Goal: Task Accomplishment & Management: Manage account settings

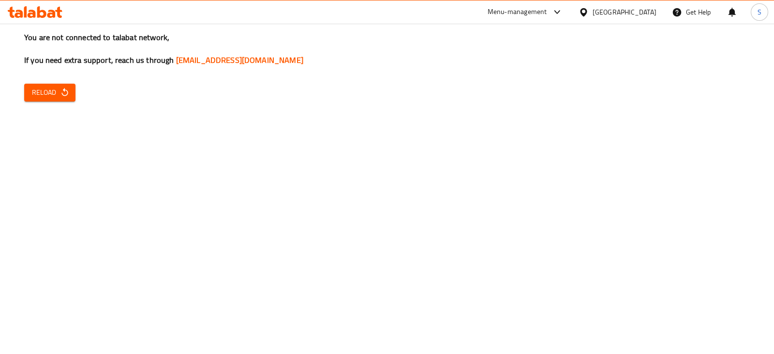
click at [47, 97] on span "Reload" at bounding box center [50, 93] width 36 height 12
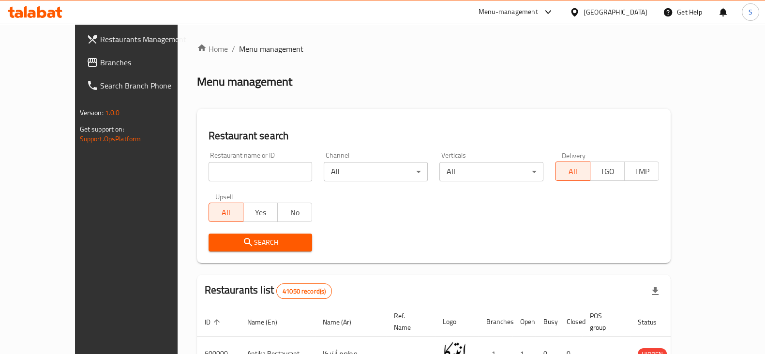
click at [242, 173] on input "search" at bounding box center [261, 171] width 104 height 19
click at [247, 242] on span "Search" at bounding box center [260, 243] width 89 height 12
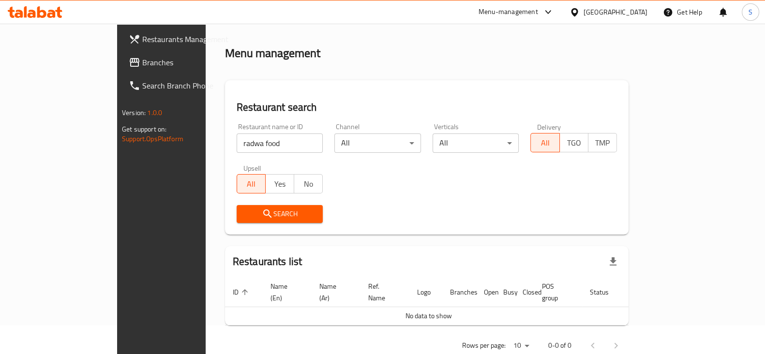
scroll to position [41, 0]
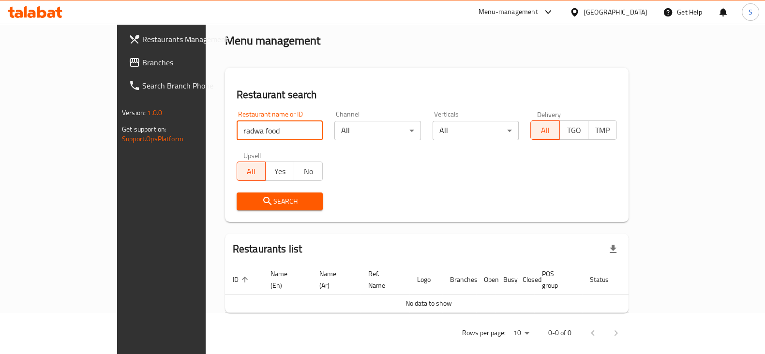
drag, startPoint x: 254, startPoint y: 129, endPoint x: 35, endPoint y: 131, distance: 218.7
click at [117, 131] on div "Restaurants Management Branches Search Branch Phone Version: 1.0.0 Get support …" at bounding box center [382, 174] width 531 height 383
type input "rawda food re"
click button "Search" at bounding box center [280, 202] width 87 height 18
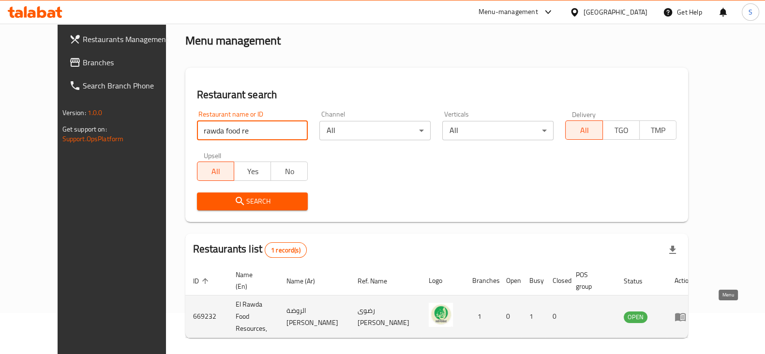
click at [684, 315] on icon "enhanced table" at bounding box center [682, 317] width 3 height 4
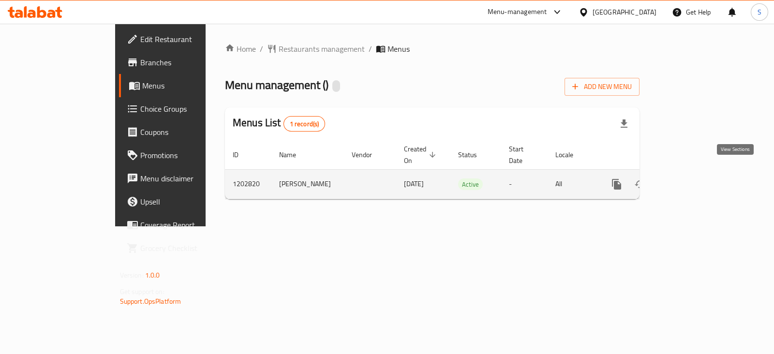
click at [691, 180] on icon "enhanced table" at bounding box center [686, 184] width 9 height 9
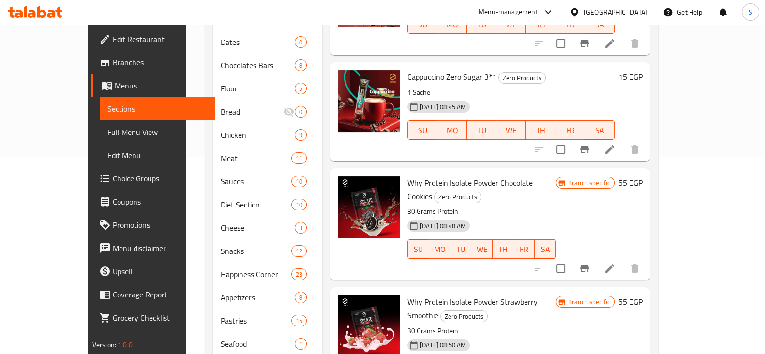
scroll to position [5, 0]
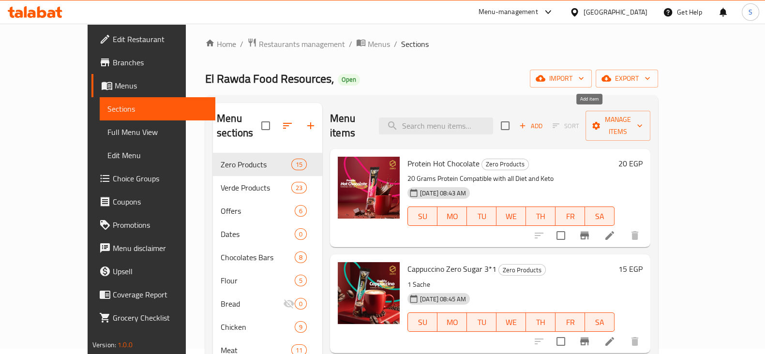
click at [544, 123] on span "Add" at bounding box center [531, 125] width 26 height 11
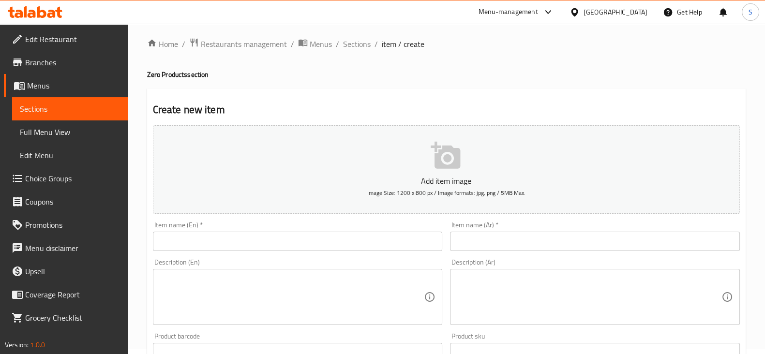
click at [218, 239] on input "text" at bounding box center [298, 241] width 290 height 19
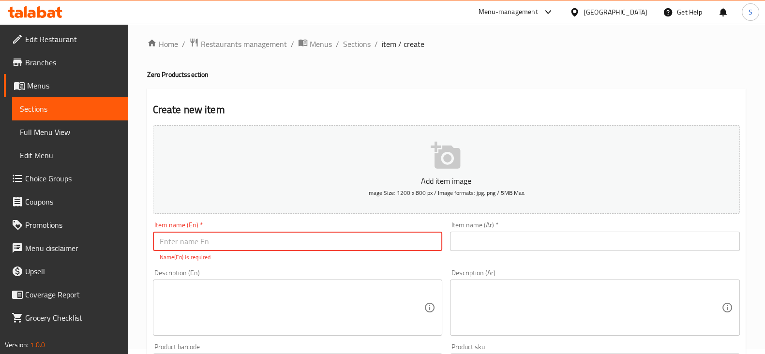
click at [45, 110] on span "Sections" at bounding box center [70, 109] width 100 height 12
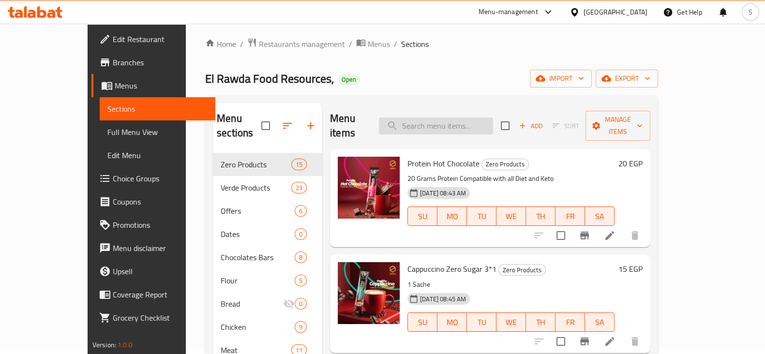
click at [476, 119] on input "search" at bounding box center [436, 126] width 114 height 17
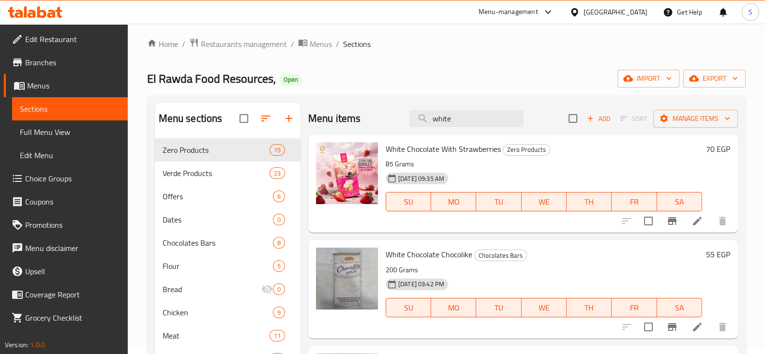
drag, startPoint x: 464, startPoint y: 115, endPoint x: 250, endPoint y: 124, distance: 214.5
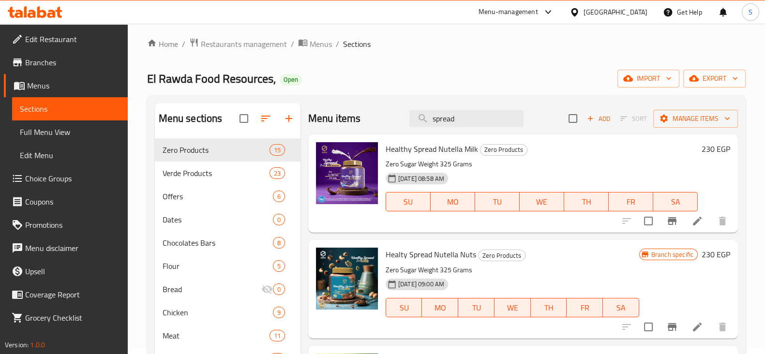
drag, startPoint x: 460, startPoint y: 117, endPoint x: 388, endPoint y: 101, distance: 73.8
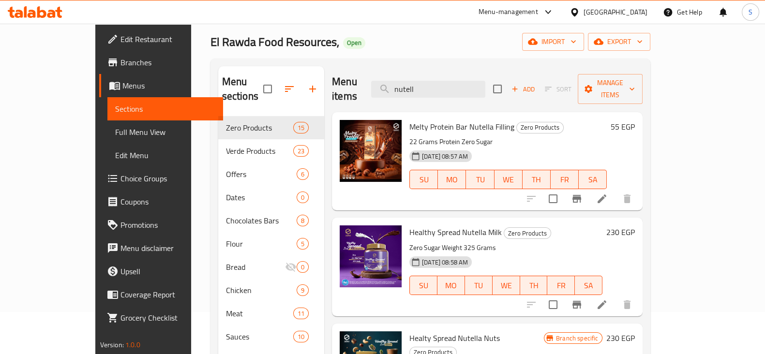
scroll to position [60, 0]
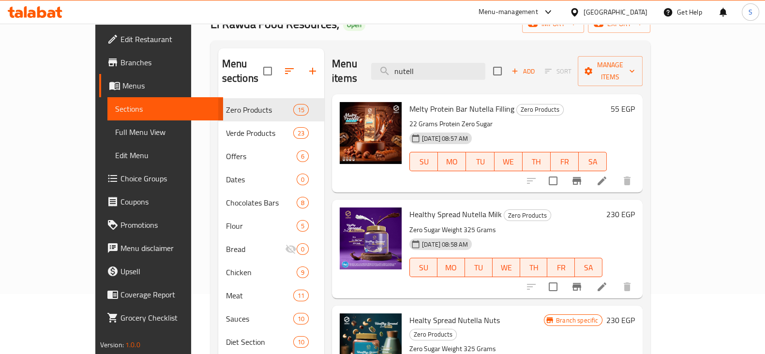
drag, startPoint x: 471, startPoint y: 61, endPoint x: 366, endPoint y: 60, distance: 105.5
click at [367, 60] on div "Menu items nutell Add Sort Manage items" at bounding box center [487, 71] width 311 height 46
paste input "ڤانليا لوتس"
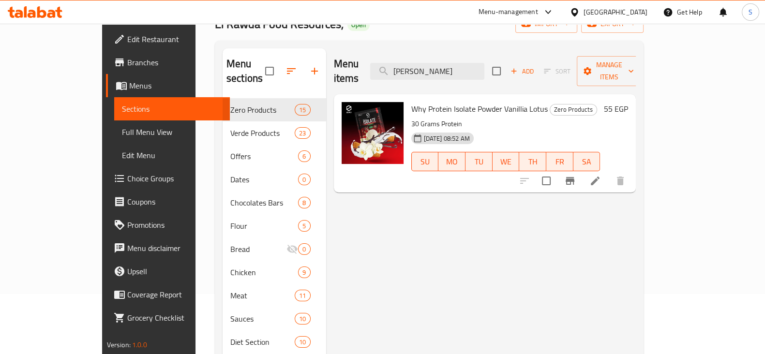
drag, startPoint x: 472, startPoint y: 59, endPoint x: 388, endPoint y: 66, distance: 84.1
click at [388, 66] on div "Menu items ڤانليا لوتس Add Sort Manage items" at bounding box center [485, 71] width 302 height 46
paste input "راوله سموزي"
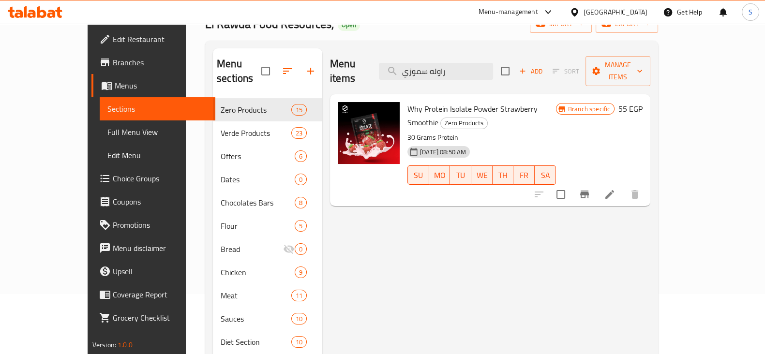
drag, startPoint x: 488, startPoint y: 59, endPoint x: 388, endPoint y: 59, distance: 99.7
click at [389, 59] on div "Menu items راوله سموزي Add Sort Manage items" at bounding box center [490, 71] width 320 height 46
paste input "وكلاته كوكيز"
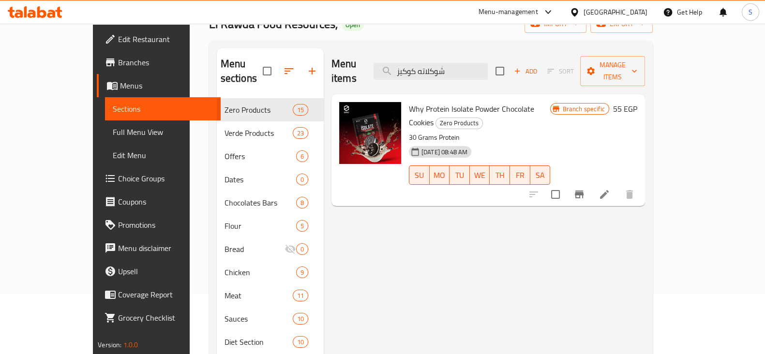
drag, startPoint x: 491, startPoint y: 65, endPoint x: 339, endPoint y: 62, distance: 151.5
click at [340, 61] on div "Menu items شوكلاته كوكيز Add Sort Manage items" at bounding box center [487, 71] width 313 height 46
paste input "يرو سكر 3*1"
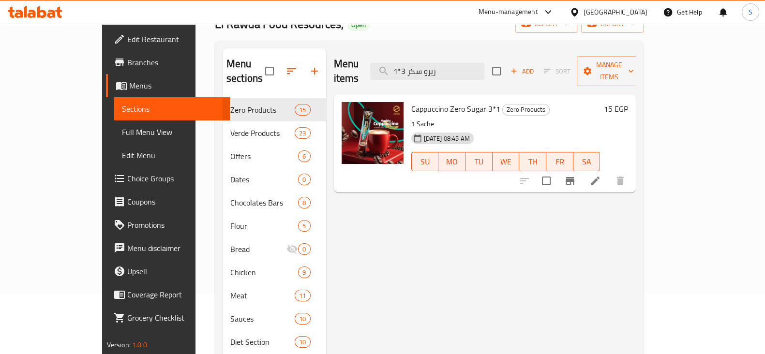
drag, startPoint x: 481, startPoint y: 65, endPoint x: 374, endPoint y: 71, distance: 107.5
click at [376, 71] on div "Menu items زيرو سكر 3*1 Add Sort Manage items" at bounding box center [485, 71] width 302 height 46
paste input "هوت شوكليت"
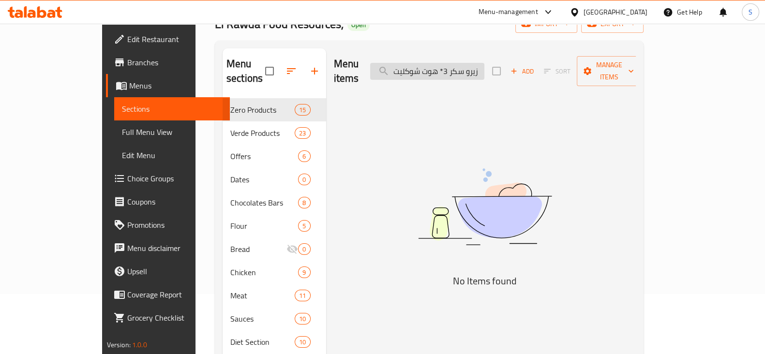
click at [464, 64] on input "زيرو سكر 3* هوت شوكليت" at bounding box center [427, 71] width 114 height 17
click at [465, 64] on input "زيرو سكر 3* هوت شوكليت" at bounding box center [427, 71] width 114 height 17
paste input "search"
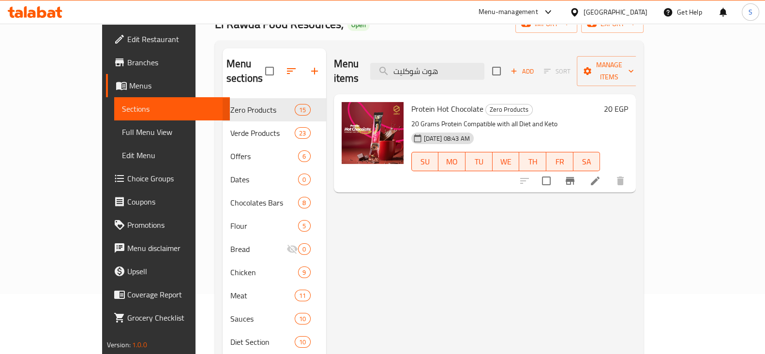
drag, startPoint x: 494, startPoint y: 62, endPoint x: 402, endPoint y: 66, distance: 93.0
click at [403, 66] on div "Menu items هوت شوكليت Add Sort Manage items" at bounding box center [485, 71] width 302 height 46
paste input "نكتار رمان إ"
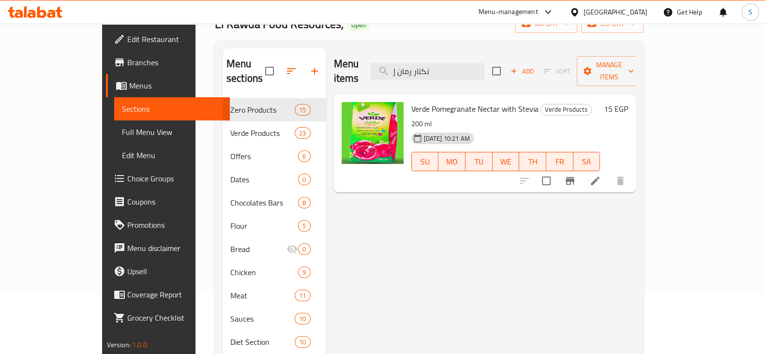
drag, startPoint x: 474, startPoint y: 61, endPoint x: 390, endPoint y: 67, distance: 84.4
click at [390, 67] on div "Menu items نكتار رمان إ Add Sort Manage items" at bounding box center [485, 71] width 302 height 46
paste input "كولا"
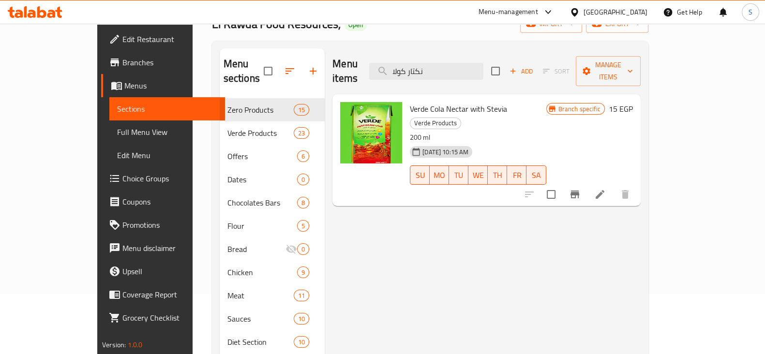
drag, startPoint x: 477, startPoint y: 61, endPoint x: 373, endPoint y: 64, distance: 104.0
click at [374, 64] on div "Menu items نكتار كولا Add Sort Manage items" at bounding box center [486, 71] width 308 height 46
paste input "ر فواكه الشروق"
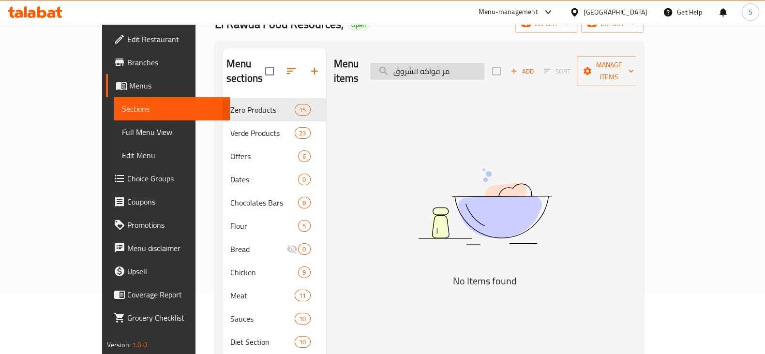
drag, startPoint x: 497, startPoint y: 67, endPoint x: 418, endPoint y: 62, distance: 78.5
click at [417, 63] on input "مر فواكه الشروق" at bounding box center [427, 71] width 114 height 17
paste input "زيرو استڤيا ميلك شوكليت بالتمر"
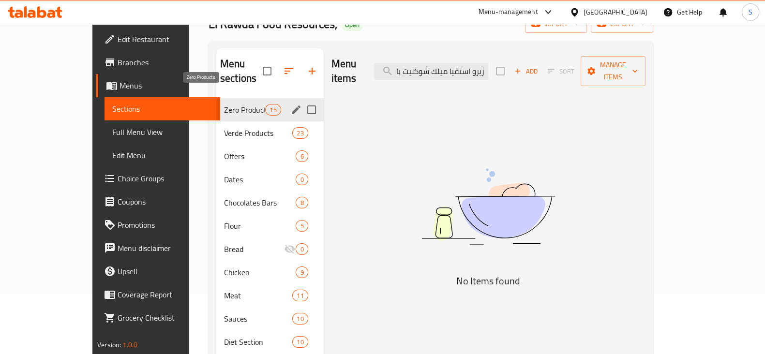
type input "زيرو استڤيا ميلك شوكليت بالتمر"
drag, startPoint x: 218, startPoint y: 96, endPoint x: 247, endPoint y: 86, distance: 30.3
click at [224, 104] on span "Zero Products" at bounding box center [244, 110] width 41 height 12
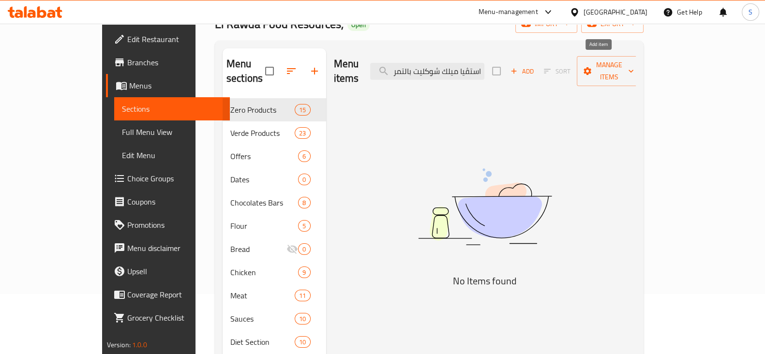
click at [535, 66] on span "Add" at bounding box center [522, 71] width 26 height 11
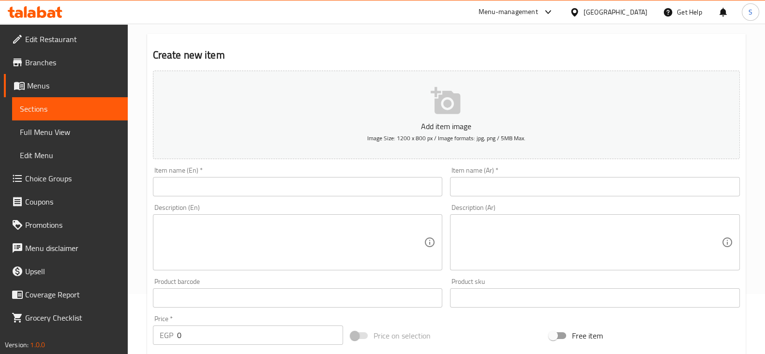
click at [504, 184] on input "text" at bounding box center [595, 186] width 290 height 19
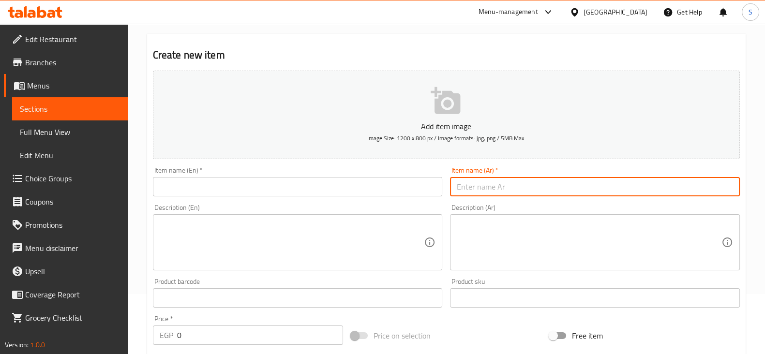
paste input "زيرو استڤيا ميلك شوكليت بالتمر"
type input "زيرو استڤيا ميلك شوكليت بالتمر"
click at [211, 185] on input "text" at bounding box center [298, 186] width 290 height 19
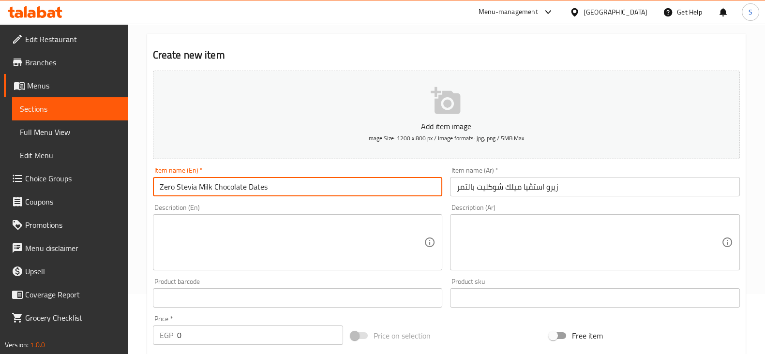
type input "Zero Stevia Milk Chocolate Dates"
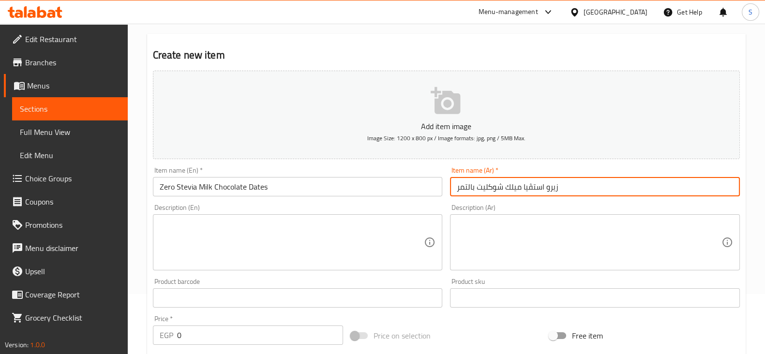
click at [215, 220] on textarea at bounding box center [292, 243] width 265 height 46
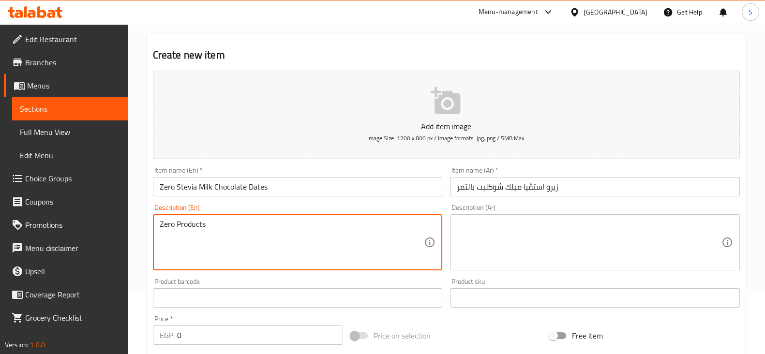
type textarea "Zero Products"
click at [465, 231] on textarea at bounding box center [589, 243] width 265 height 46
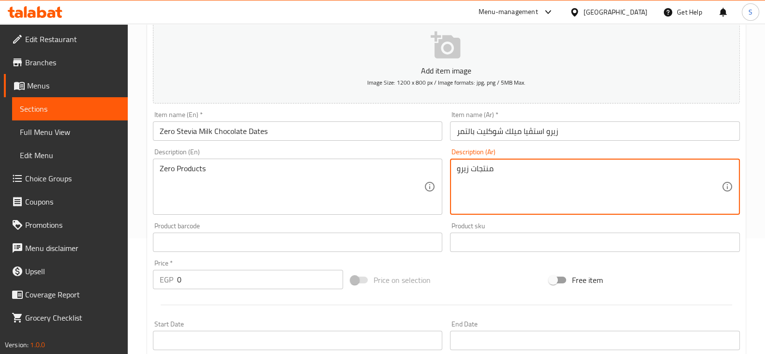
scroll to position [120, 0]
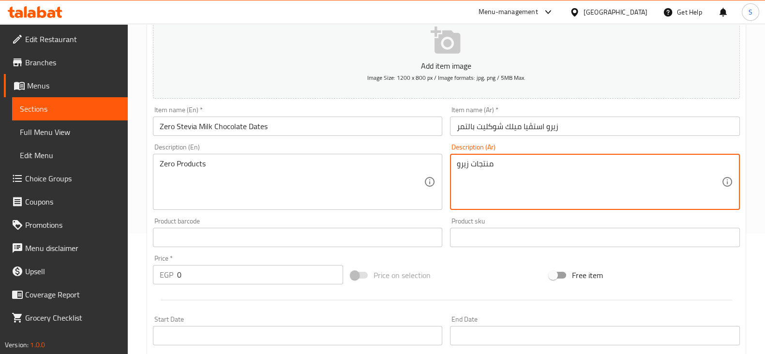
type textarea "منتجات زيرو"
drag, startPoint x: 187, startPoint y: 272, endPoint x: 172, endPoint y: 273, distance: 15.0
click at [174, 273] on div "EGP 0 Price *" at bounding box center [248, 274] width 191 height 19
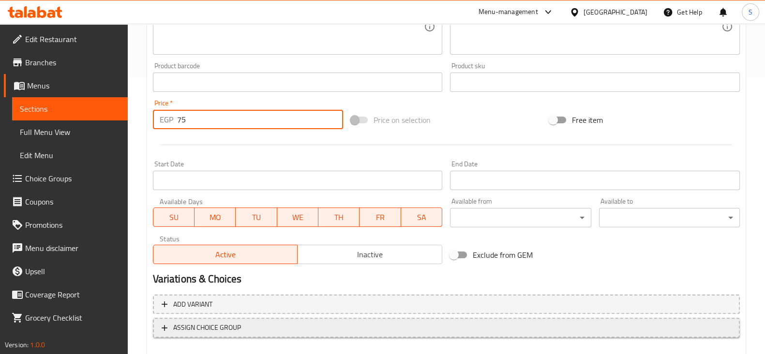
scroll to position [302, 0]
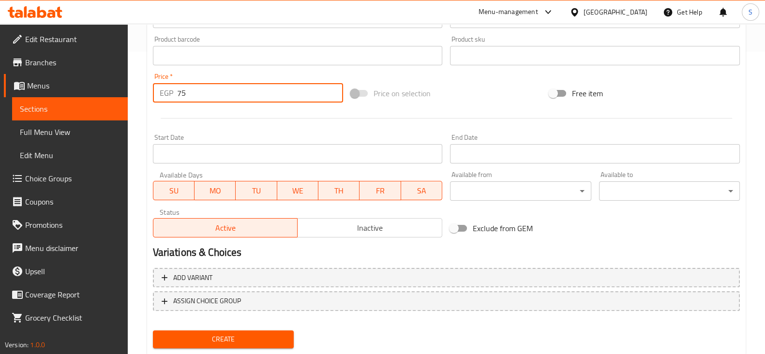
type input "75"
click at [242, 335] on span "Create" at bounding box center [223, 339] width 125 height 12
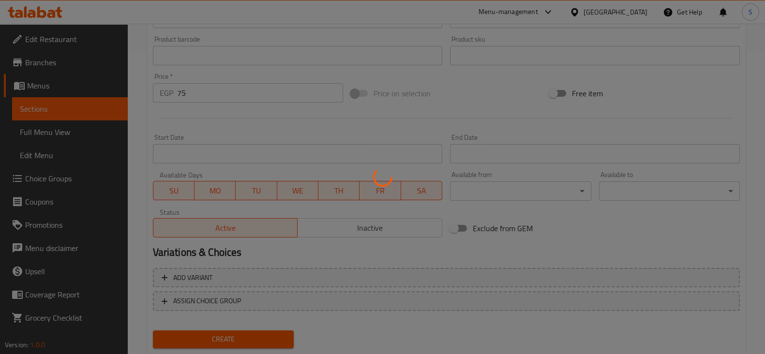
type input "0"
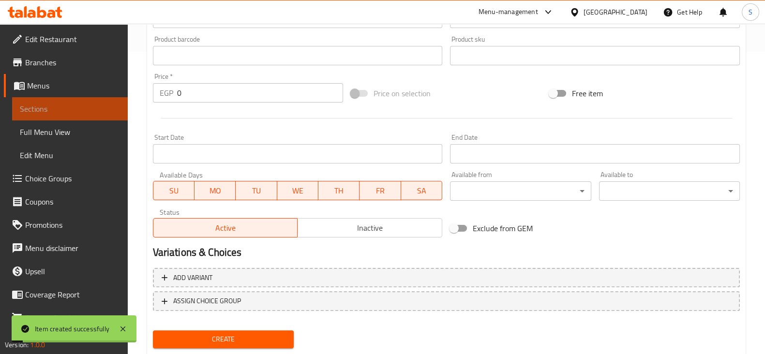
click at [105, 104] on span "Sections" at bounding box center [70, 109] width 100 height 12
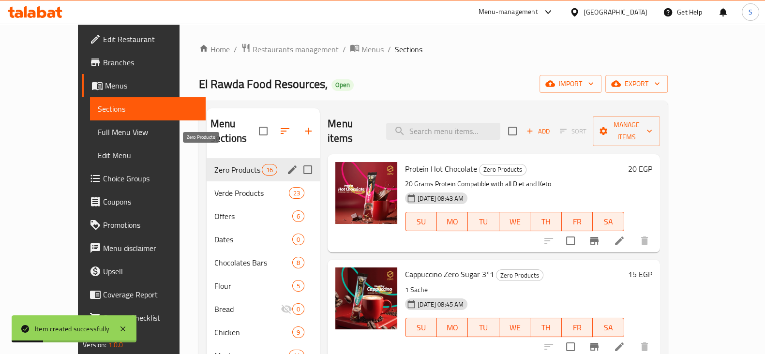
click at [214, 164] on span "Zero Products" at bounding box center [237, 170] width 47 height 12
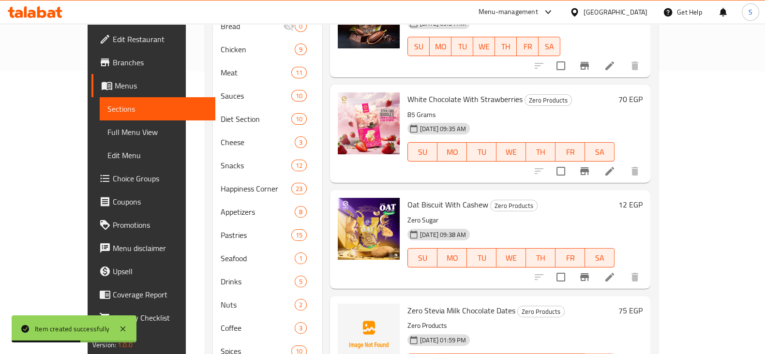
scroll to position [308, 0]
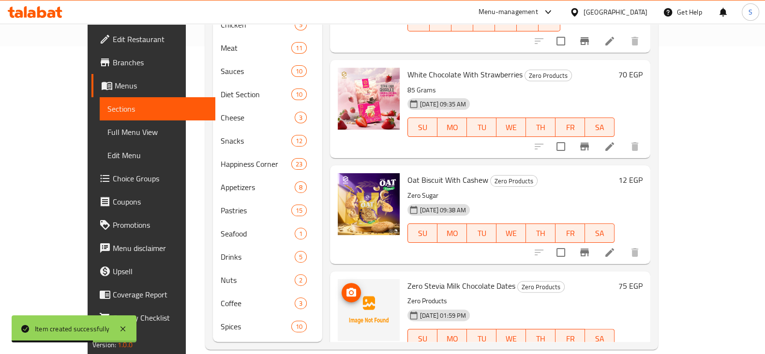
click at [346, 288] on icon "upload picture" at bounding box center [351, 292] width 10 height 9
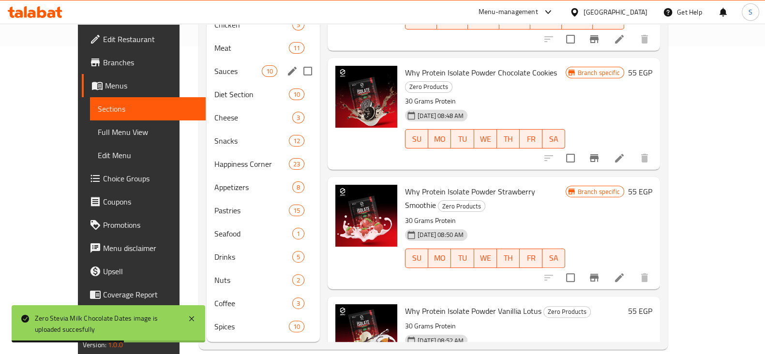
scroll to position [0, 0]
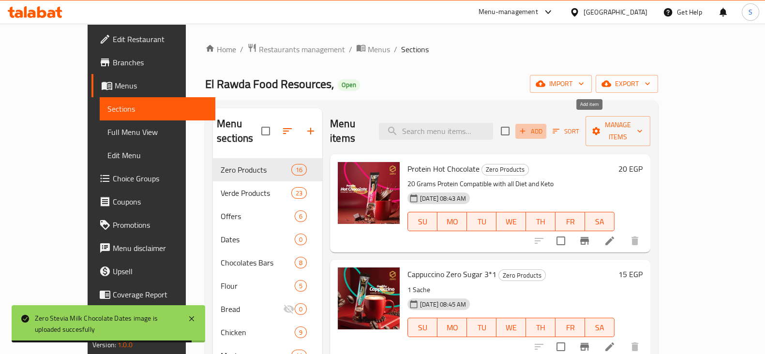
click at [544, 126] on span "Add" at bounding box center [531, 131] width 26 height 11
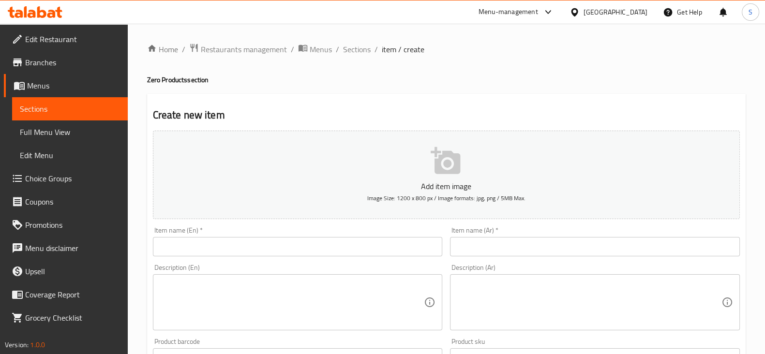
click at [474, 245] on input "text" at bounding box center [595, 246] width 290 height 19
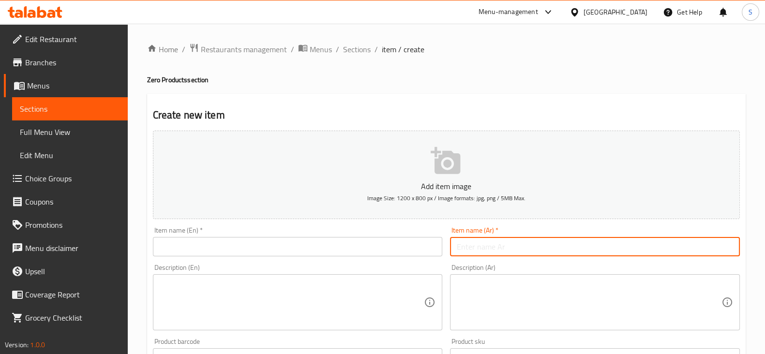
paste input "زيرو استڤيا دارك شوكليت بالتمر"
type input "زيرو استڤيا دارك شوكليت بالتمر"
click at [368, 248] on input "text" at bounding box center [298, 246] width 290 height 19
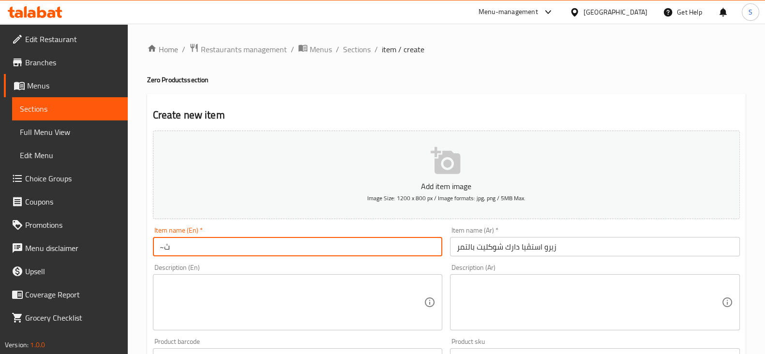
type input "~"
type input "ٍ"
type input "~"
type input "Zero Stevia Dark Chocolate With Dates"
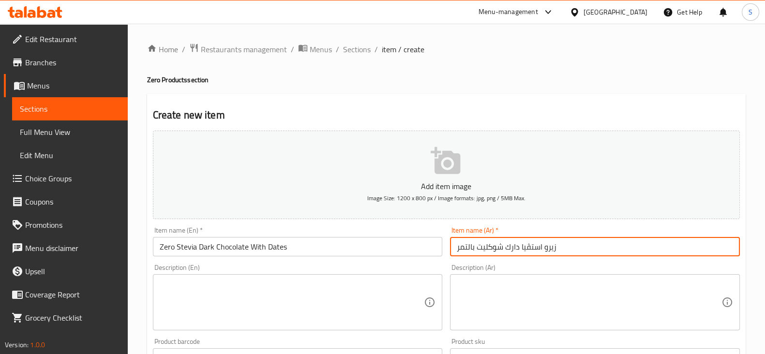
click at [191, 298] on textarea at bounding box center [292, 303] width 265 height 46
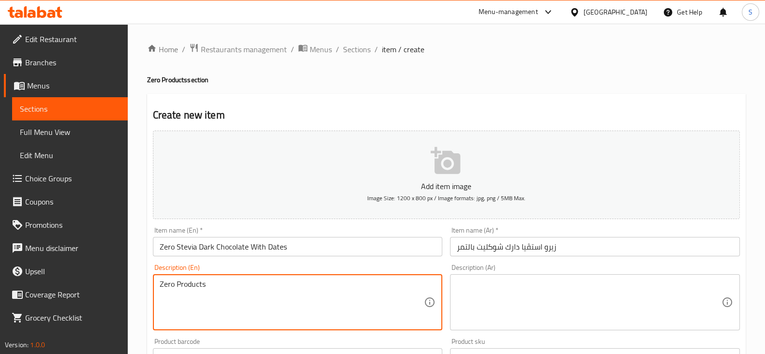
type textarea "Zero Products"
click at [524, 307] on textarea at bounding box center [589, 303] width 265 height 46
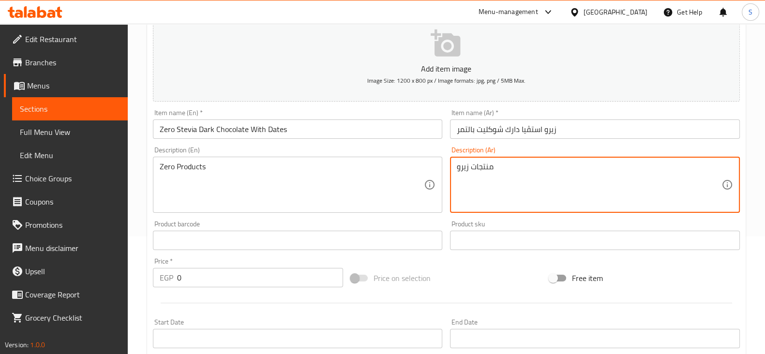
scroll to position [120, 0]
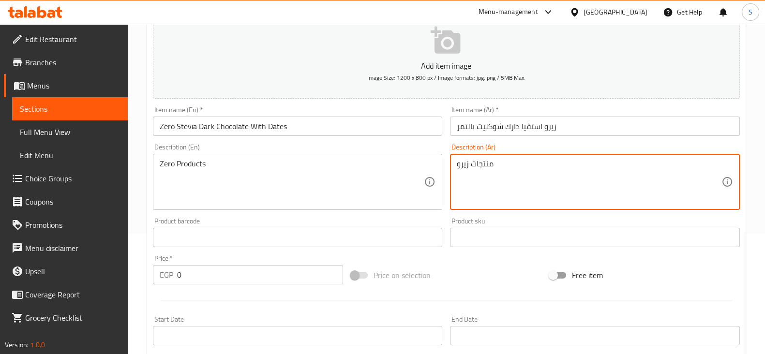
type textarea "منتجات زيرو"
drag, startPoint x: 105, startPoint y: 270, endPoint x: 89, endPoint y: 265, distance: 17.3
click at [87, 266] on div "Edit Restaurant Branches Menus Sections Full Menu View Edit Menu Choice Groups …" at bounding box center [382, 233] width 765 height 660
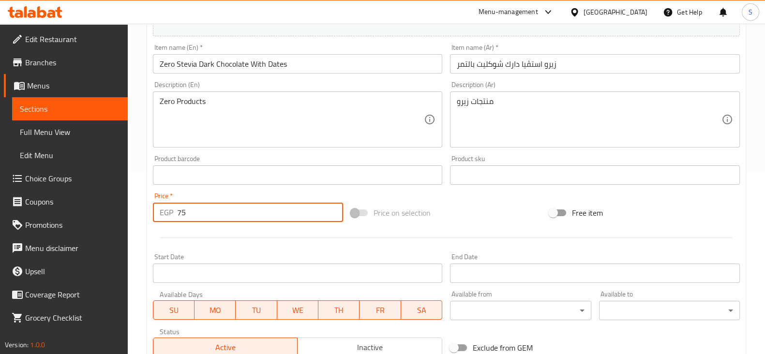
scroll to position [329, 0]
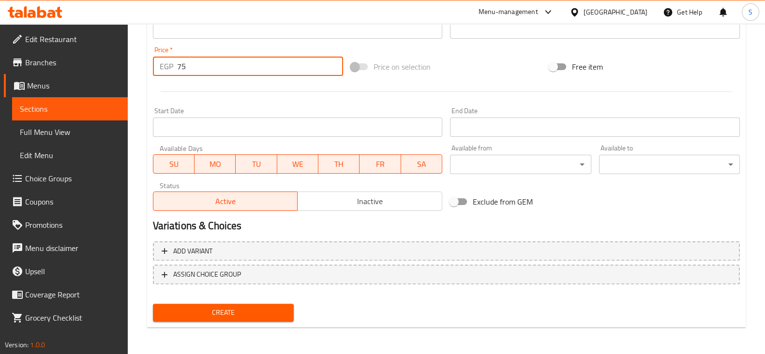
type input "75"
click at [187, 316] on span "Create" at bounding box center [223, 313] width 125 height 12
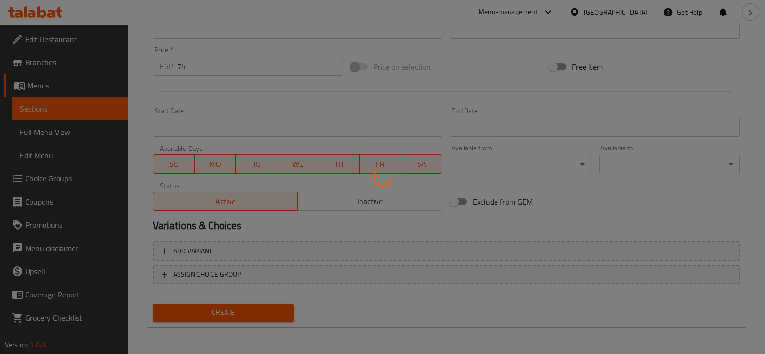
type input "0"
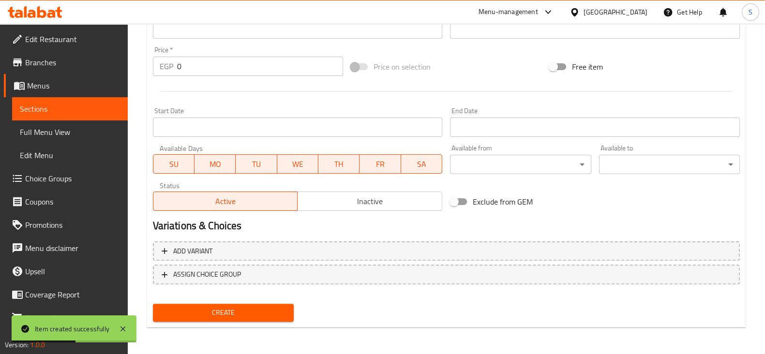
click at [79, 104] on span "Sections" at bounding box center [70, 109] width 100 height 12
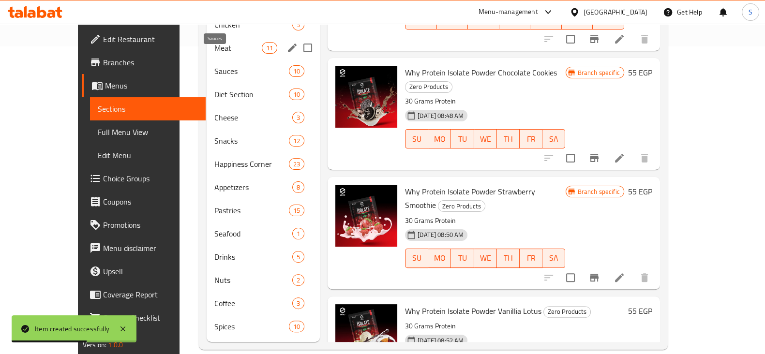
scroll to position [66, 0]
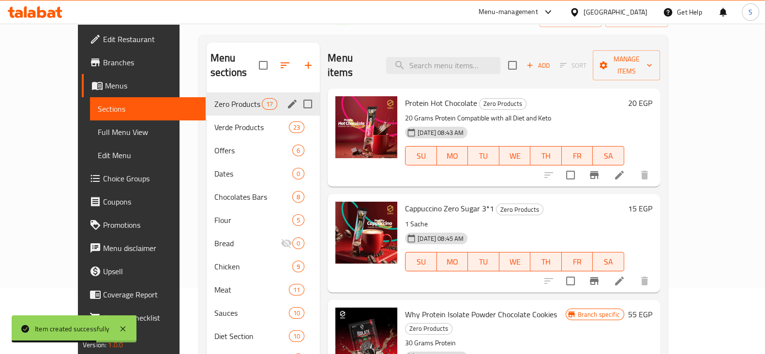
click at [215, 98] on span "Zero Products" at bounding box center [237, 104] width 47 height 12
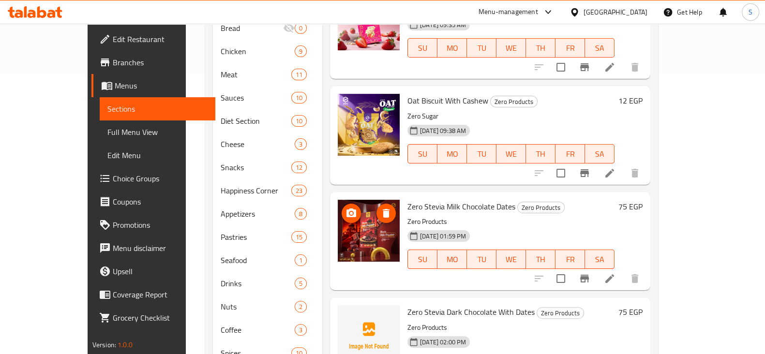
scroll to position [308, 0]
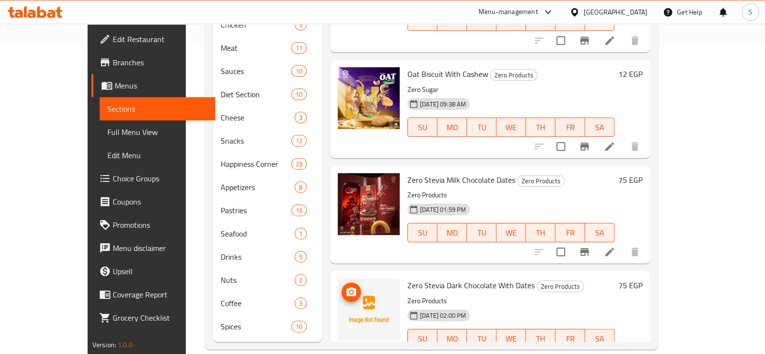
click at [346, 287] on icon "upload picture" at bounding box center [351, 291] width 10 height 9
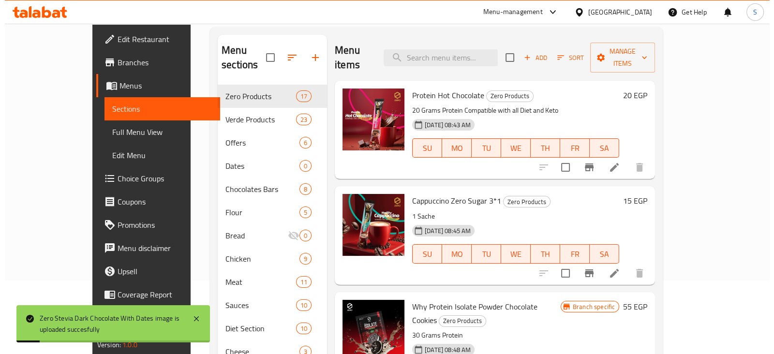
scroll to position [0, 0]
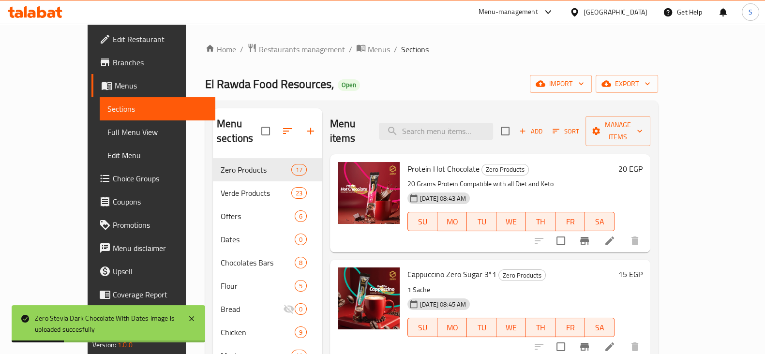
click at [579, 126] on span "Sort" at bounding box center [565, 131] width 27 height 11
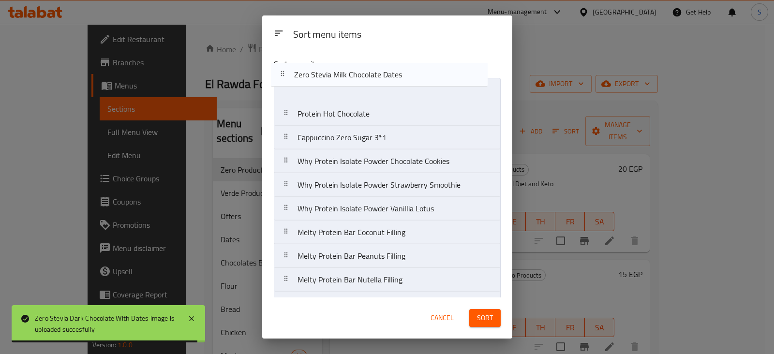
drag, startPoint x: 358, startPoint y: 262, endPoint x: 356, endPoint y: 75, distance: 187.7
click at [356, 75] on div "Sort menu items Protein Hot Chocolate Cappuccino Zero Sugar 3*1 Why Protein Iso…" at bounding box center [387, 173] width 250 height 247
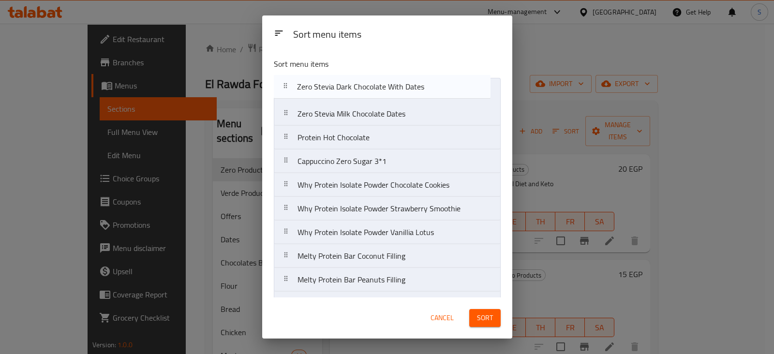
drag, startPoint x: 339, startPoint y: 284, endPoint x: 336, endPoint y: 79, distance: 204.7
click at [336, 79] on nav "Zero Stevia Milk Chocolate Dates Protein Hot Chocolate Cappuccino Zero Sugar 3*…" at bounding box center [387, 280] width 227 height 404
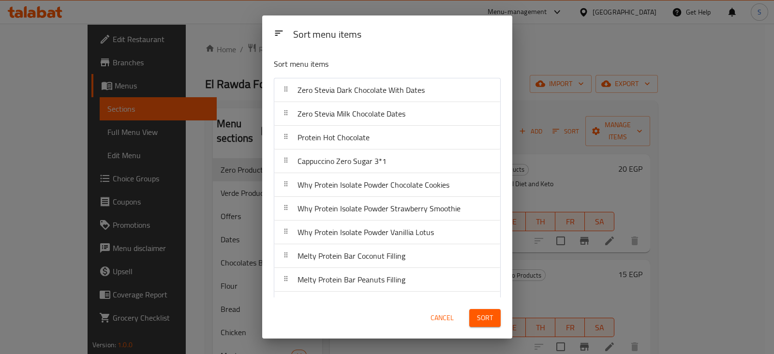
click at [479, 320] on span "Sort" at bounding box center [485, 318] width 16 height 12
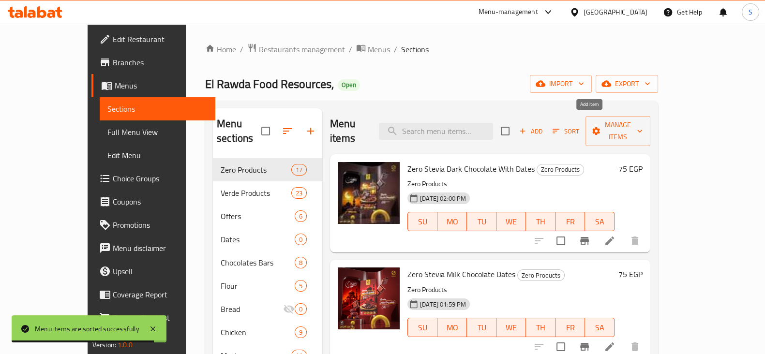
click at [544, 126] on span "Add" at bounding box center [531, 131] width 26 height 11
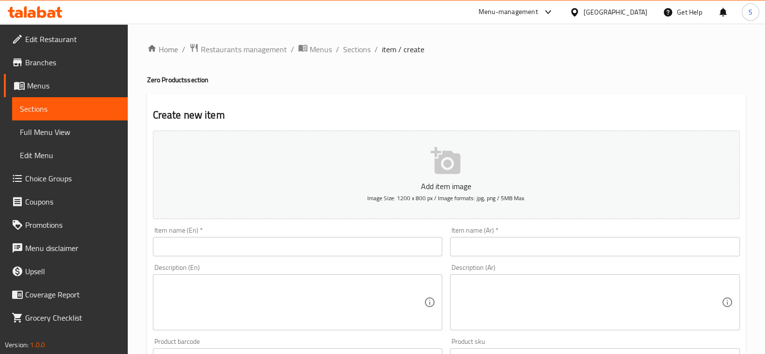
click at [489, 239] on input "text" at bounding box center [595, 246] width 290 height 19
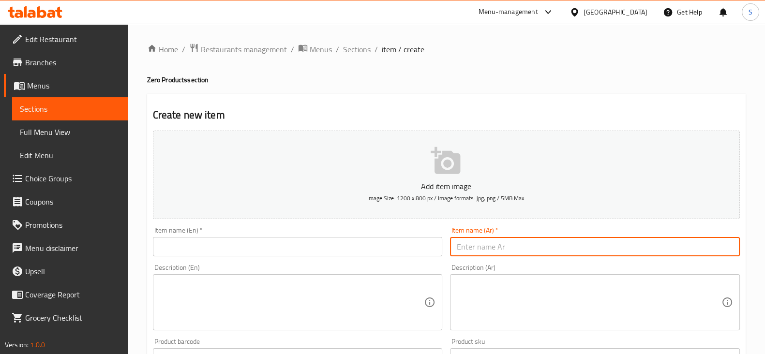
paste input "زيرو استڤيا ميلك شوكليت بجوز الهند"
type input "زيرو استڤيا ميلك شوكليت بجوز الهند"
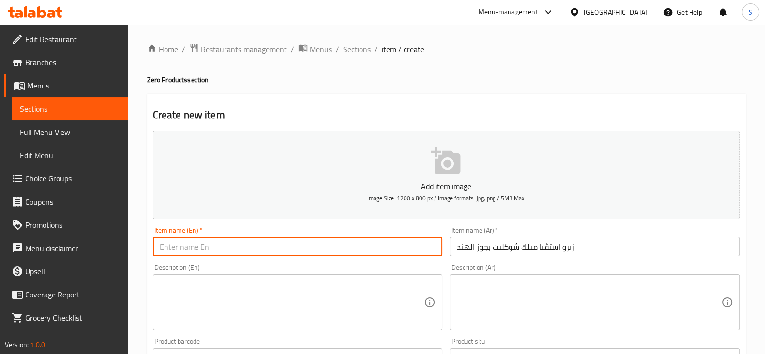
click at [293, 247] on input "text" at bounding box center [298, 246] width 290 height 19
type input "~"
type input "Zero Stevia Milk Chocolate Coconut"
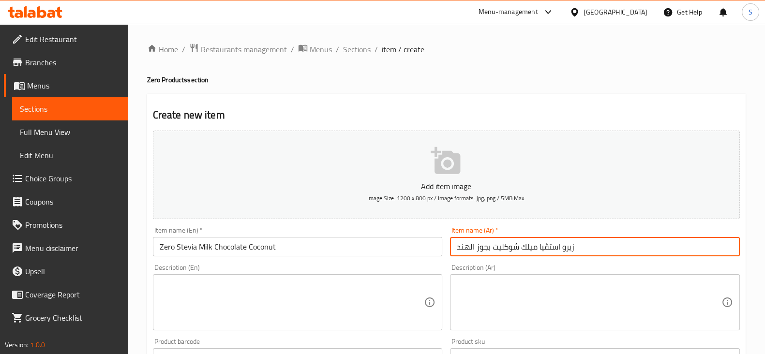
click at [225, 297] on textarea at bounding box center [292, 303] width 265 height 46
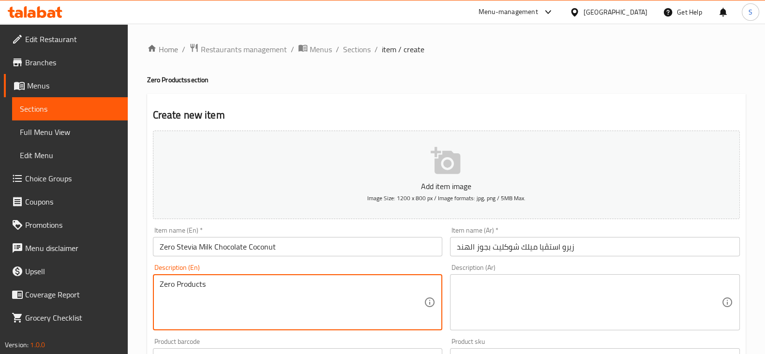
type textarea "Zero Products"
click at [509, 294] on textarea at bounding box center [589, 303] width 265 height 46
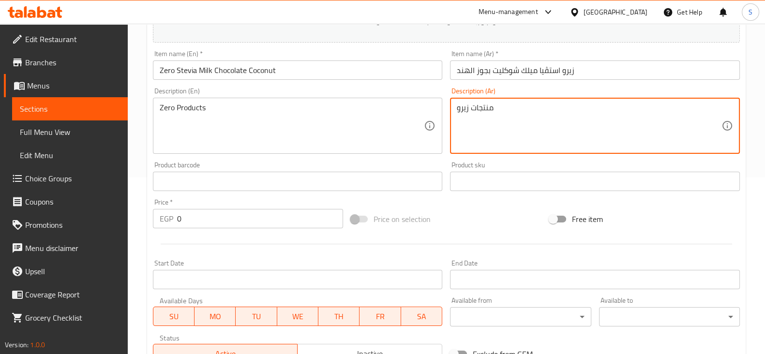
scroll to position [181, 0]
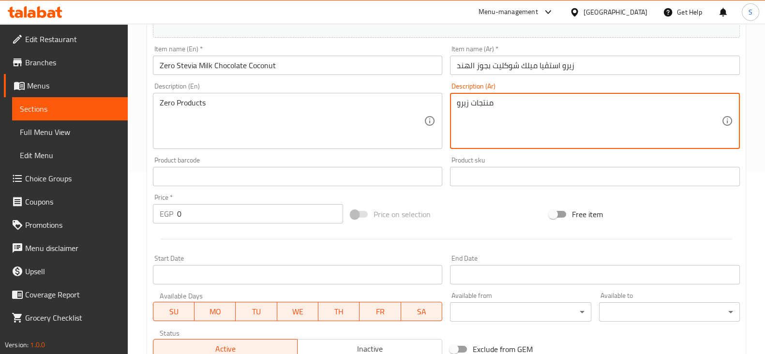
type textarea "منتجات زيرو"
drag, startPoint x: 190, startPoint y: 216, endPoint x: 138, endPoint y: 218, distance: 51.8
click at [151, 214] on div "Price   * EGP 0 Price *" at bounding box center [248, 208] width 198 height 37
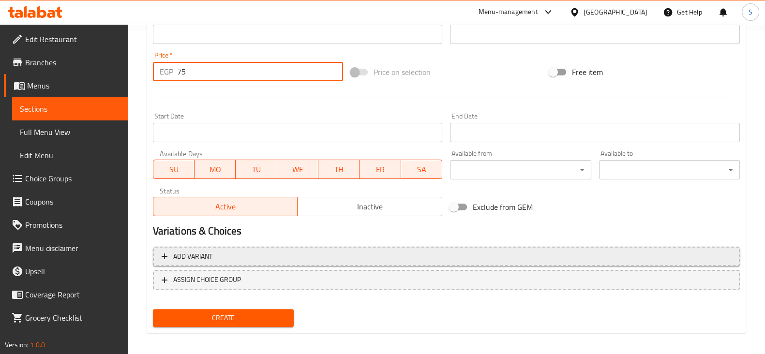
scroll to position [329, 0]
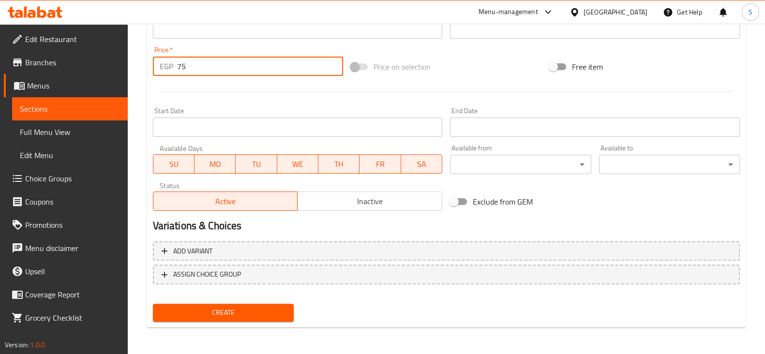
type input "75"
click at [203, 313] on span "Create" at bounding box center [223, 313] width 125 height 12
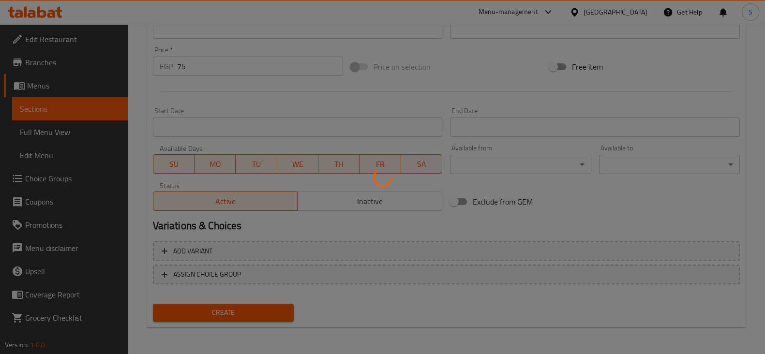
type input "0"
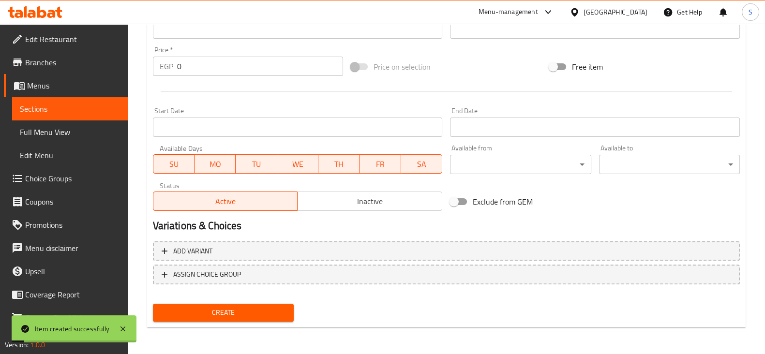
click at [201, 313] on span "Create" at bounding box center [223, 313] width 125 height 12
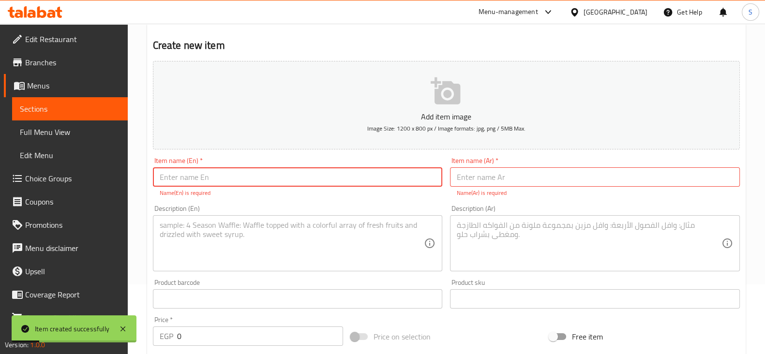
click at [51, 107] on span "Sections" at bounding box center [70, 109] width 100 height 12
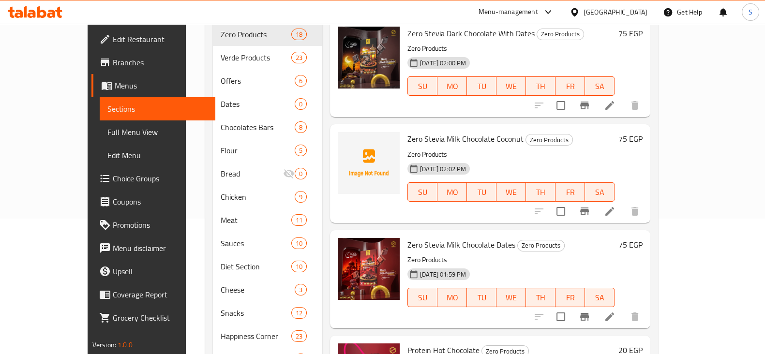
scroll to position [126, 0]
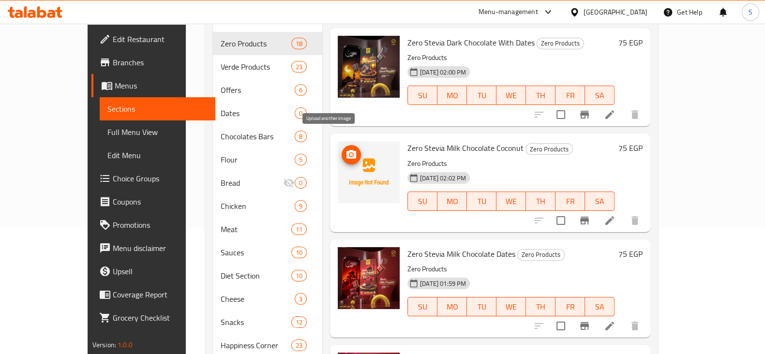
click at [345, 149] on icon "upload picture" at bounding box center [351, 155] width 12 height 12
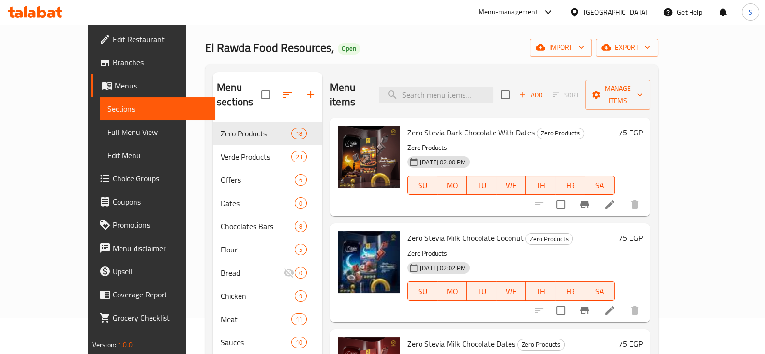
scroll to position [0, 0]
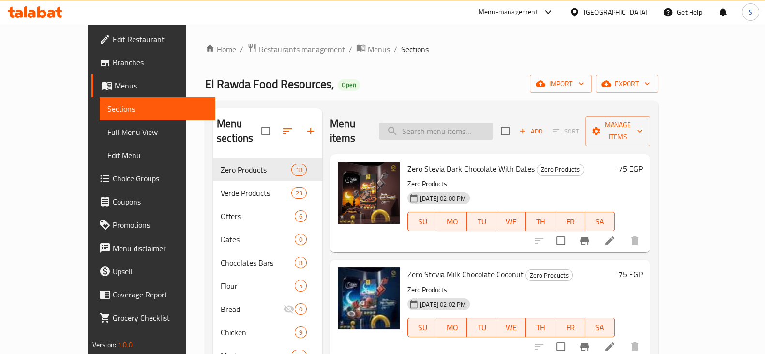
click at [452, 129] on input "search" at bounding box center [436, 131] width 114 height 17
click at [454, 129] on input "search" at bounding box center [436, 131] width 114 height 17
click at [544, 127] on span "Add" at bounding box center [531, 131] width 26 height 11
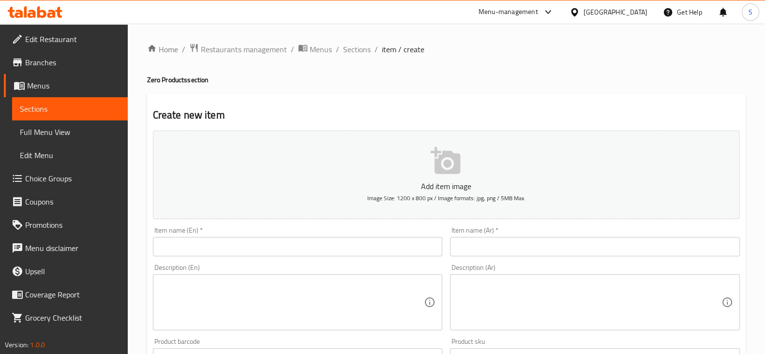
click at [571, 253] on input "text" at bounding box center [595, 246] width 290 height 19
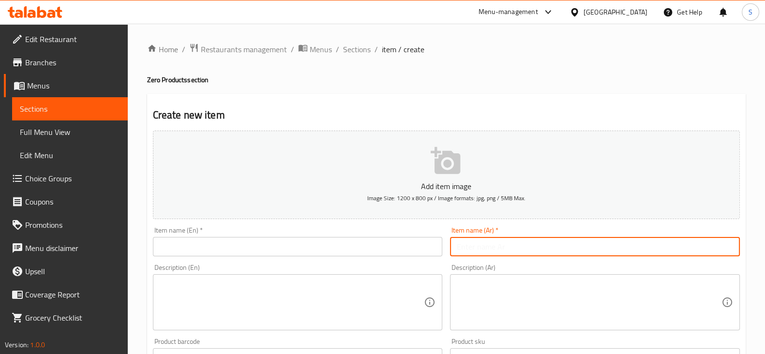
paste input "زيرو استڤيا دارك شوكليت بجوز الهند"
type input "زيرو استڤيا دارك شوكليت بجوز الهند"
click at [278, 247] on input "text" at bounding box center [298, 246] width 290 height 19
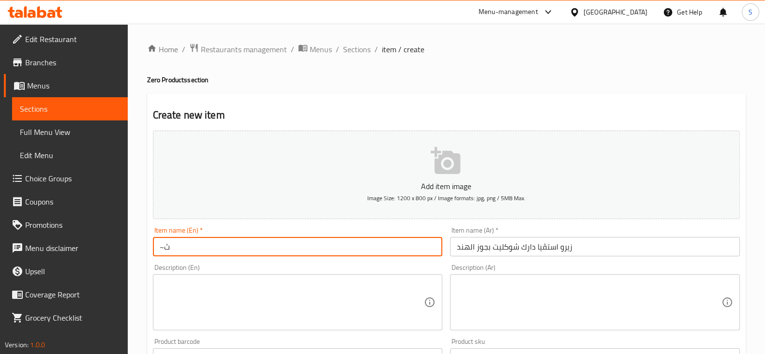
type input "~"
type input "Zero Stevia Dark Chocolate Coconut"
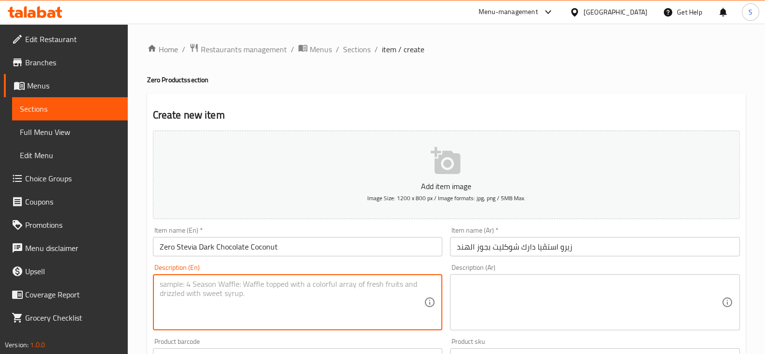
click at [201, 292] on textarea at bounding box center [292, 303] width 265 height 46
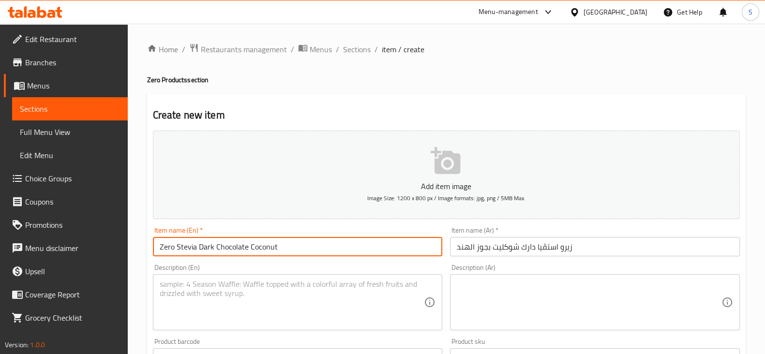
drag, startPoint x: 299, startPoint y: 248, endPoint x: 33, endPoint y: 199, distance: 270.0
click at [19, 190] on div "Edit Restaurant Branches Menus Sections Full Menu View Edit Menu Choice Groups …" at bounding box center [382, 354] width 765 height 660
click at [57, 105] on span "Sections" at bounding box center [70, 109] width 100 height 12
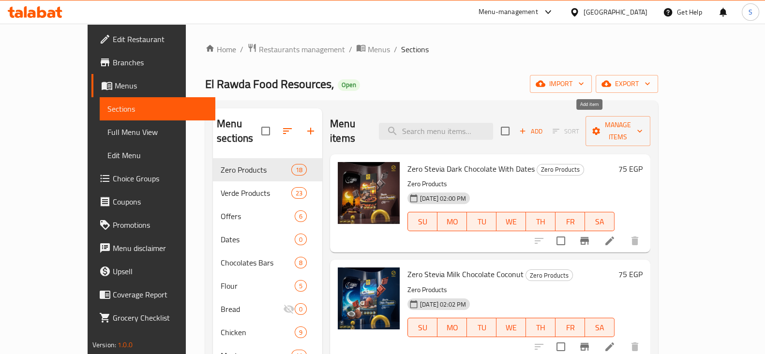
click at [544, 126] on span "Add" at bounding box center [531, 131] width 26 height 11
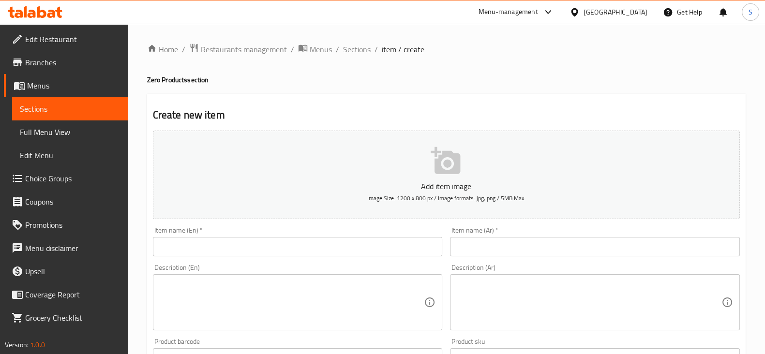
click at [537, 241] on input "text" at bounding box center [595, 246] width 290 height 19
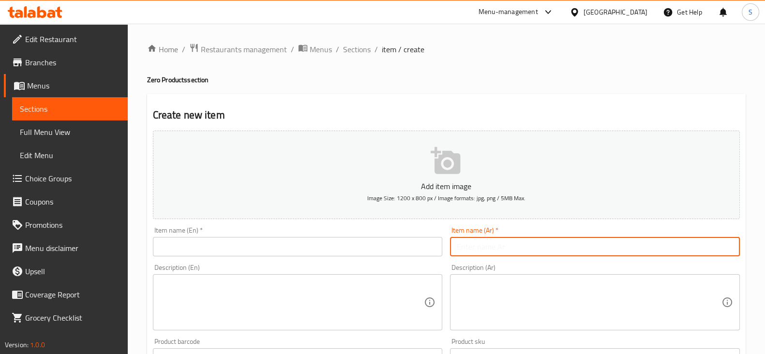
paste input "زيرو استڤيا دارك شوكليت بجوز الهند"
type input "زيرو استڤيا دارك شوكليت بجوز الهند"
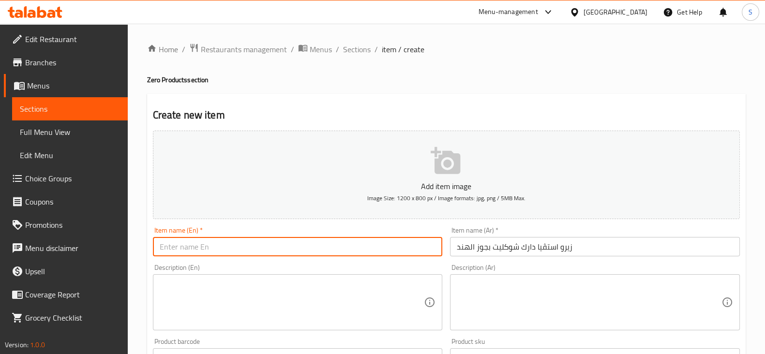
click at [268, 239] on input "text" at bounding box center [298, 246] width 290 height 19
type input "Z"
type input "Stevia Dark Chocolate Coconut"
click at [192, 282] on textarea at bounding box center [292, 303] width 265 height 46
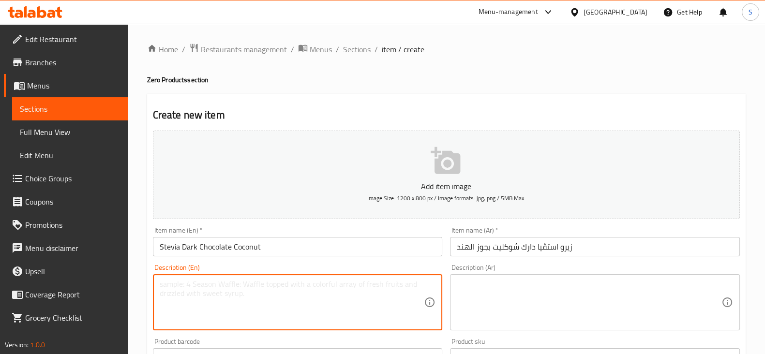
type textarea "S"
type textarea "Zero Products"
click at [461, 282] on textarea at bounding box center [589, 303] width 265 height 46
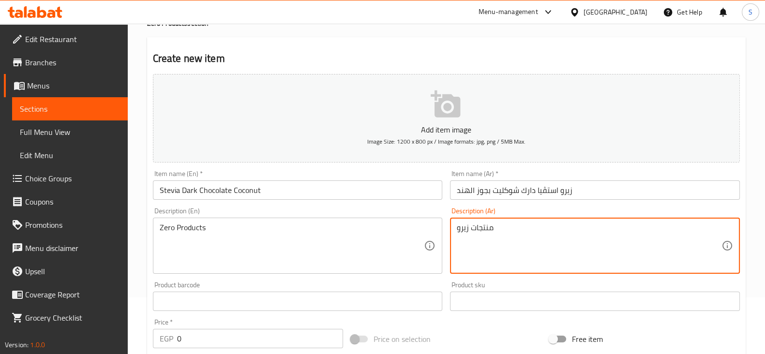
scroll to position [181, 0]
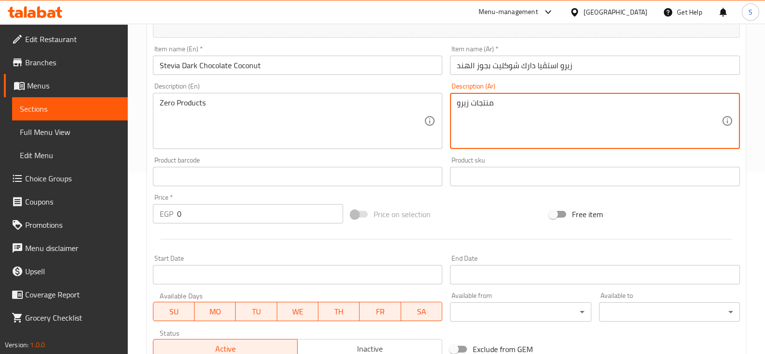
type textarea "منتجات زيرو"
drag, startPoint x: 167, startPoint y: 216, endPoint x: 156, endPoint y: 214, distance: 11.3
click at [157, 214] on div "EGP 0 Price *" at bounding box center [248, 213] width 191 height 19
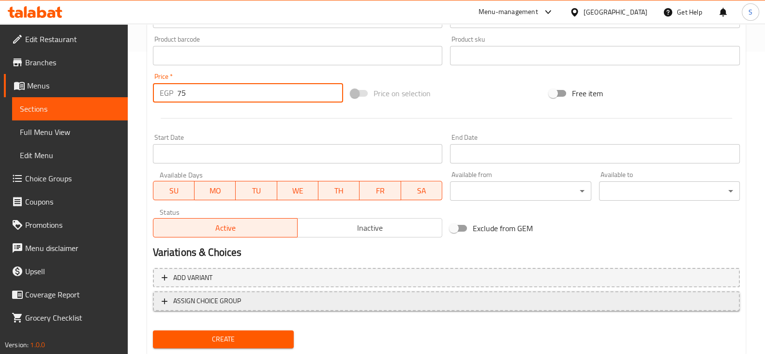
scroll to position [329, 0]
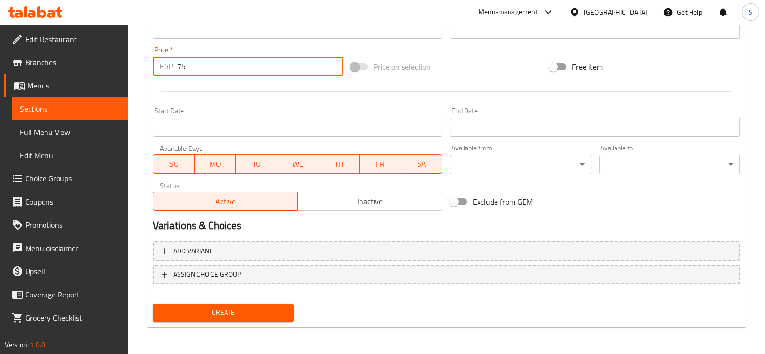
type input "75"
click at [242, 312] on span "Create" at bounding box center [223, 313] width 125 height 12
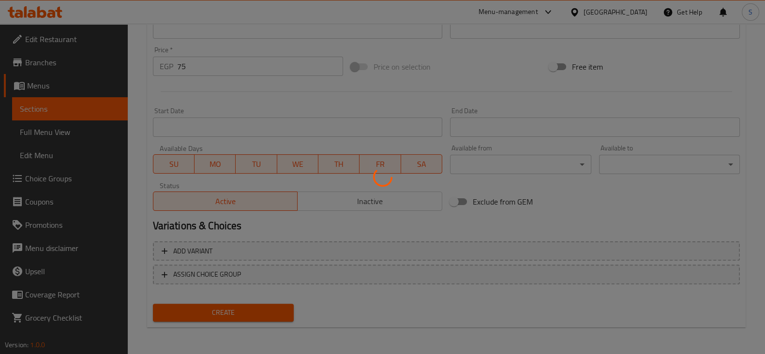
type input "0"
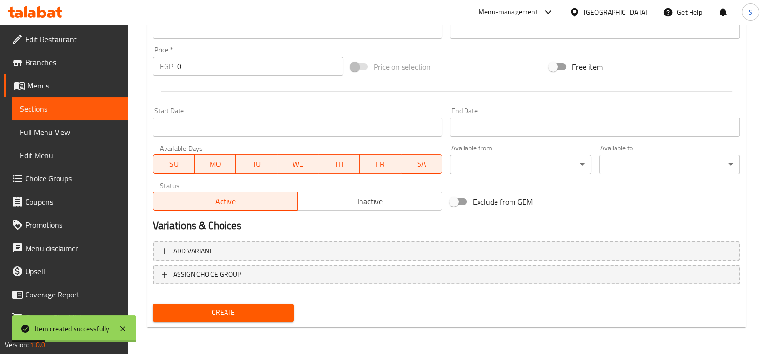
click at [47, 110] on span "Sections" at bounding box center [70, 109] width 100 height 12
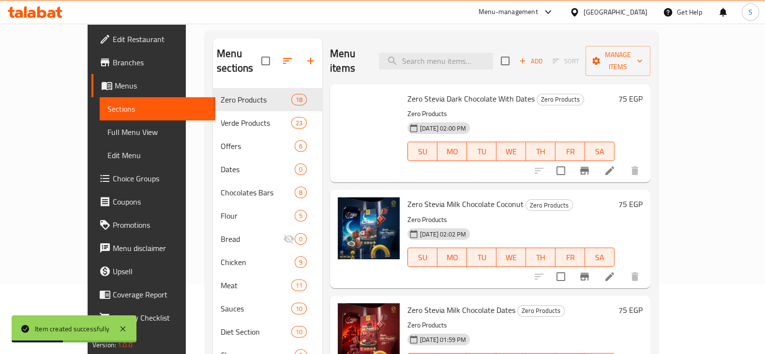
scroll to position [66, 0]
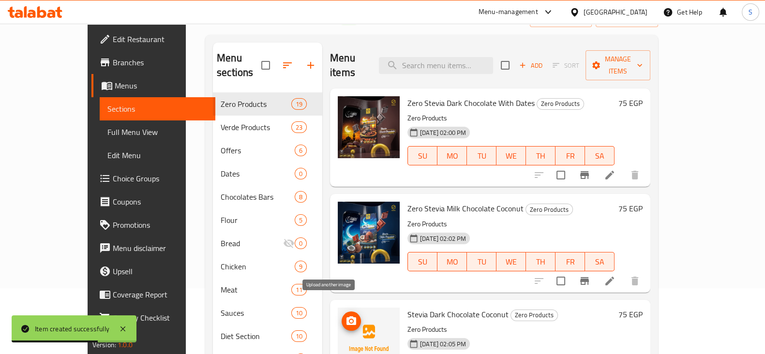
click at [342, 312] on button "upload picture" at bounding box center [351, 321] width 19 height 19
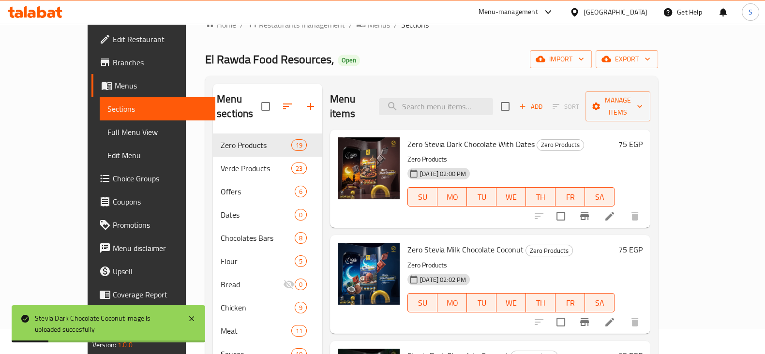
scroll to position [0, 0]
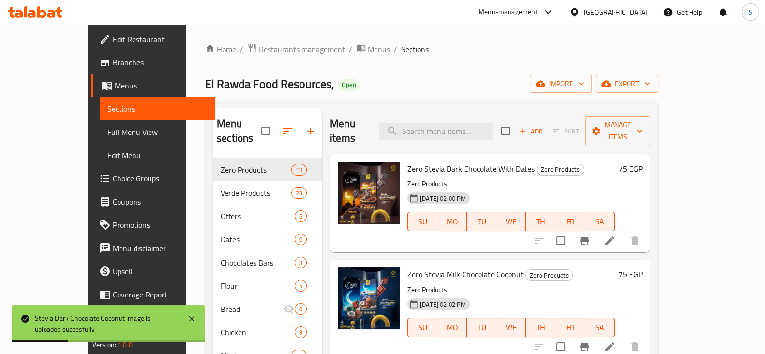
click at [544, 126] on span "Add" at bounding box center [531, 131] width 26 height 11
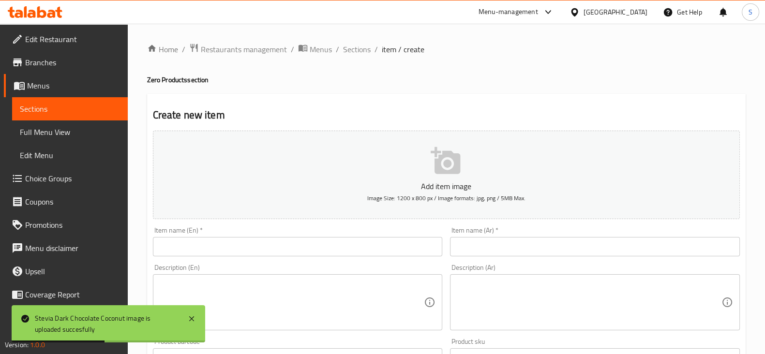
drag, startPoint x: 514, startPoint y: 235, endPoint x: 513, endPoint y: 241, distance: 6.8
click at [514, 235] on div "Item name (Ar)   * Item name (Ar) *" at bounding box center [595, 242] width 290 height 30
click at [513, 243] on input "text" at bounding box center [595, 246] width 290 height 19
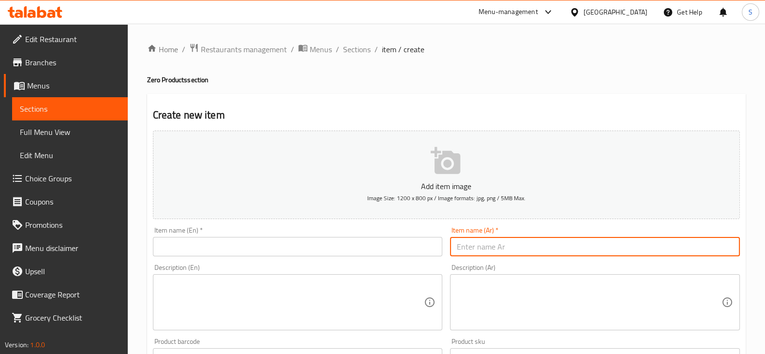
click at [511, 254] on input "text" at bounding box center [595, 246] width 290 height 19
paste input "زيرو شوكليت بار ميلك بالفستق"
type input "زيرو شوكليت بار ميلك بالفستق"
click at [288, 246] on input "text" at bounding box center [298, 246] width 290 height 19
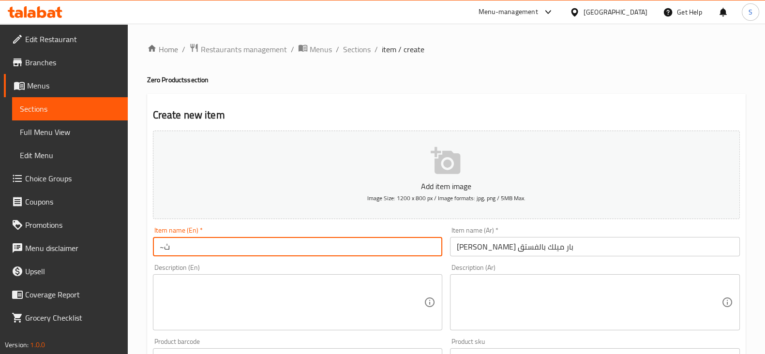
type input "~"
type input "Z"
click at [262, 249] on input "Stevia Chocolate Bar Milky Pistashio" at bounding box center [298, 246] width 290 height 19
type input "Stevia Chocolate Bar Milky Pistachio"
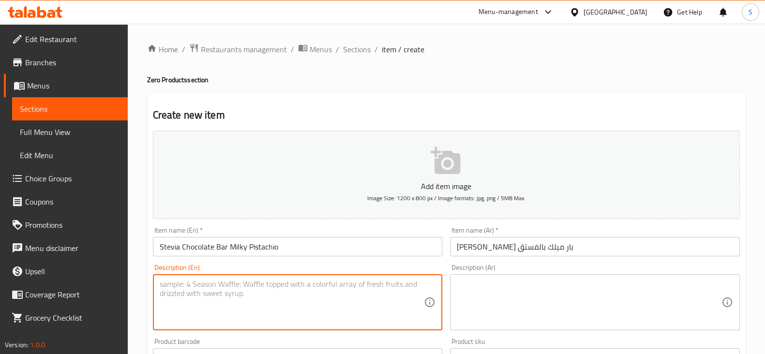
click at [211, 284] on textarea at bounding box center [292, 303] width 265 height 46
type textarea "Zero Products"
click at [471, 307] on textarea at bounding box center [589, 303] width 265 height 46
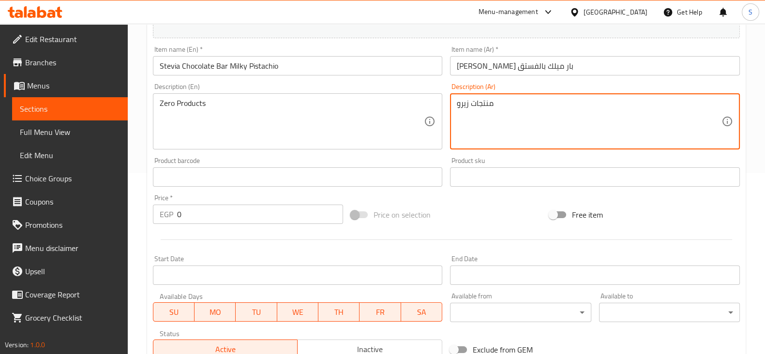
scroll to position [181, 0]
type textarea "منتجات زيرو"
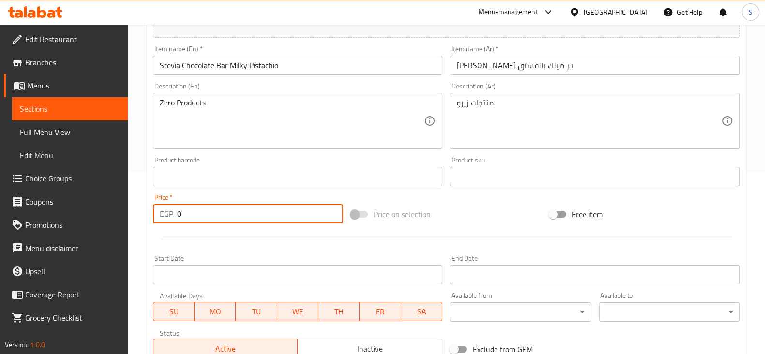
drag, startPoint x: 189, startPoint y: 216, endPoint x: 124, endPoint y: 211, distance: 64.5
click at [125, 211] on div "Edit Restaurant Branches Menus Sections Full Menu View Edit Menu Choice Groups …" at bounding box center [382, 172] width 765 height 660
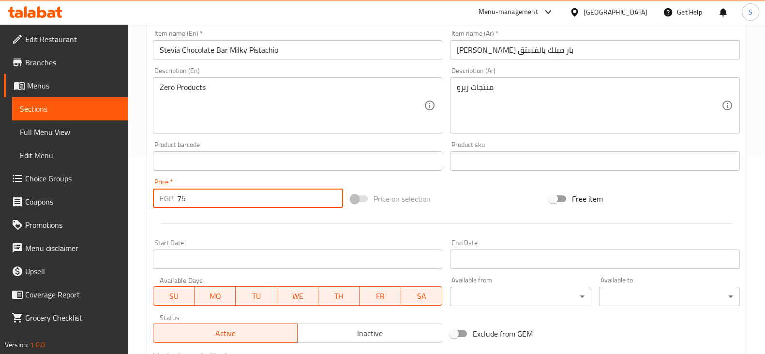
scroll to position [329, 0]
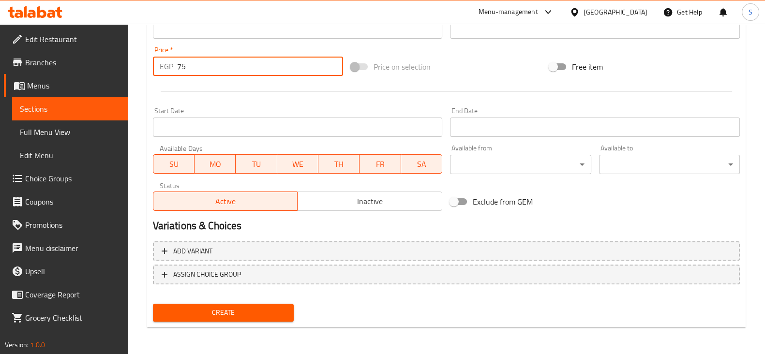
type input "75"
click at [212, 312] on span "Create" at bounding box center [223, 313] width 125 height 12
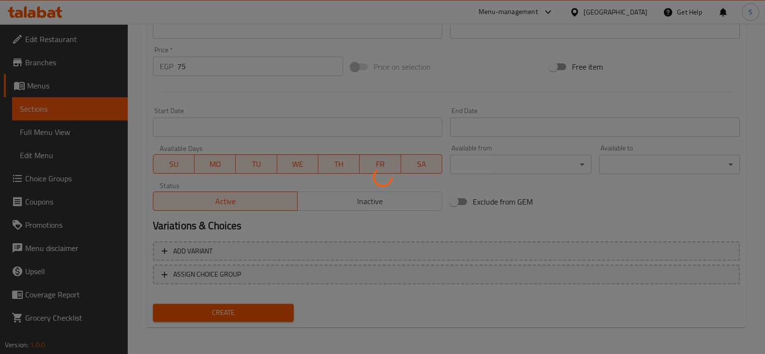
type input "0"
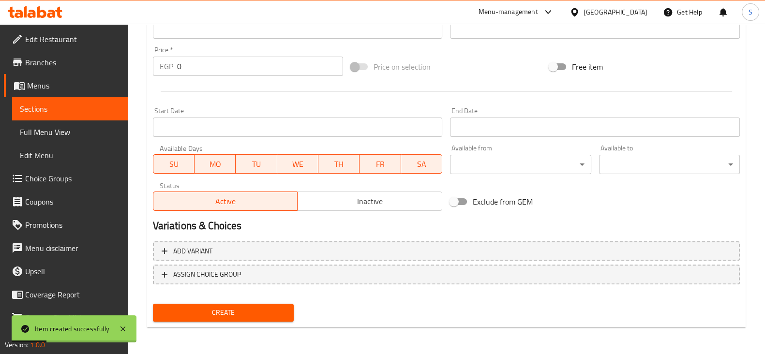
drag, startPoint x: 81, startPoint y: 107, endPoint x: 89, endPoint y: 110, distance: 7.8
click at [81, 107] on span "Sections" at bounding box center [70, 109] width 100 height 12
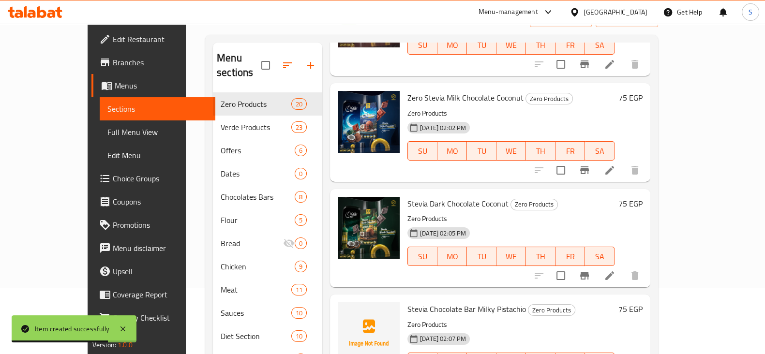
scroll to position [181, 0]
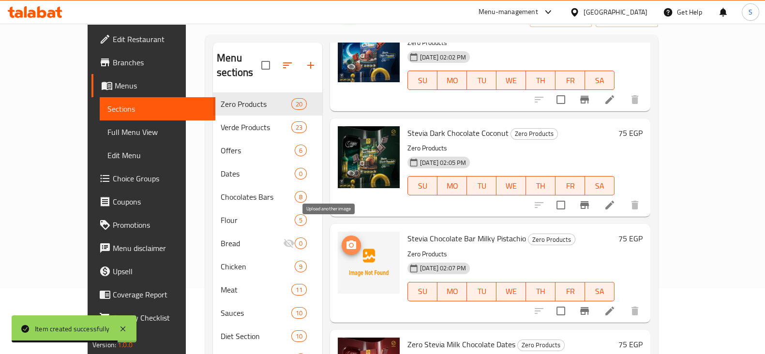
click at [345, 239] on icon "upload picture" at bounding box center [351, 245] width 12 height 12
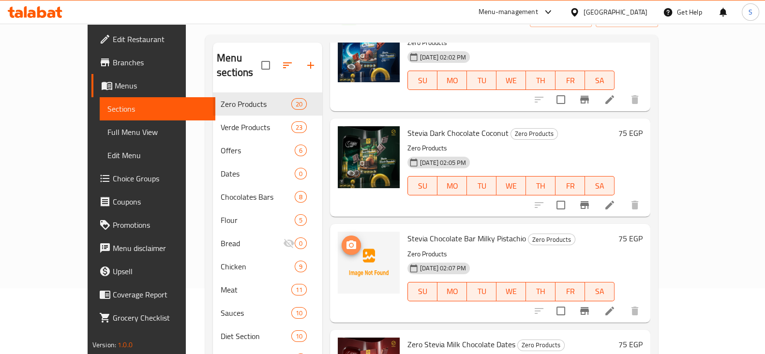
click at [345, 239] on icon "upload picture" at bounding box center [351, 245] width 12 height 12
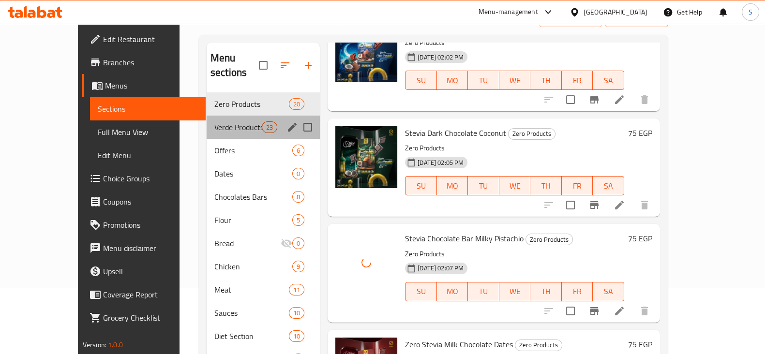
click at [207, 116] on div "Verde Products 23" at bounding box center [263, 127] width 113 height 23
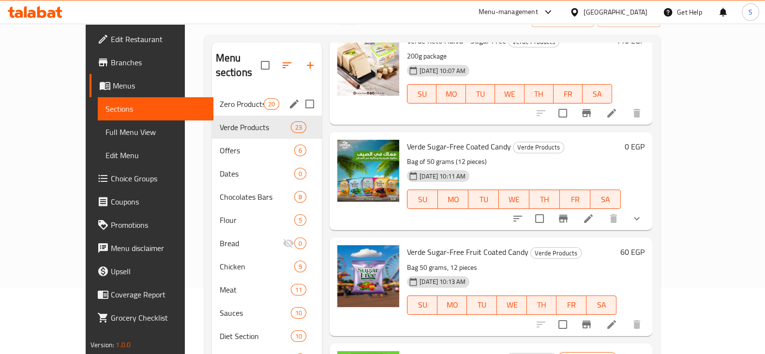
click at [220, 98] on span "Zero Products" at bounding box center [242, 104] width 44 height 12
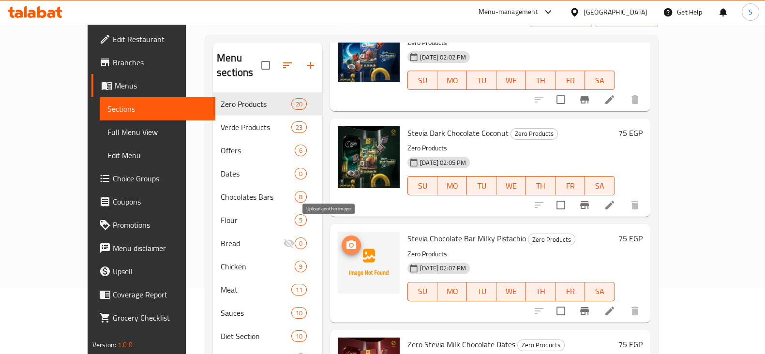
click at [342, 239] on span "upload picture" at bounding box center [351, 245] width 19 height 12
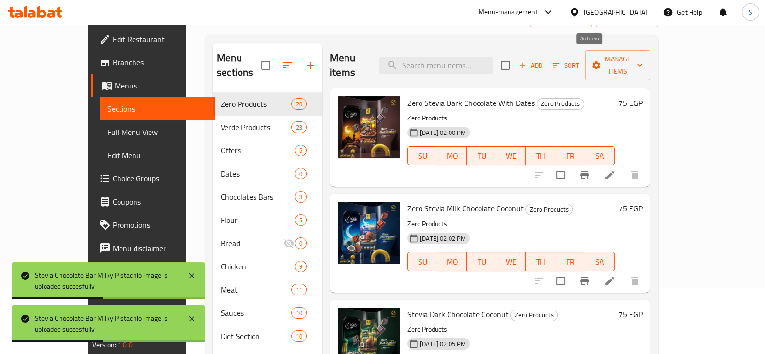
click at [544, 60] on span "Add" at bounding box center [531, 65] width 26 height 11
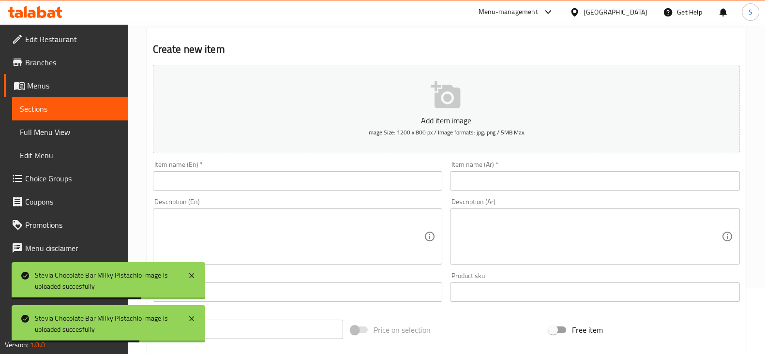
click at [499, 179] on input "text" at bounding box center [595, 180] width 290 height 19
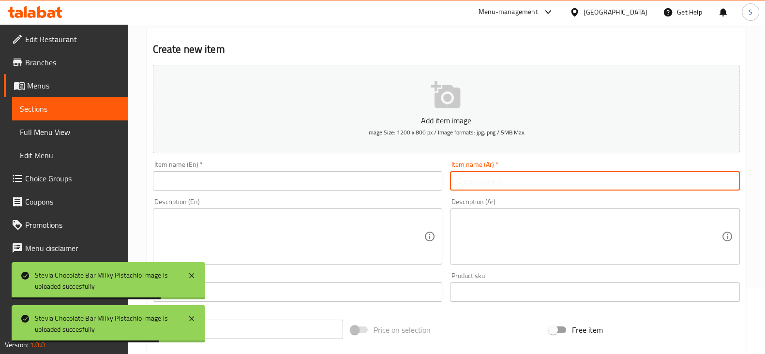
paste input "زيرو شوكليت بار دارك باللوز والتوت الأحمر"
type input "زيرو شوكليت بار دارك باللوز والتوت الأحمر"
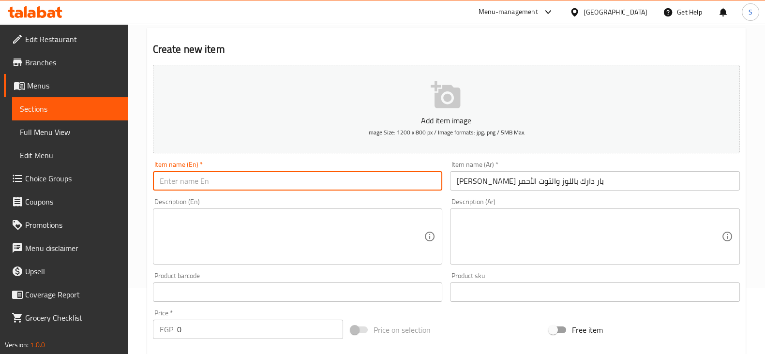
click at [311, 179] on input "text" at bounding box center [298, 180] width 290 height 19
type input "~"
type input "Zero Chocolate Bar Dark With Rasberry and Almond"
click at [234, 229] on textarea at bounding box center [292, 237] width 265 height 46
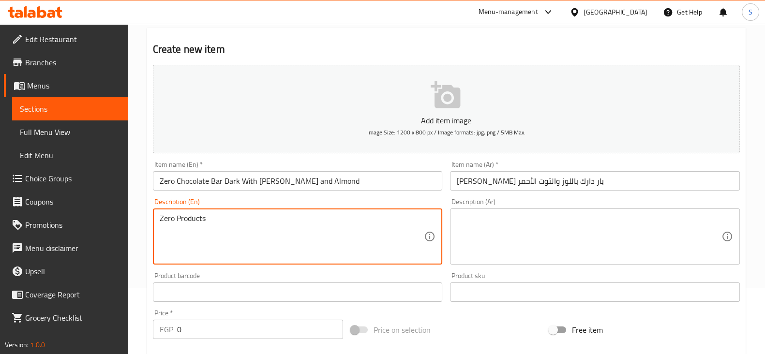
type textarea "Zero Products"
click at [507, 225] on textarea at bounding box center [589, 237] width 265 height 46
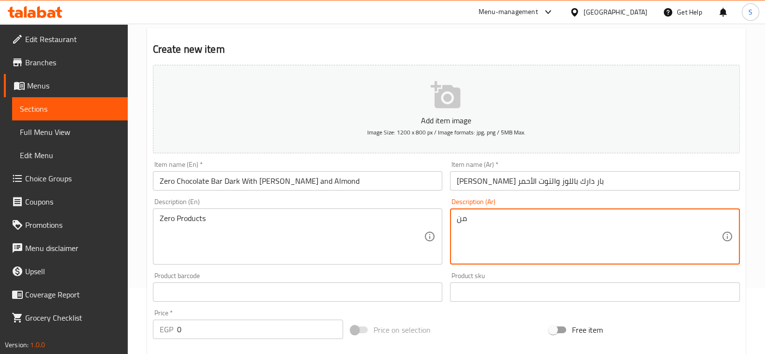
type textarea "م"
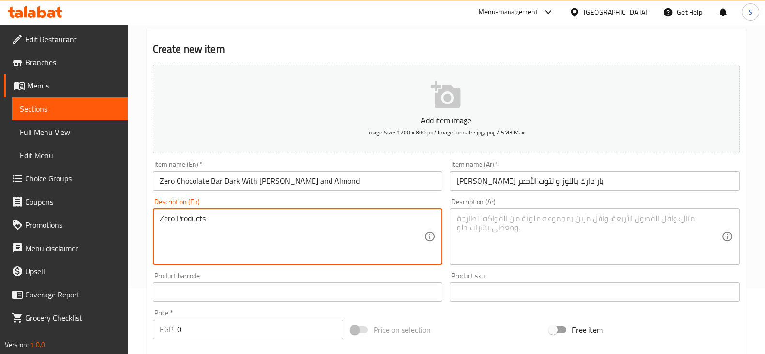
drag, startPoint x: 223, startPoint y: 220, endPoint x: 51, endPoint y: 219, distance: 172.2
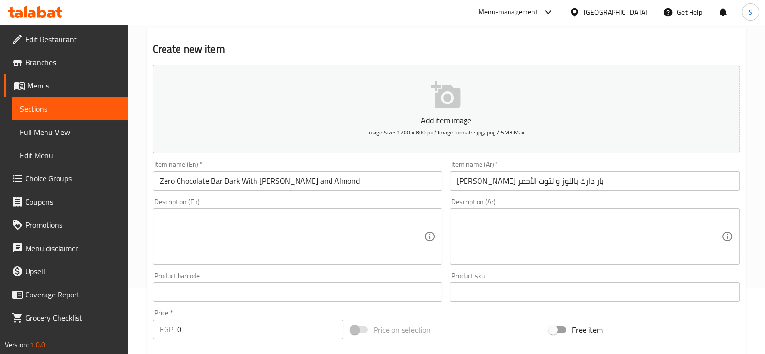
click at [210, 271] on div "Product barcode Product barcode" at bounding box center [298, 286] width 298 height 37
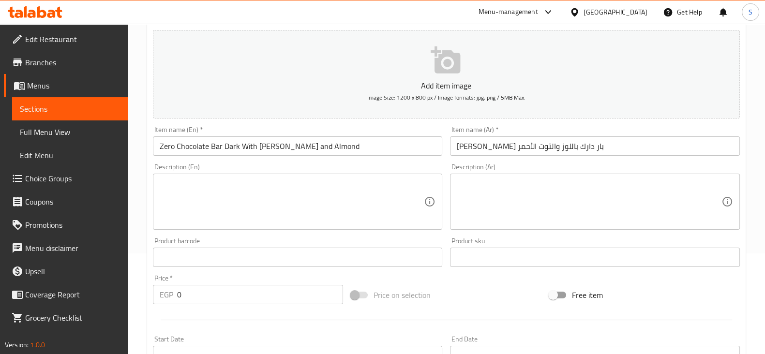
scroll to position [126, 0]
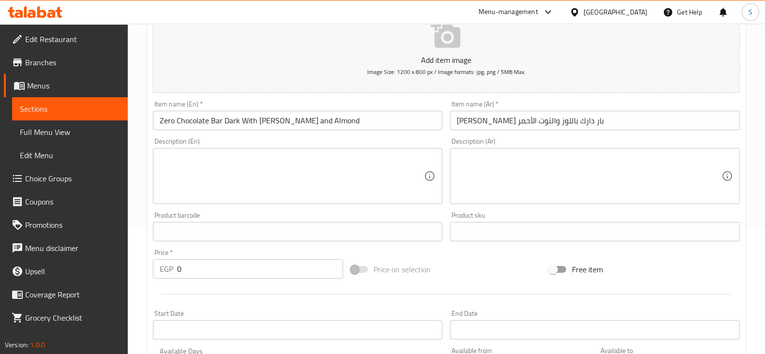
drag, startPoint x: 188, startPoint y: 267, endPoint x: 149, endPoint y: 269, distance: 39.3
click at [164, 269] on div "EGP 0 Price *" at bounding box center [248, 268] width 191 height 19
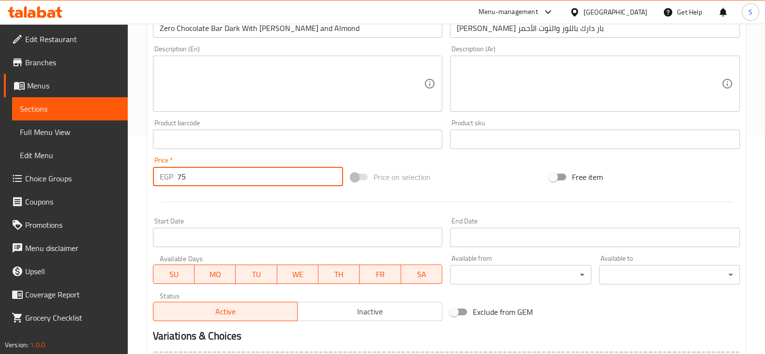
scroll to position [329, 0]
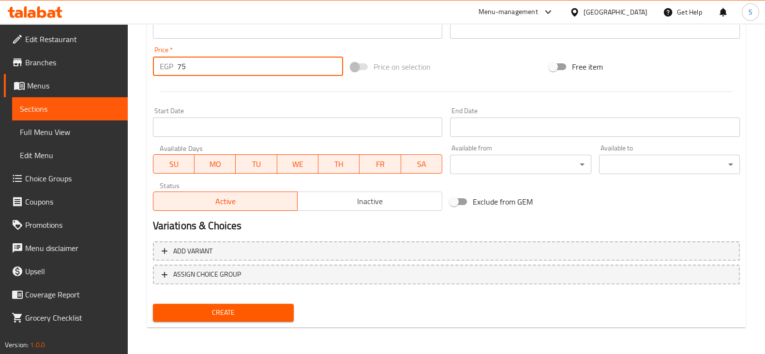
type input "75"
click at [239, 317] on span "Create" at bounding box center [223, 313] width 125 height 12
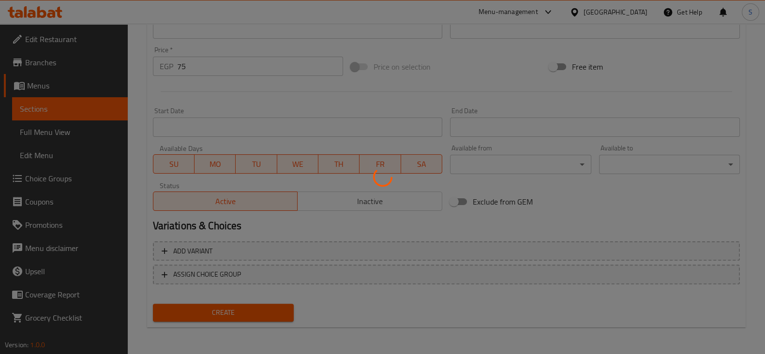
type input "0"
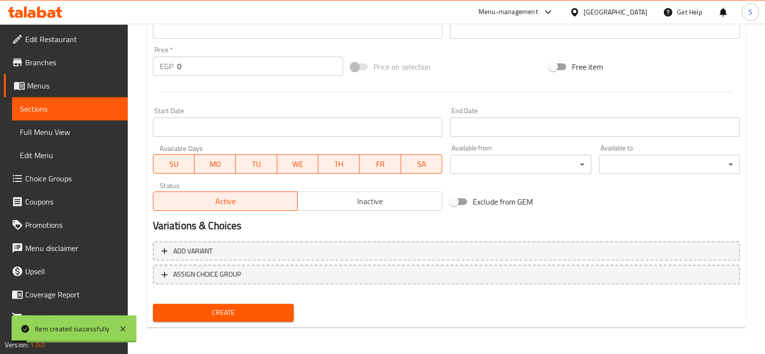
click at [71, 107] on span "Sections" at bounding box center [70, 109] width 100 height 12
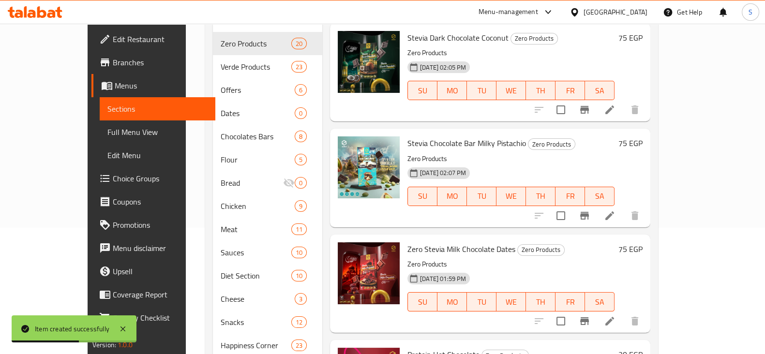
scroll to position [241, 0]
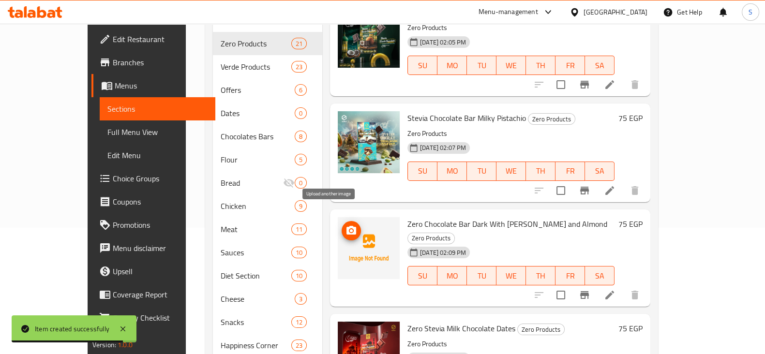
click at [346, 226] on icon "upload picture" at bounding box center [351, 230] width 10 height 9
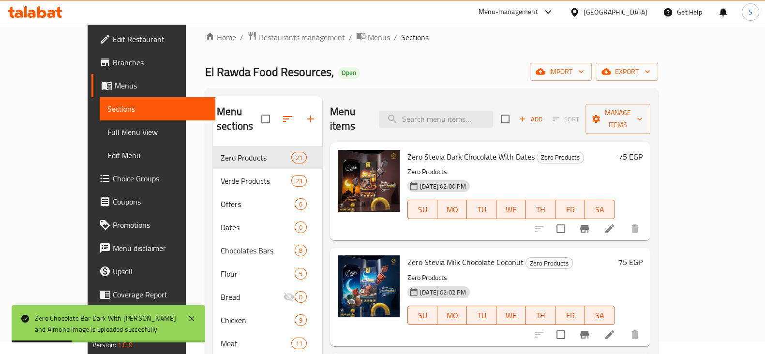
scroll to position [0, 0]
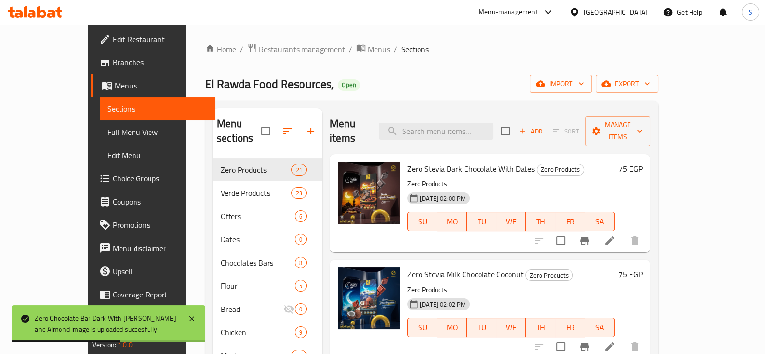
click at [544, 126] on span "Add" at bounding box center [531, 131] width 26 height 11
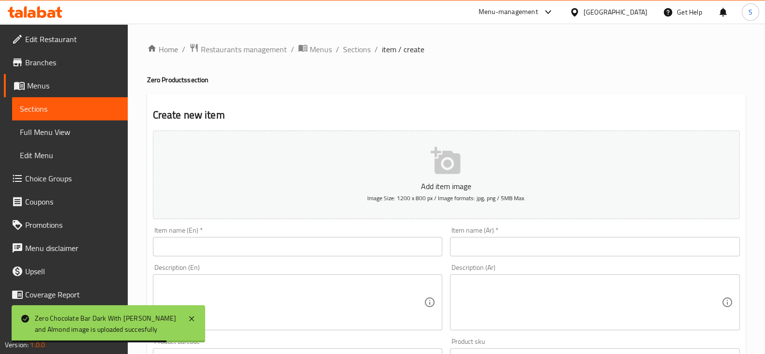
click at [513, 251] on input "text" at bounding box center [595, 246] width 290 height 19
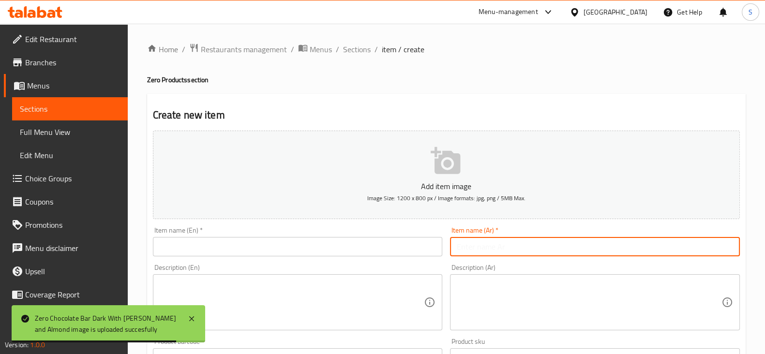
paste input "زيرو شوكليت بار دارك بقطع البندق"
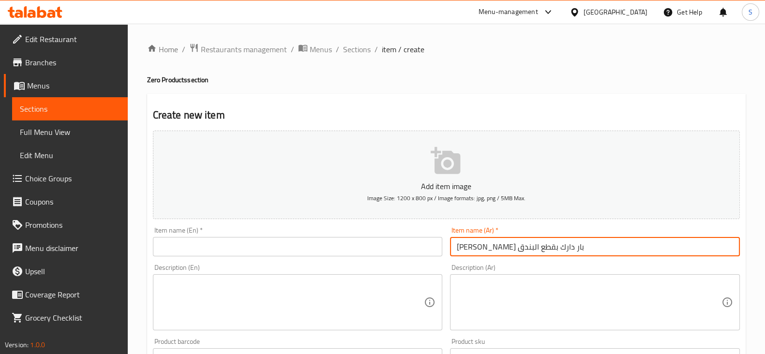
type input "زيرو شوكليت بار دارك بقطع البندق"
click at [302, 249] on input "text" at bounding box center [298, 246] width 290 height 19
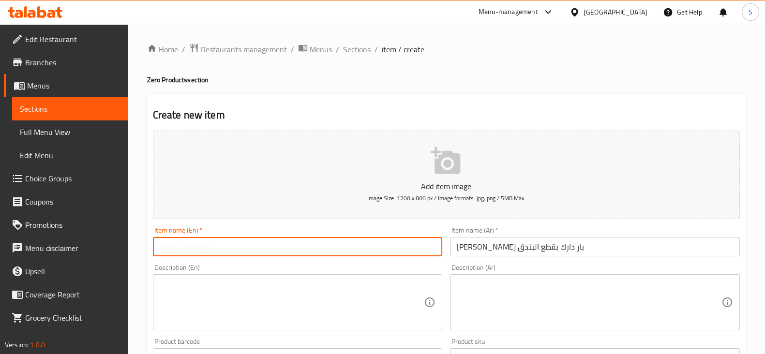
type input "~"
type input "S"
click at [245, 249] on input "Zero Chocolate Bar Dark WIth Hazelnut pieces" at bounding box center [298, 246] width 290 height 19
type input "Zero Chocolate Bar Dark With Hazelnut pieces"
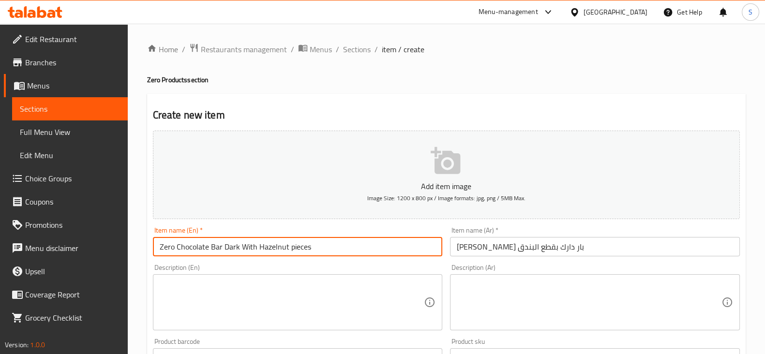
click at [257, 274] on div "Description (En) Description (En)" at bounding box center [298, 297] width 290 height 66
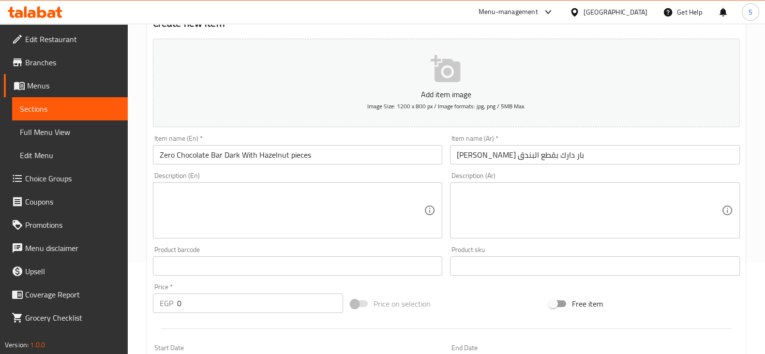
scroll to position [241, 0]
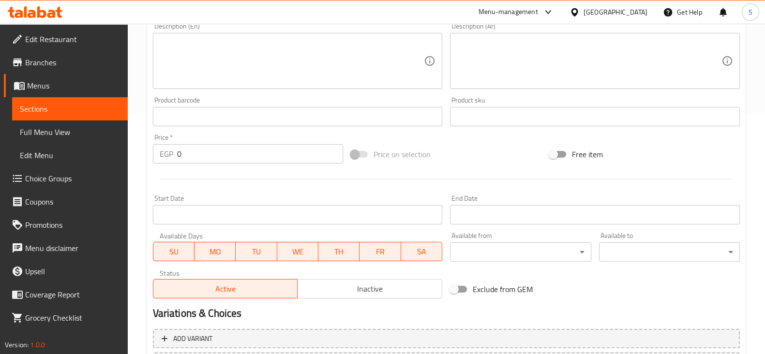
drag, startPoint x: 185, startPoint y: 150, endPoint x: 160, endPoint y: 154, distance: 25.9
click at [164, 151] on div "EGP 0 Price *" at bounding box center [248, 153] width 191 height 19
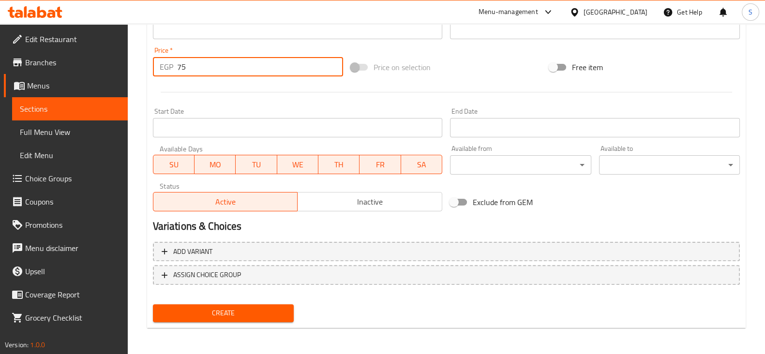
scroll to position [329, 0]
type input "75"
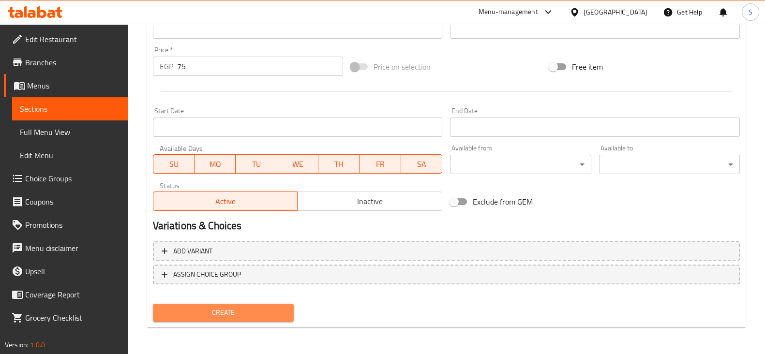
click at [220, 307] on span "Create" at bounding box center [223, 313] width 125 height 12
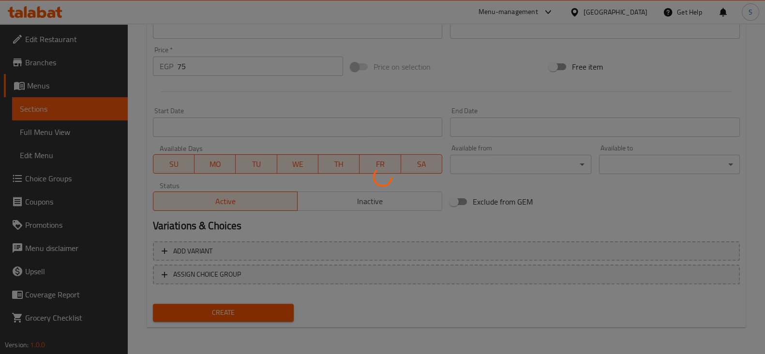
type input "0"
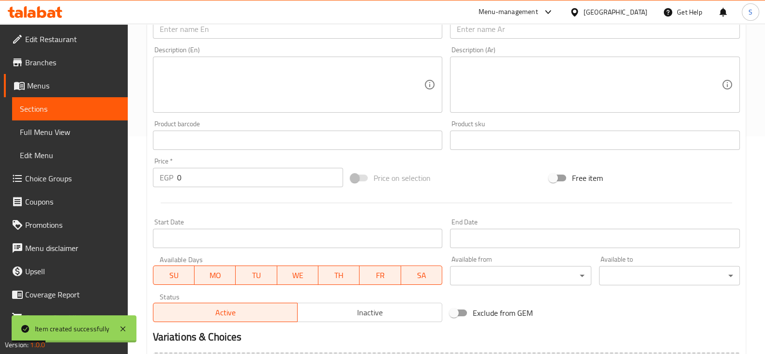
scroll to position [148, 0]
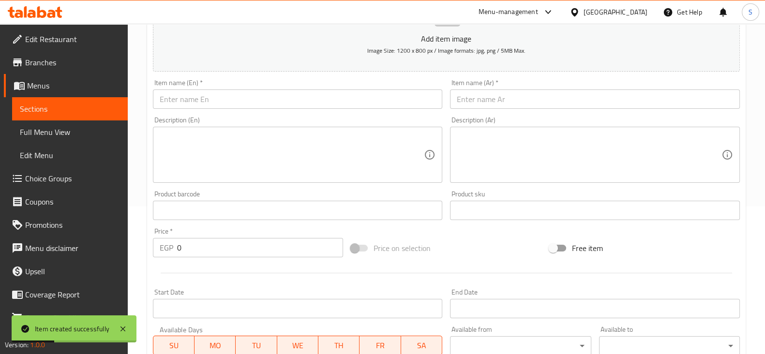
click at [46, 105] on span "Sections" at bounding box center [70, 109] width 100 height 12
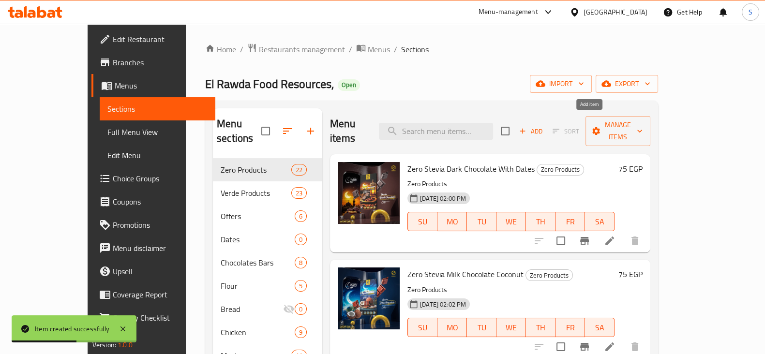
click at [544, 126] on span "Add" at bounding box center [531, 131] width 26 height 11
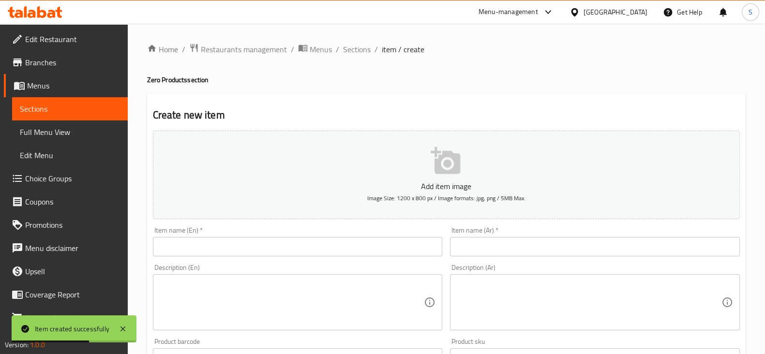
click at [499, 246] on input "text" at bounding box center [595, 246] width 290 height 19
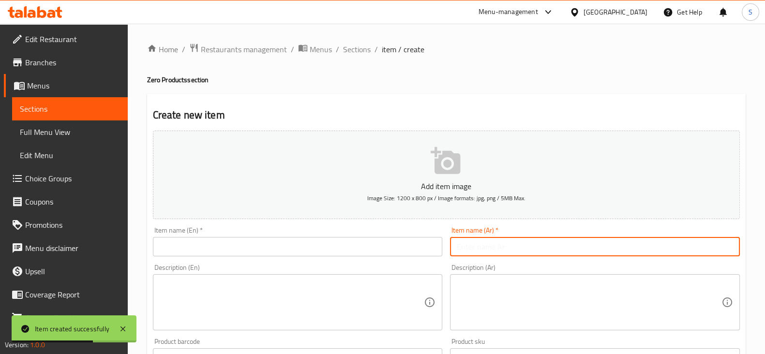
paste input "زيرو شوكليت بار دارك بقطع الكاچو"
type input "زيرو شوكليت بار دارك بقطع الكاچو"
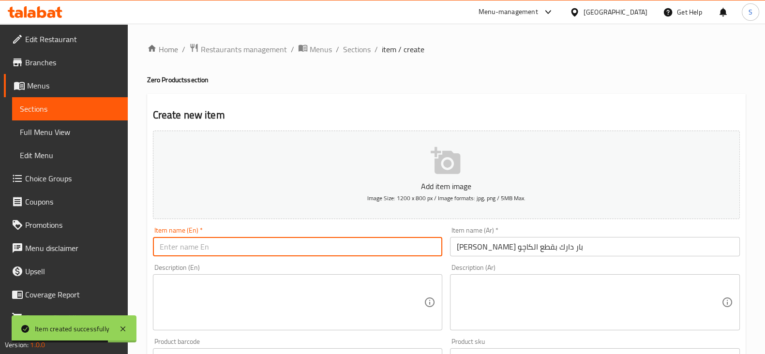
click at [358, 247] on input "text" at bounding box center [298, 246] width 290 height 19
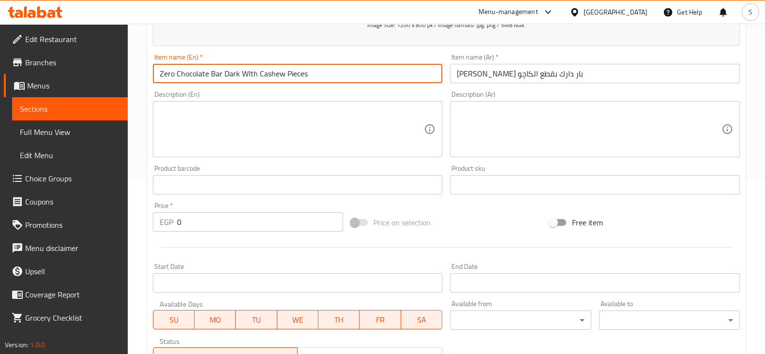
scroll to position [181, 0]
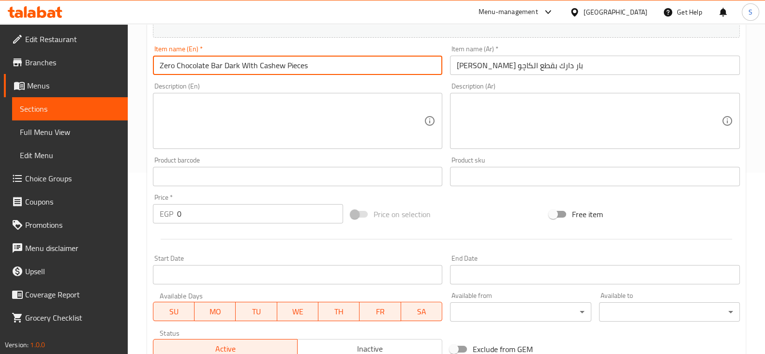
type input "Zero Chocolate Bar Dark WIth Cashew Pieces"
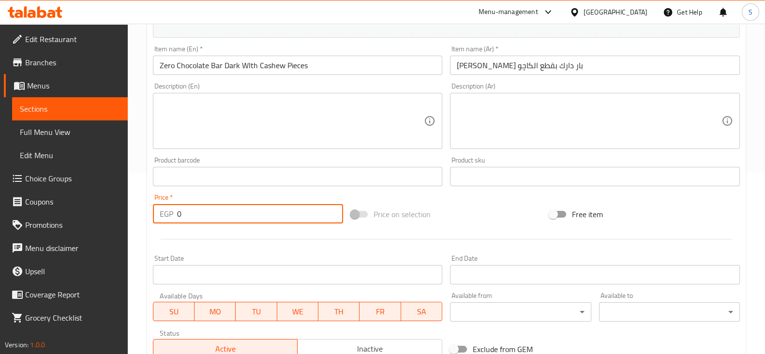
drag, startPoint x: 204, startPoint y: 213, endPoint x: 71, endPoint y: 198, distance: 133.9
click at [71, 199] on div "Edit Restaurant Branches Menus Sections Full Menu View Edit Menu Choice Groups …" at bounding box center [382, 172] width 765 height 660
type input "75"
click at [235, 243] on div at bounding box center [446, 239] width 595 height 24
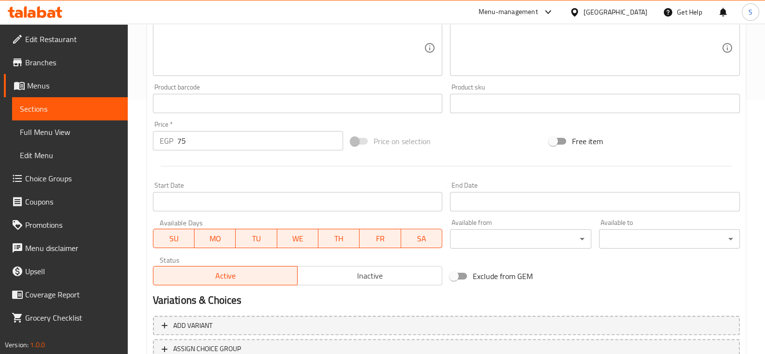
scroll to position [329, 0]
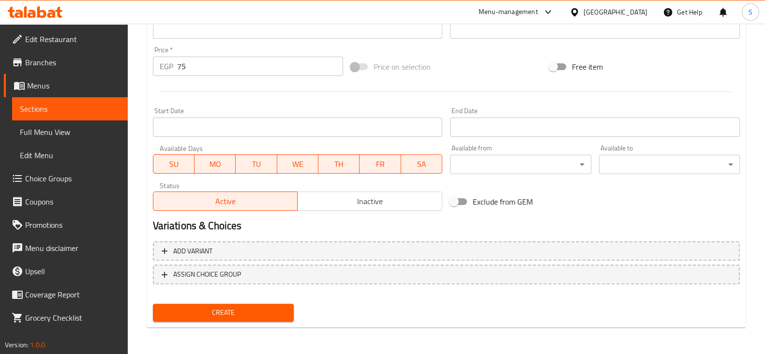
click at [232, 309] on span "Create" at bounding box center [223, 313] width 125 height 12
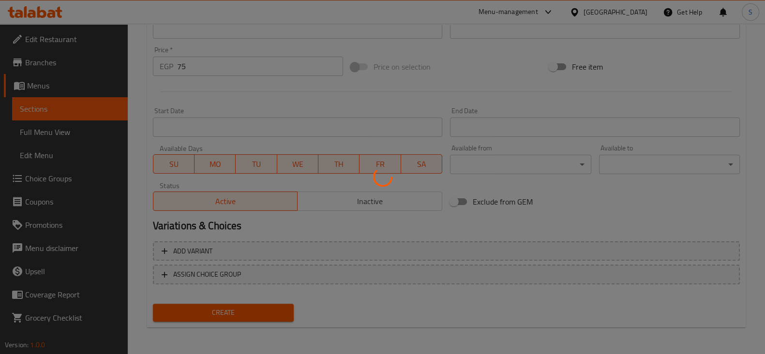
type input "0"
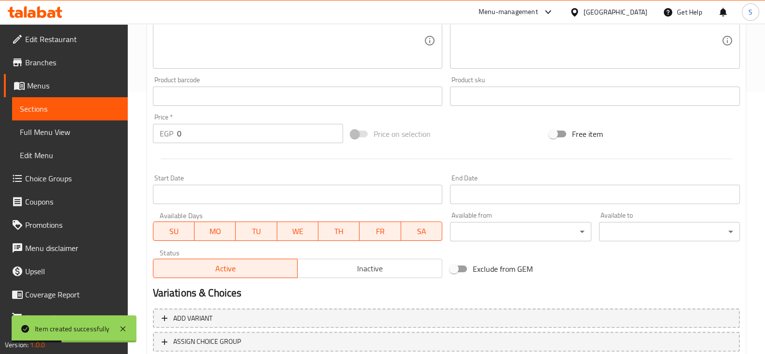
scroll to position [208, 0]
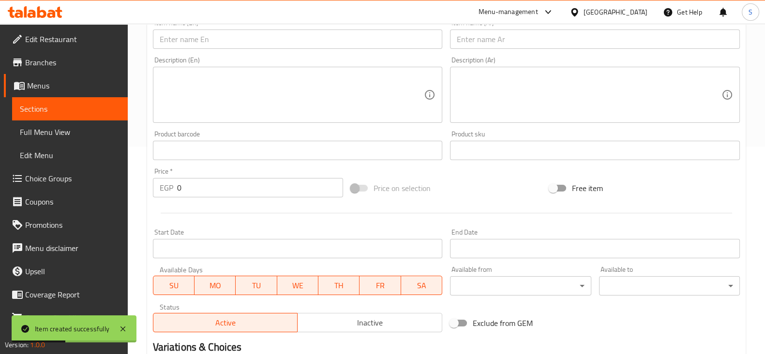
drag, startPoint x: 71, startPoint y: 103, endPoint x: 111, endPoint y: 104, distance: 40.2
click at [72, 103] on link "Sections" at bounding box center [70, 108] width 116 height 23
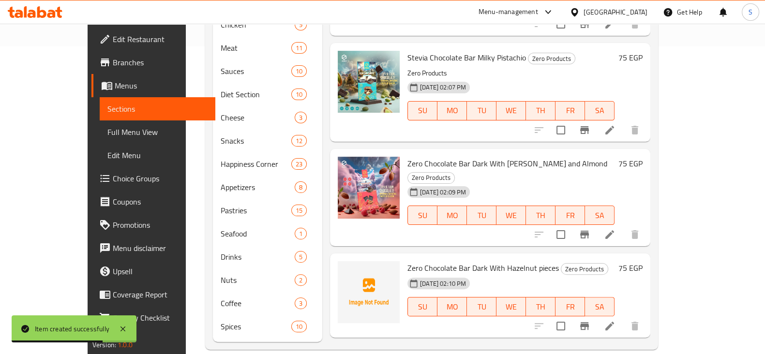
scroll to position [241, 0]
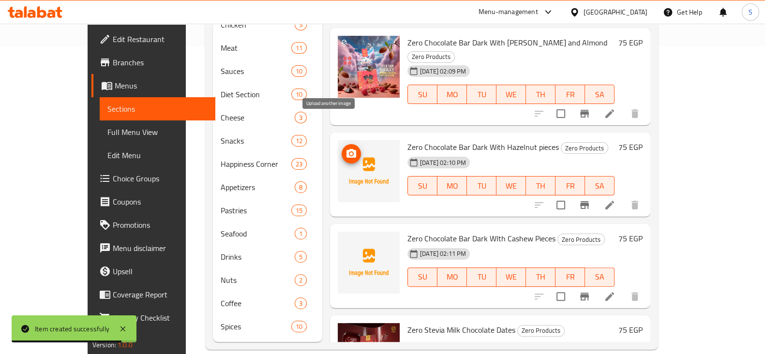
click at [345, 148] on icon "upload picture" at bounding box center [351, 154] width 12 height 12
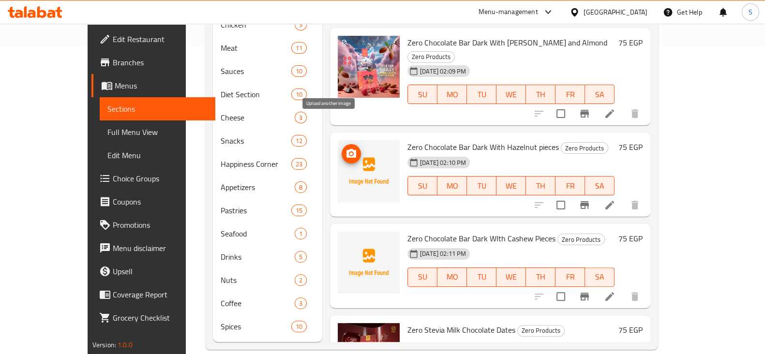
click at [345, 148] on icon "upload picture" at bounding box center [351, 154] width 12 height 12
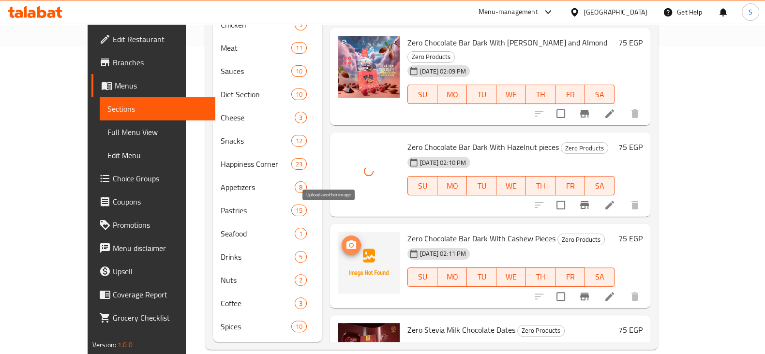
click at [345, 239] on icon "upload picture" at bounding box center [351, 245] width 12 height 12
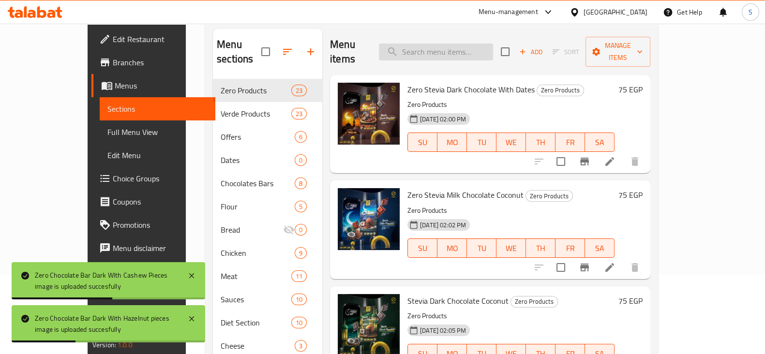
scroll to position [0, 0]
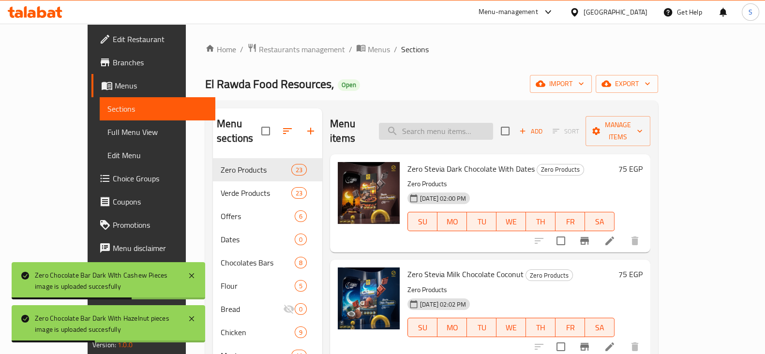
click at [449, 124] on input "search" at bounding box center [436, 131] width 114 height 17
paste input "زيرو شوكليت بار وايت بقطع الفراولة"
type input "زيرو شوكليت بار وايت بقطع الفراولة"
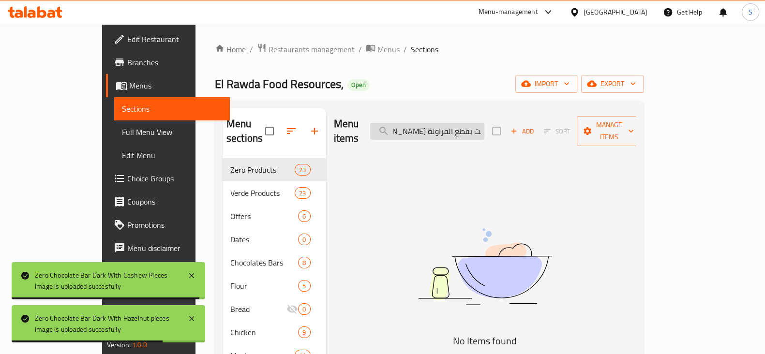
click at [449, 124] on input "زيرو شوكليت بار وايت بقطع الفراولة" at bounding box center [427, 131] width 114 height 17
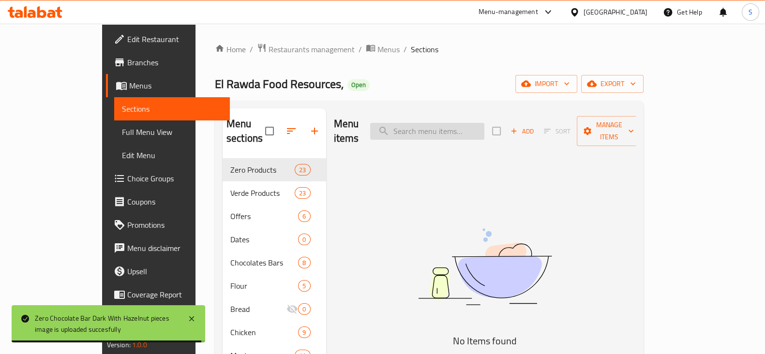
scroll to position [0, 0]
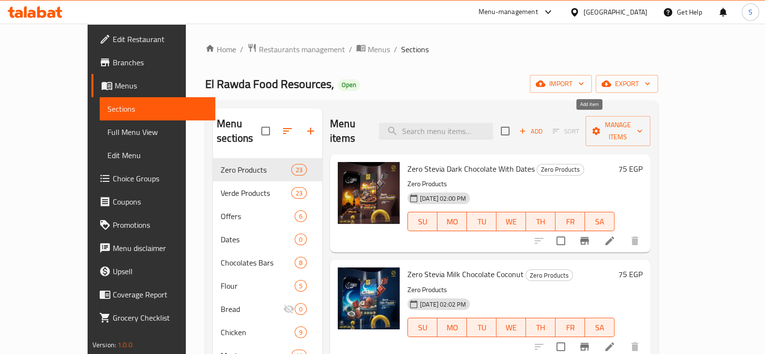
click at [544, 126] on span "Add" at bounding box center [531, 131] width 26 height 11
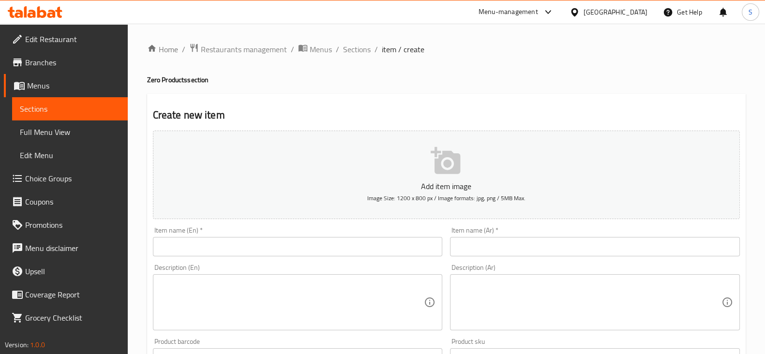
click at [489, 239] on input "text" at bounding box center [595, 246] width 290 height 19
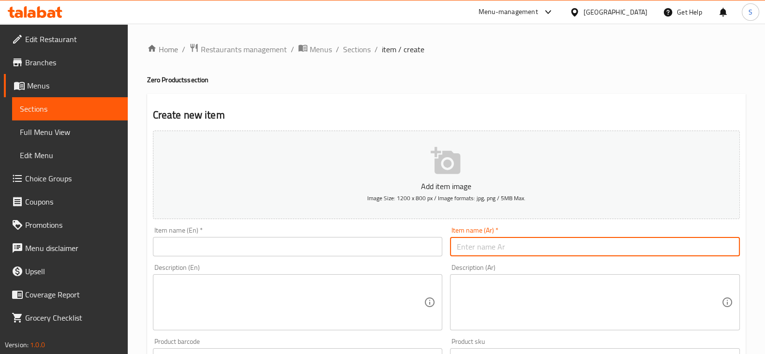
paste input "زيرو شوكليت بار وايت بقطع الفراولة"
type input "زيرو شوكليت بار وايت بقطع الفراولة"
click at [285, 247] on input "text" at bounding box center [298, 246] width 290 height 19
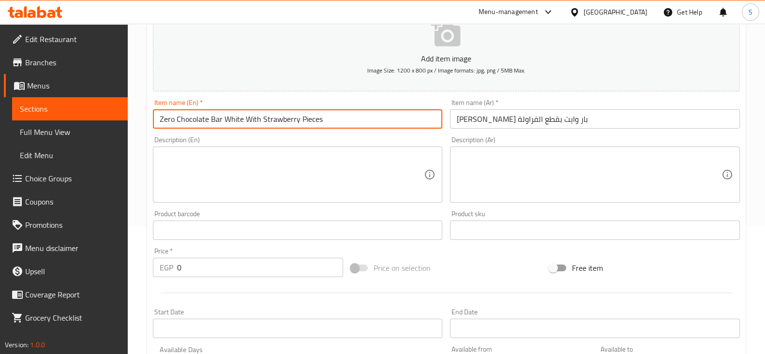
scroll to position [241, 0]
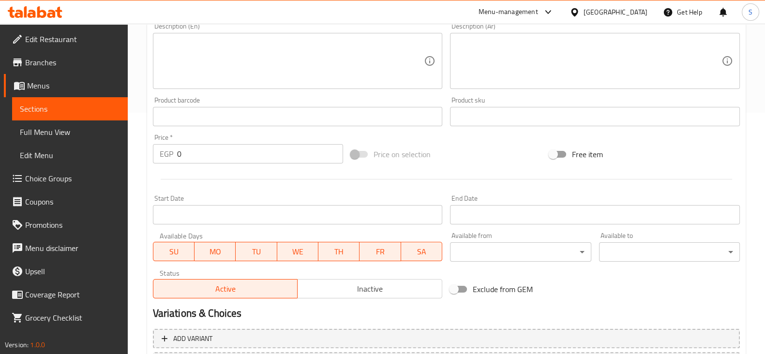
type input "Zero Chocolate Bar White With Strawberry Pieces"
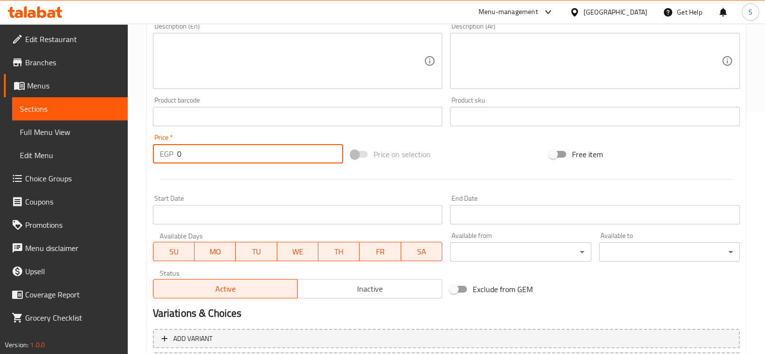
drag, startPoint x: 188, startPoint y: 152, endPoint x: 147, endPoint y: 155, distance: 41.2
click at [166, 155] on div "EGP 0 Price *" at bounding box center [248, 153] width 191 height 19
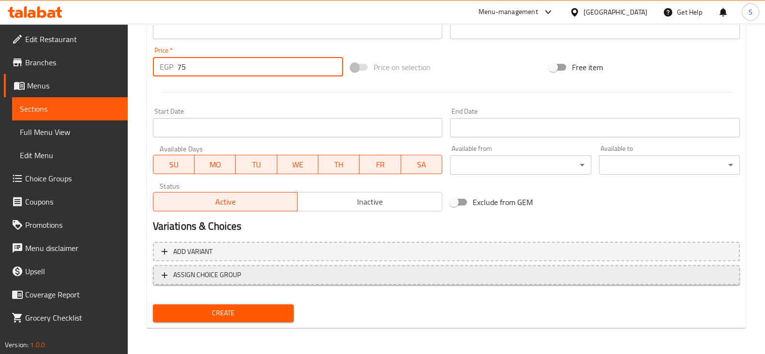
scroll to position [329, 0]
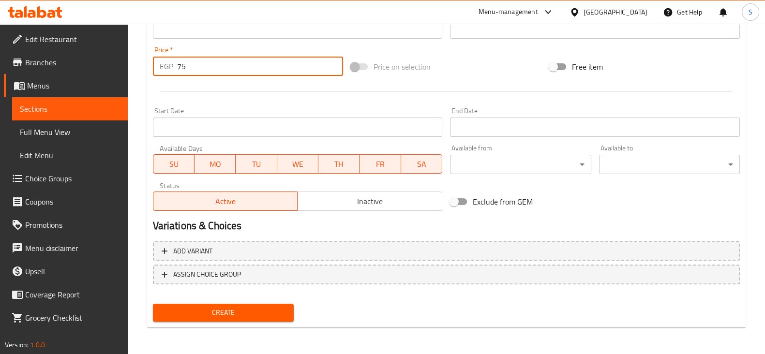
type input "75"
click at [225, 315] on span "Create" at bounding box center [223, 313] width 125 height 12
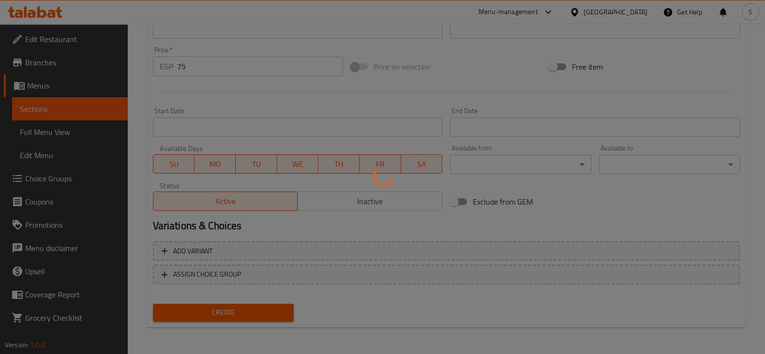
type input "0"
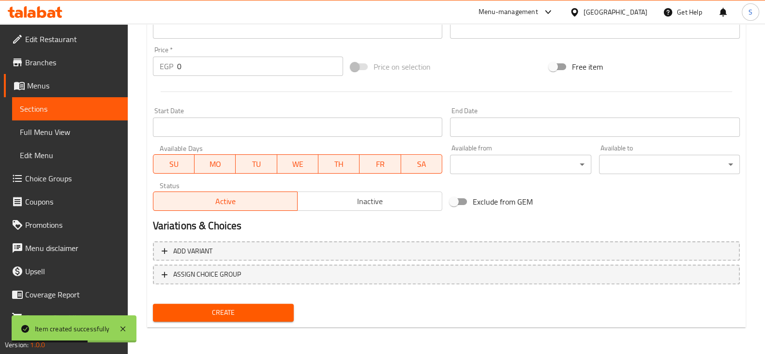
click at [48, 112] on span "Sections" at bounding box center [70, 109] width 100 height 12
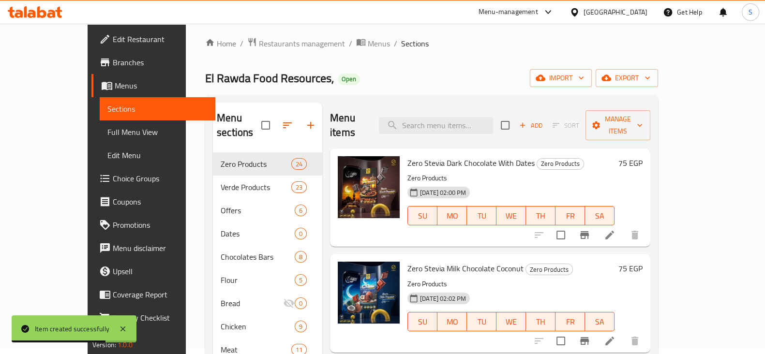
scroll to position [5, 0]
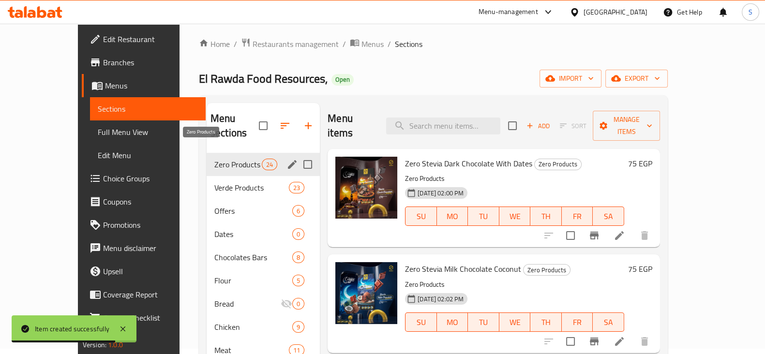
click at [214, 159] on span "Zero Products" at bounding box center [237, 165] width 47 height 12
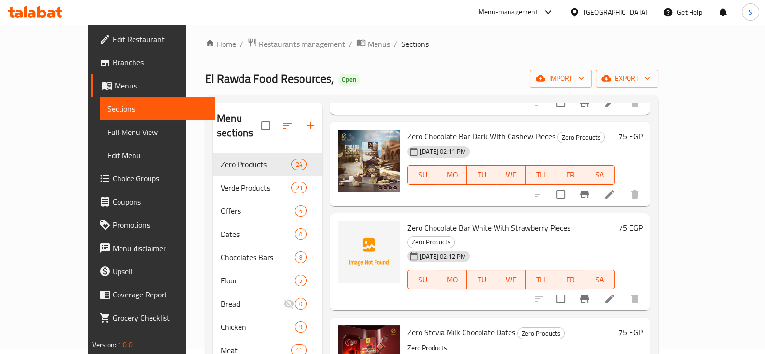
scroll to position [665, 0]
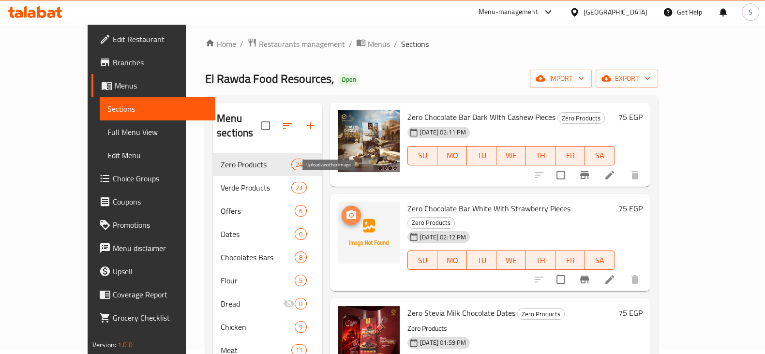
click at [346, 210] on icon "upload picture" at bounding box center [351, 214] width 10 height 9
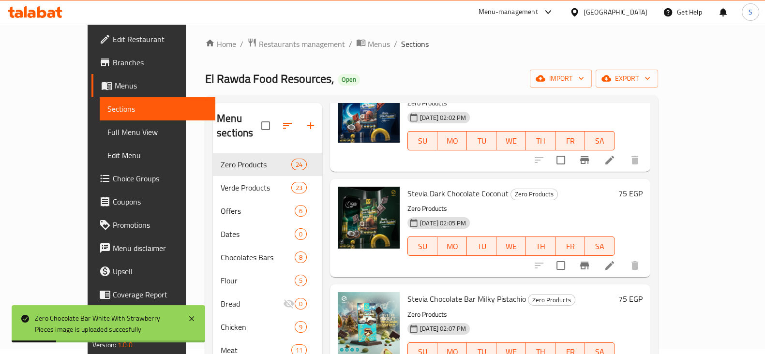
scroll to position [0, 0]
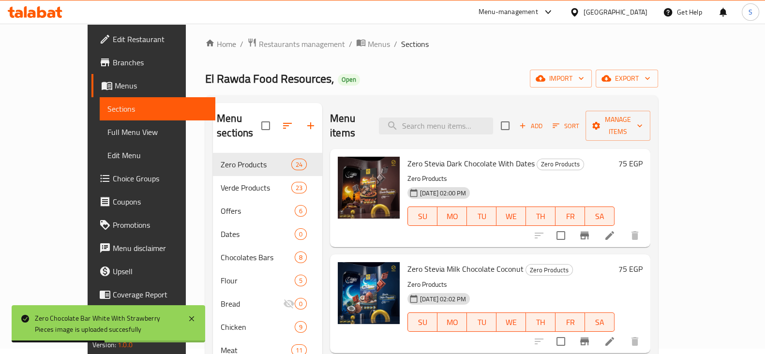
click at [544, 120] on span "Add" at bounding box center [531, 125] width 26 height 11
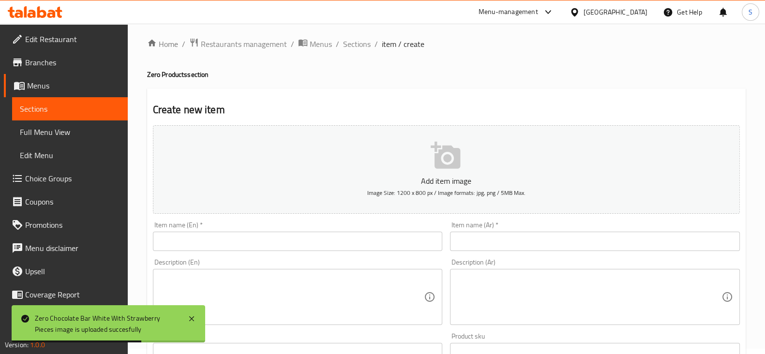
click at [501, 244] on input "text" at bounding box center [595, 241] width 290 height 19
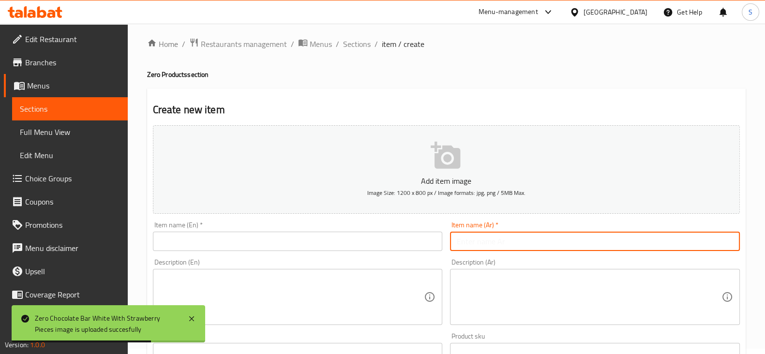
paste input "زيرو شوكليت بار دارك بندق 75%"
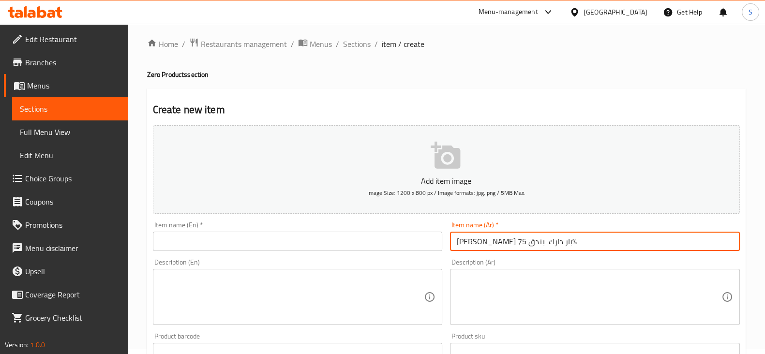
drag, startPoint x: 465, startPoint y: 240, endPoint x: 457, endPoint y: 240, distance: 8.2
click at [457, 240] on input "زيرو شوكليت بار دارك بندق 75%" at bounding box center [595, 241] width 290 height 19
click at [486, 288] on textarea at bounding box center [589, 297] width 265 height 46
click at [549, 245] on input "زيرو شوكليت بار دارك بندق %" at bounding box center [595, 241] width 290 height 19
type input "زيرو شوكليت بار دارك بندق"
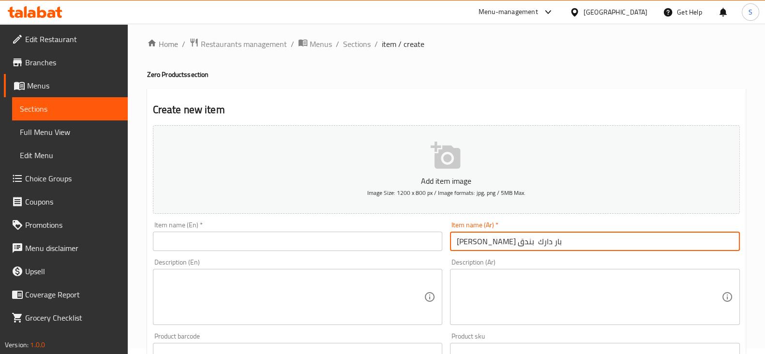
click at [196, 248] on input "text" at bounding box center [298, 241] width 290 height 19
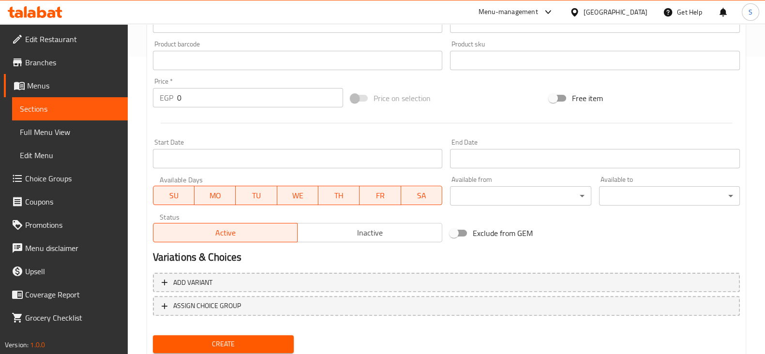
scroll to position [308, 0]
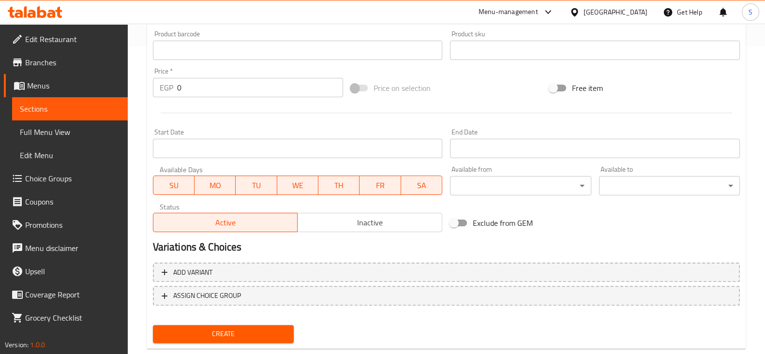
type input "Zero Chocolate Bar Dark Hazelnut"
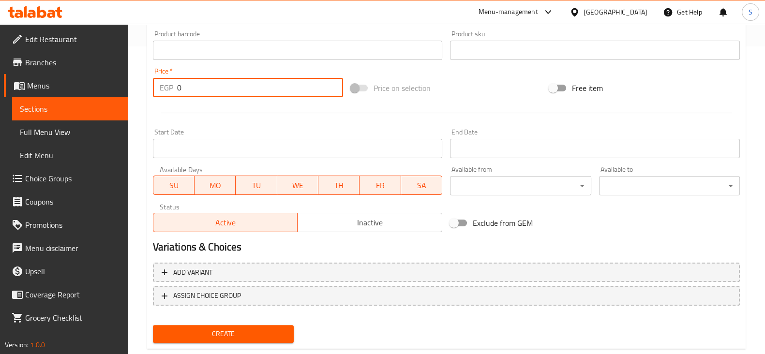
drag, startPoint x: 206, startPoint y: 83, endPoint x: 0, endPoint y: 44, distance: 209.4
click at [0, 44] on div "Edit Restaurant Branches Menus Sections Full Menu View Edit Menu Choice Groups …" at bounding box center [382, 46] width 765 height 660
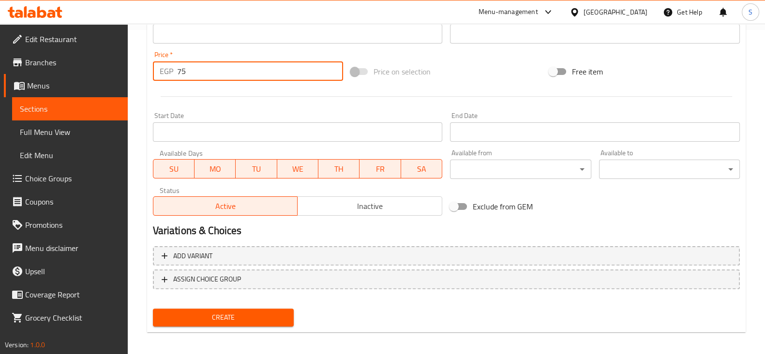
scroll to position [329, 0]
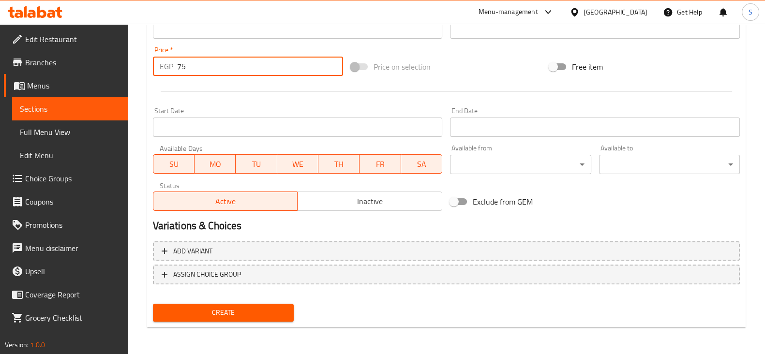
type input "75"
click at [239, 304] on button "Create" at bounding box center [223, 313] width 141 height 18
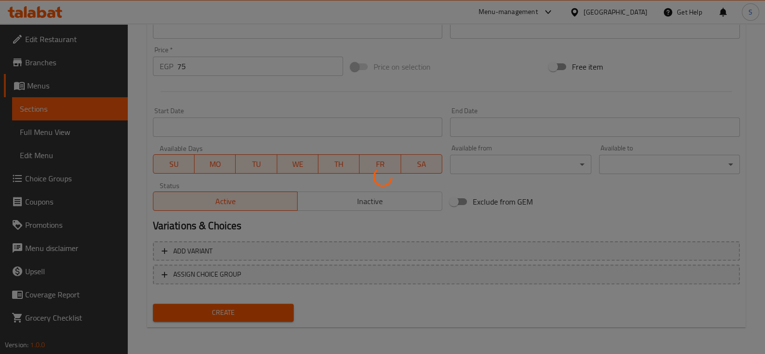
type input "0"
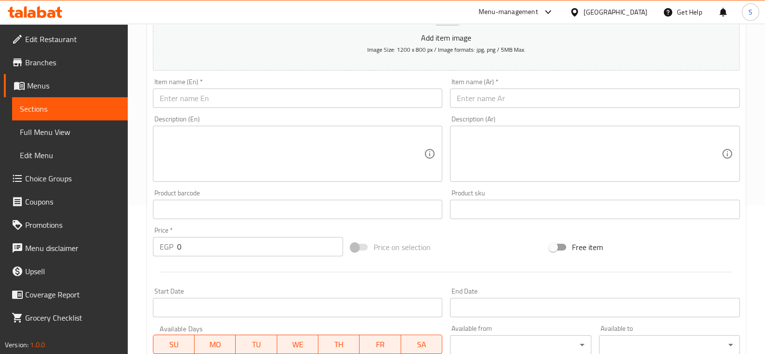
scroll to position [26, 0]
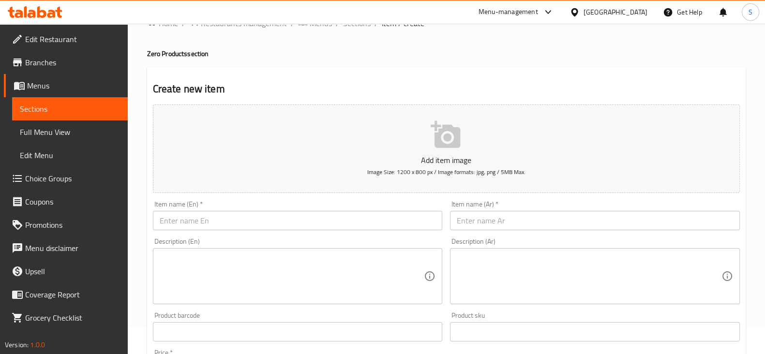
click at [47, 119] on link "Sections" at bounding box center [70, 108] width 116 height 23
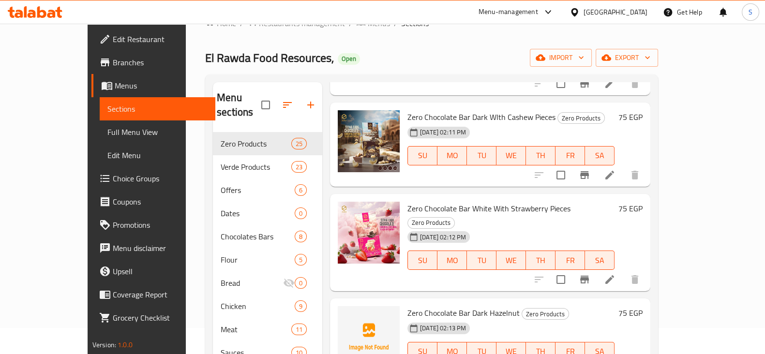
scroll to position [736, 0]
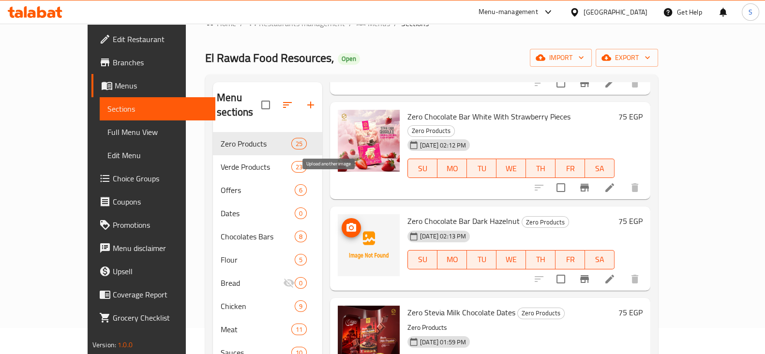
click at [345, 222] on icon "upload picture" at bounding box center [351, 228] width 12 height 12
click at [346, 223] on icon "upload picture" at bounding box center [351, 227] width 10 height 9
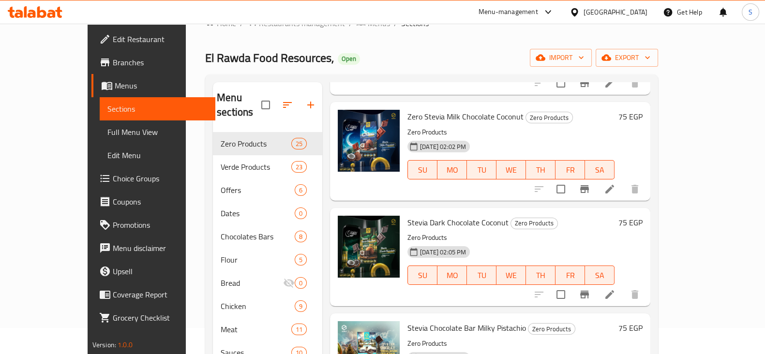
scroll to position [0, 0]
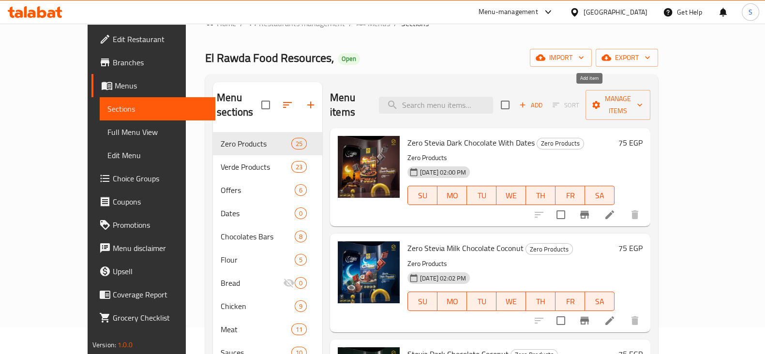
click at [544, 100] on span "Add" at bounding box center [531, 105] width 26 height 11
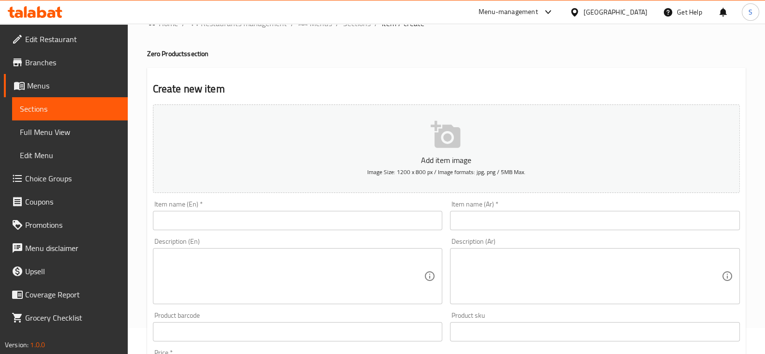
click at [478, 209] on div "Item name (Ar)   * Item name (Ar) *" at bounding box center [595, 216] width 290 height 30
click at [472, 227] on input "text" at bounding box center [595, 220] width 290 height 19
paste input "زيرو شوكليت بار دارك"
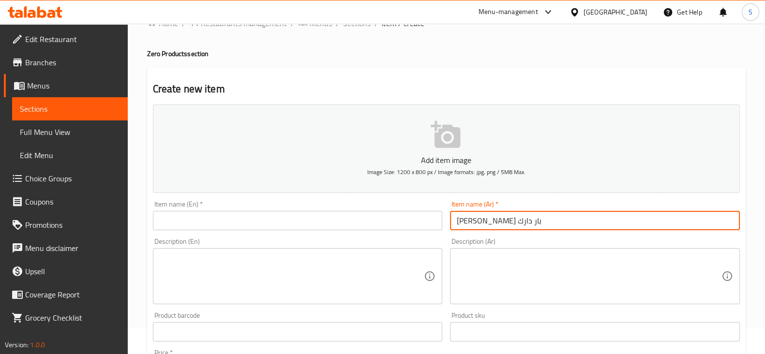
type input "زيرو شوكليت بار دارك"
click at [353, 223] on input "text" at bounding box center [298, 220] width 290 height 19
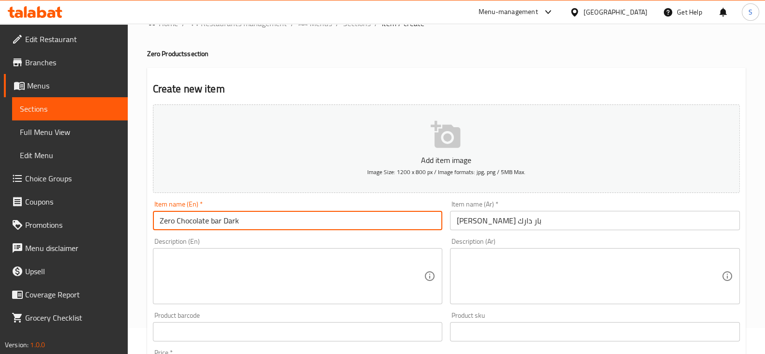
type input "Zero Chocolate bar Dark"
click at [305, 185] on button "Add item image Image Size: 1200 x 800 px / Image formats: jpg, png / 5MB Max." at bounding box center [446, 148] width 587 height 89
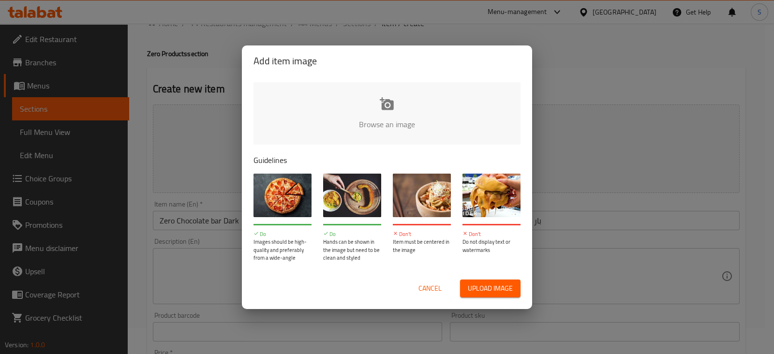
click at [223, 202] on div "Add item image Browse an image Guidelines Do Images should be high-quality and …" at bounding box center [387, 177] width 774 height 354
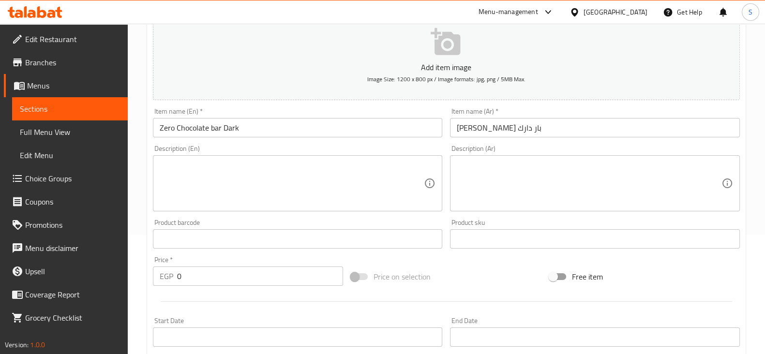
scroll to position [268, 0]
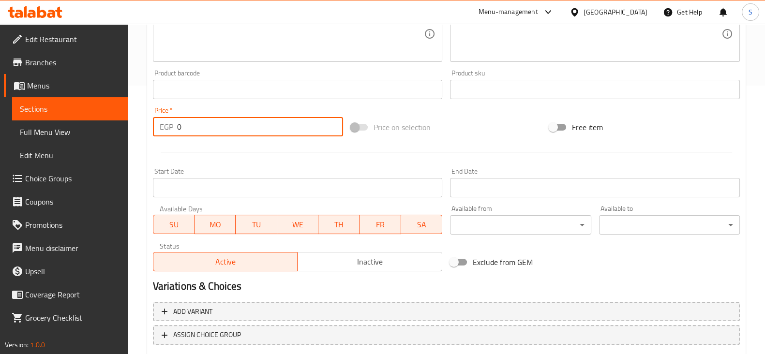
drag, startPoint x: 204, startPoint y: 124, endPoint x: 100, endPoint y: 134, distance: 105.0
click at [102, 135] on div "Edit Restaurant Branches Menus Sections Full Menu View Edit Menu Choice Groups …" at bounding box center [382, 85] width 765 height 660
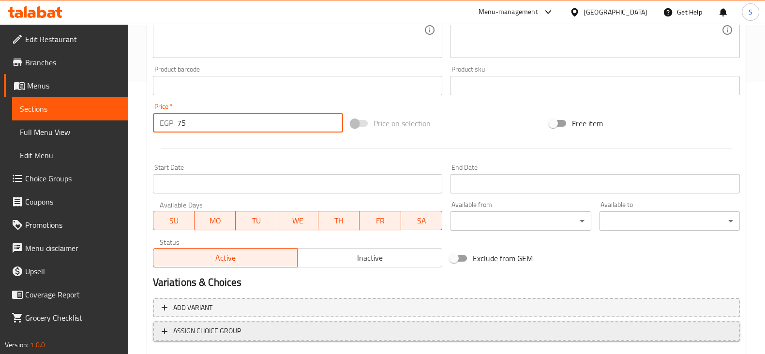
scroll to position [329, 0]
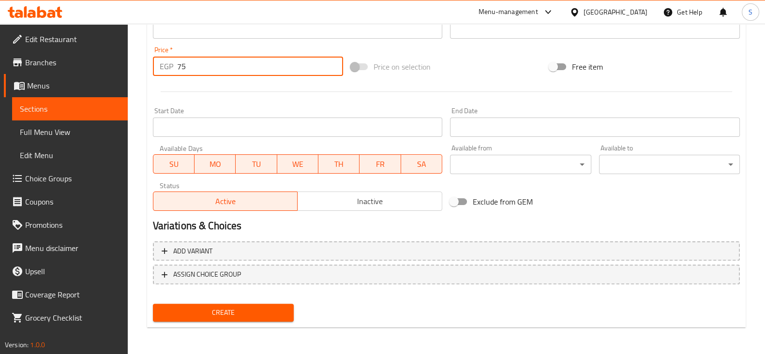
type input "75"
click at [264, 316] on span "Create" at bounding box center [223, 313] width 125 height 12
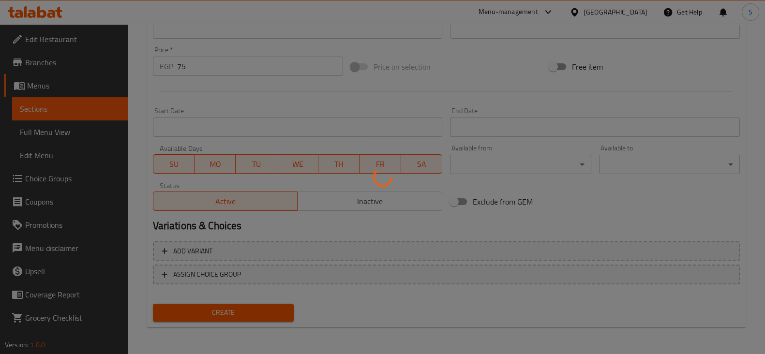
type input "0"
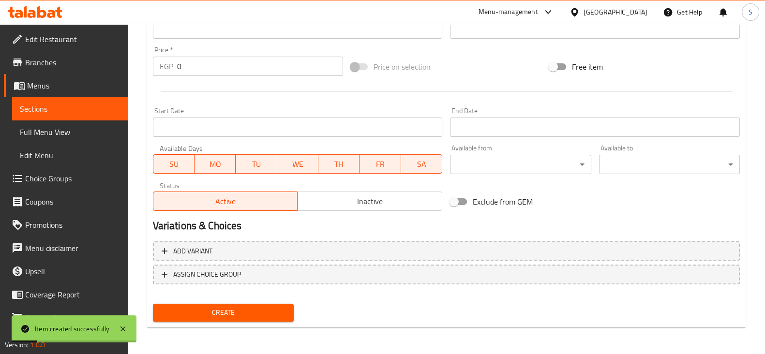
click at [64, 105] on span "Sections" at bounding box center [70, 109] width 100 height 12
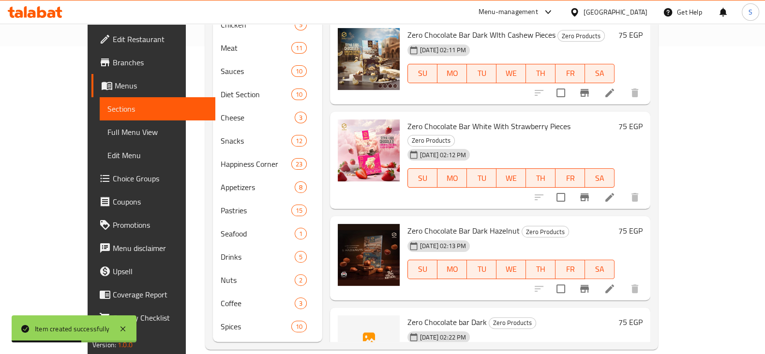
scroll to position [544, 0]
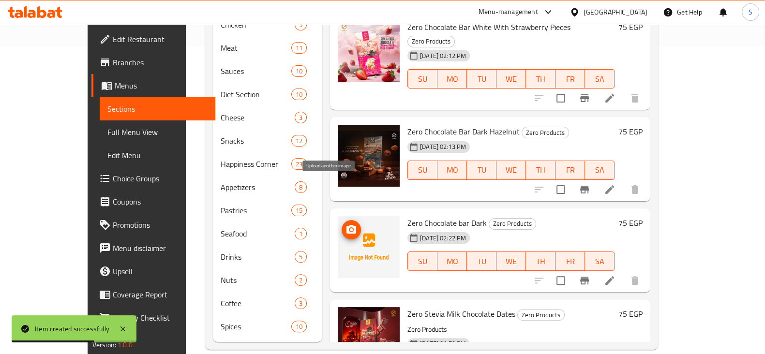
click at [346, 225] on icon "upload picture" at bounding box center [351, 229] width 10 height 9
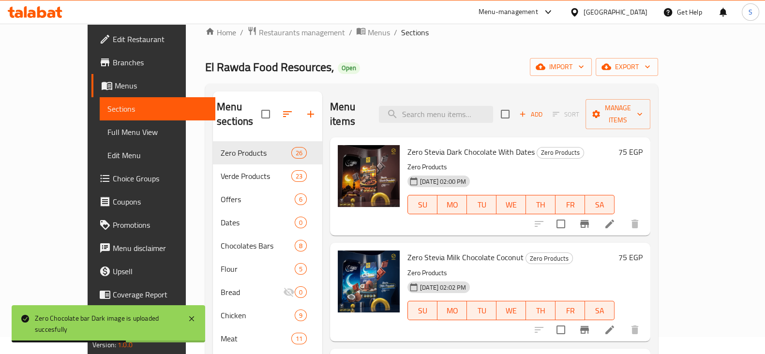
scroll to position [5, 0]
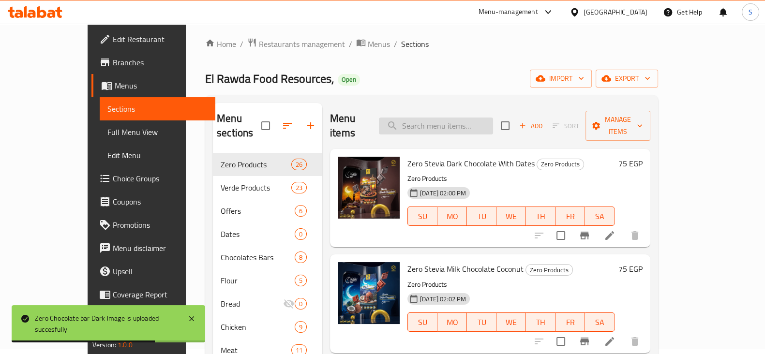
click at [447, 118] on input "search" at bounding box center [436, 126] width 114 height 17
paste input "زيرو شوكليت بار دارك 95%"
type input "زيرو شوكليت بار دارك 95%"
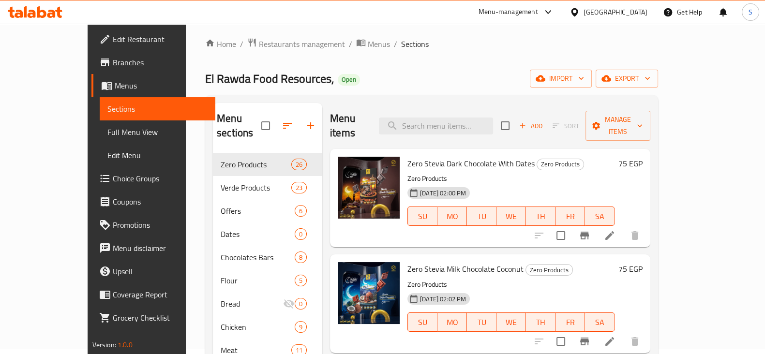
click at [544, 120] on span "Add" at bounding box center [531, 125] width 26 height 11
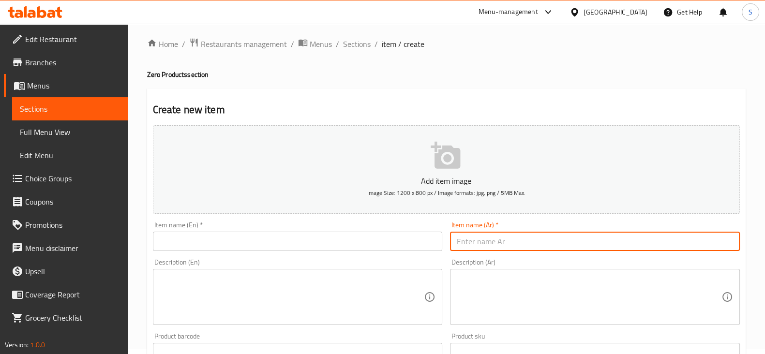
click at [504, 233] on input "text" at bounding box center [595, 241] width 290 height 19
paste input "زيرو شوكليت بار دارك 95%"
type input "زيرو شوكليت بار دارك 95%"
click at [284, 239] on input "text" at bounding box center [298, 241] width 290 height 19
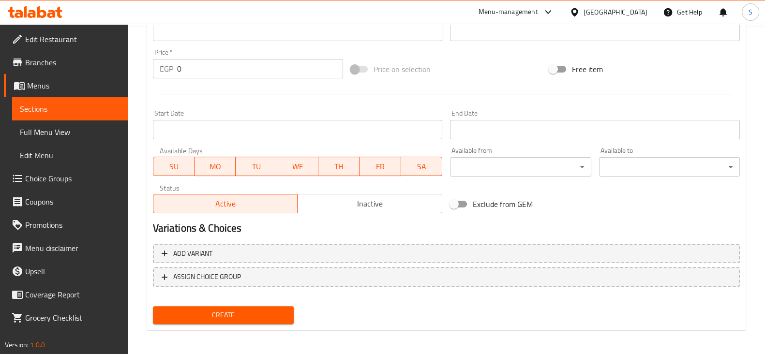
scroll to position [329, 0]
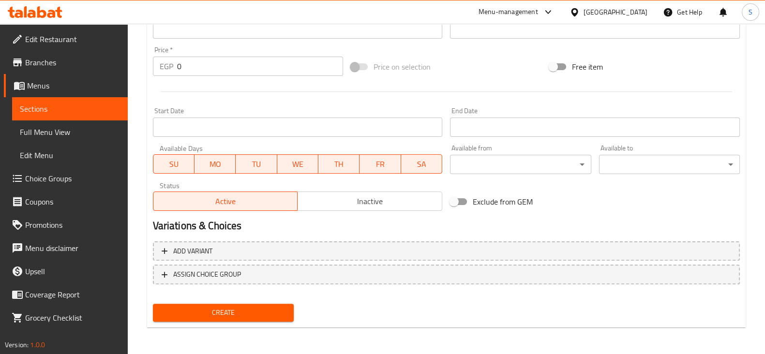
type input "Zero Chocolate Bar Dark 95%"
drag, startPoint x: 174, startPoint y: 67, endPoint x: 144, endPoint y: 64, distance: 30.1
click at [146, 65] on div "Home / Restaurants management / Menus / Sections / item / create Zero Products …" at bounding box center [446, 25] width 637 height 660
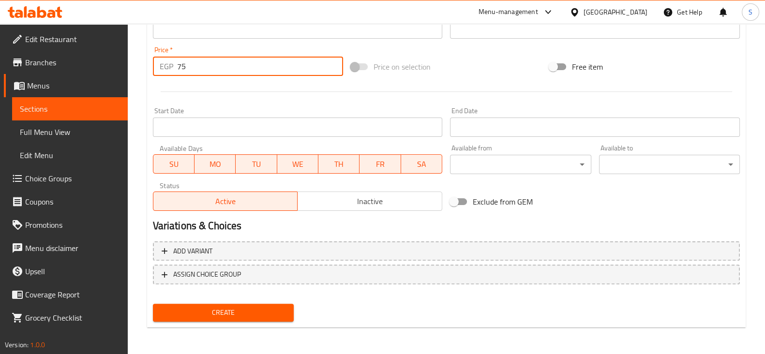
type input "75"
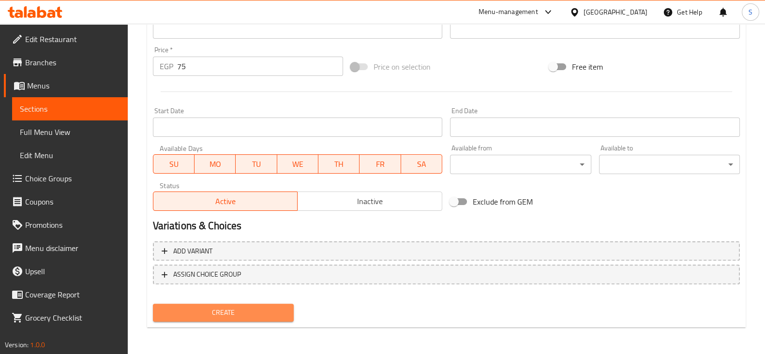
click at [241, 309] on span "Create" at bounding box center [223, 313] width 125 height 12
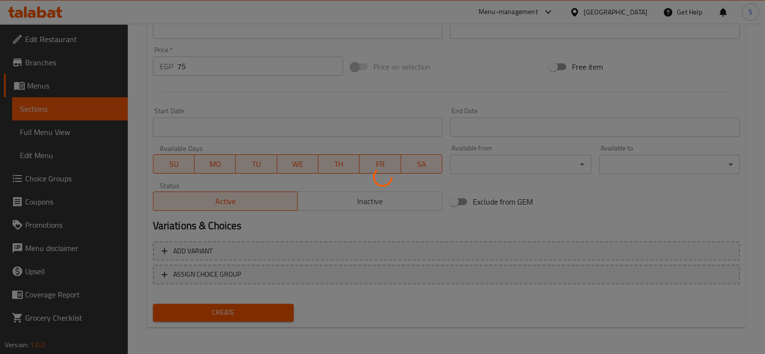
type input "0"
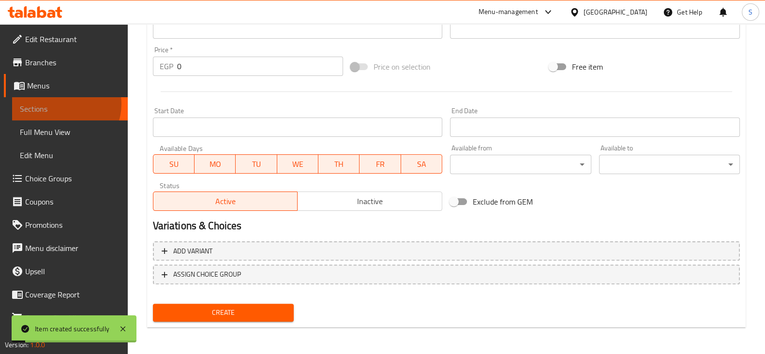
drag, startPoint x: 64, startPoint y: 104, endPoint x: 70, endPoint y: 104, distance: 5.8
click at [64, 105] on span "Sections" at bounding box center [70, 109] width 100 height 12
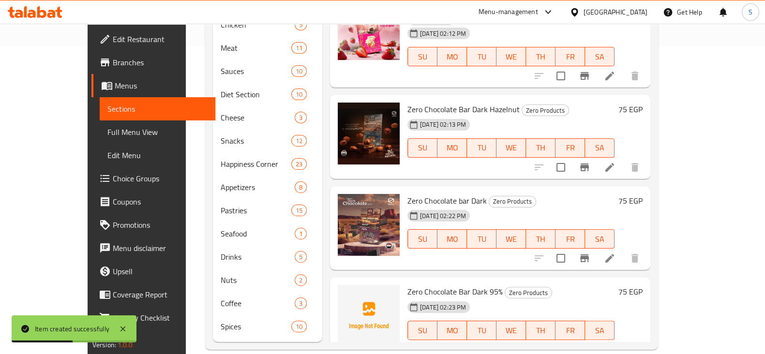
scroll to position [726, 0]
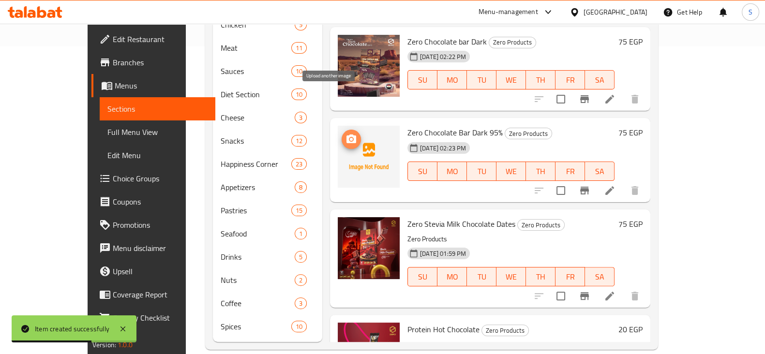
click at [350, 138] on circle "upload picture" at bounding box center [351, 139] width 3 height 3
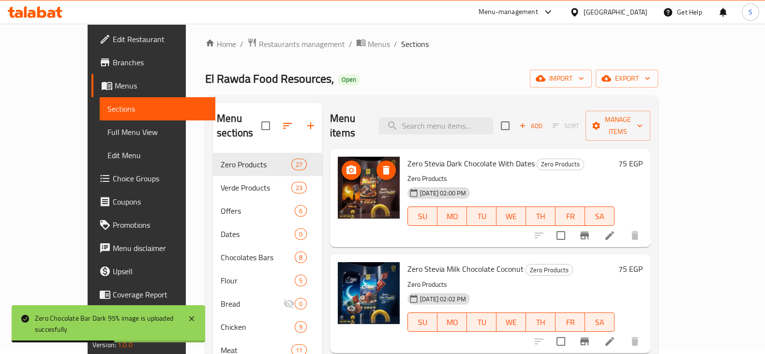
scroll to position [0, 0]
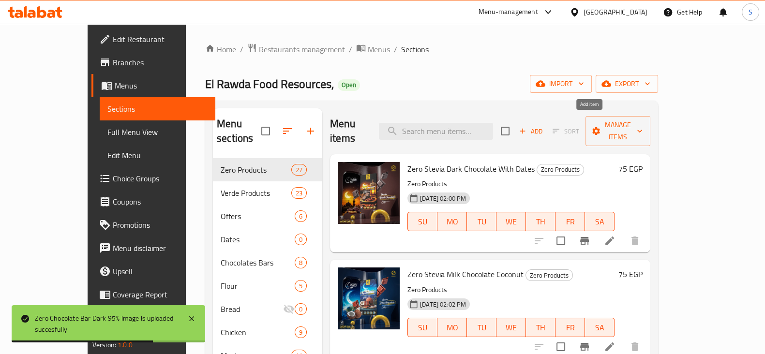
click at [544, 126] on span "Add" at bounding box center [531, 131] width 26 height 11
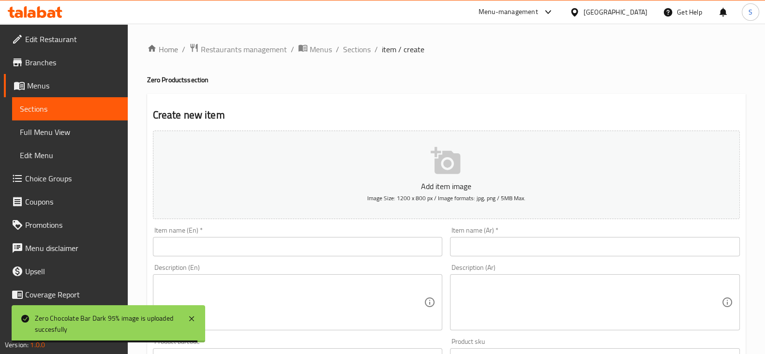
click at [486, 258] on div "Item name (Ar)   * Item name (Ar) *" at bounding box center [595, 241] width 298 height 37
click at [488, 247] on input "text" at bounding box center [595, 246] width 290 height 19
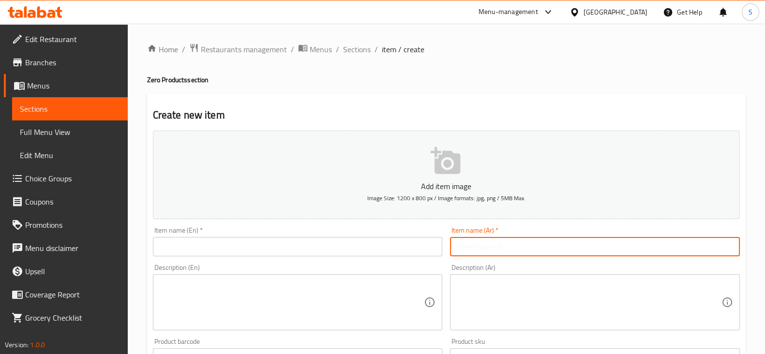
paste input "زيرو شوكليت بار دارك 85%"
type input "زيرو شوكليت بار دارك 85%"
click at [235, 240] on input "text" at bounding box center [298, 246] width 290 height 19
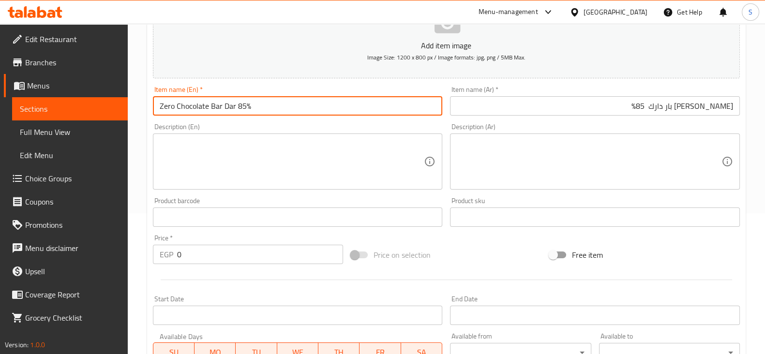
scroll to position [329, 0]
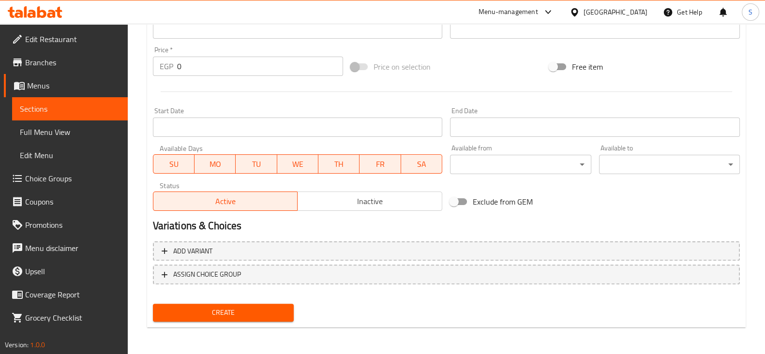
type input "Zero Chocolate Bar Dar 85%"
click at [240, 315] on span "Create" at bounding box center [223, 313] width 125 height 12
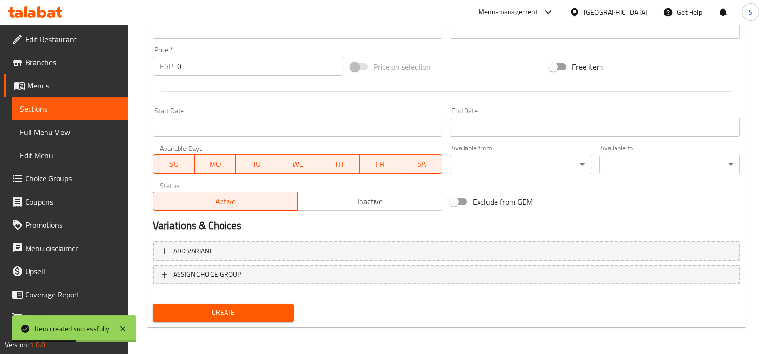
click at [66, 109] on span "Sections" at bounding box center [70, 109] width 100 height 12
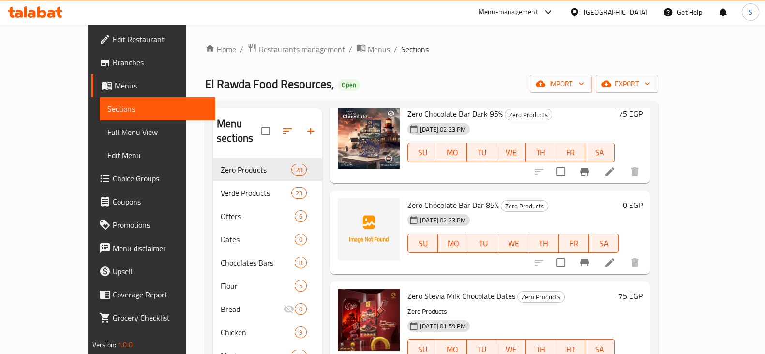
scroll to position [1028, 0]
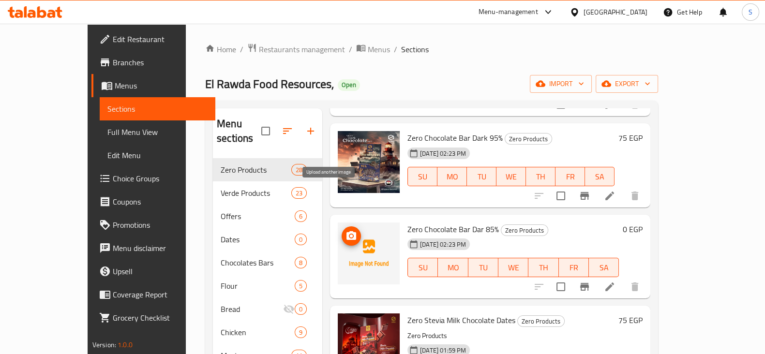
click at [345, 230] on icon "upload picture" at bounding box center [351, 236] width 12 height 12
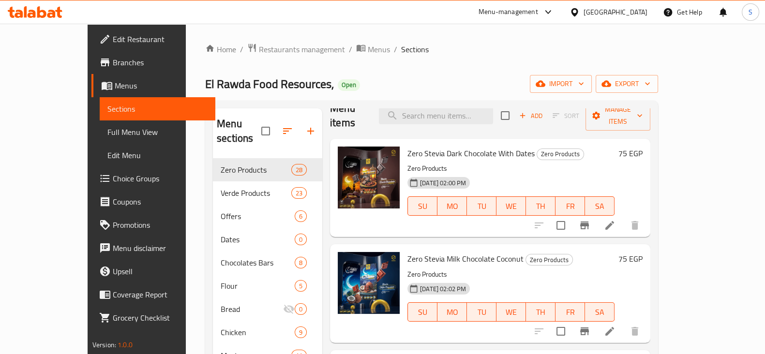
scroll to position [0, 0]
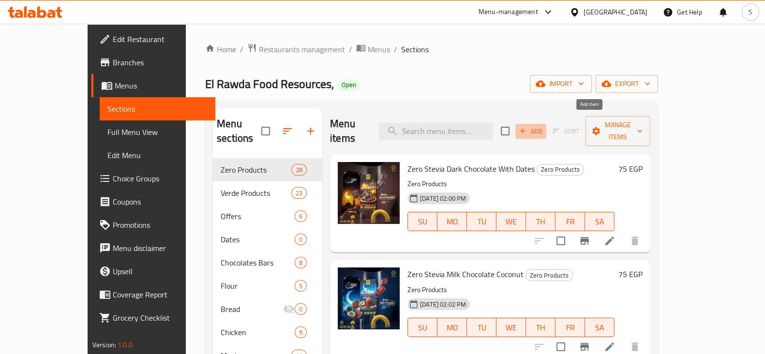
click at [544, 126] on span "Add" at bounding box center [531, 131] width 26 height 11
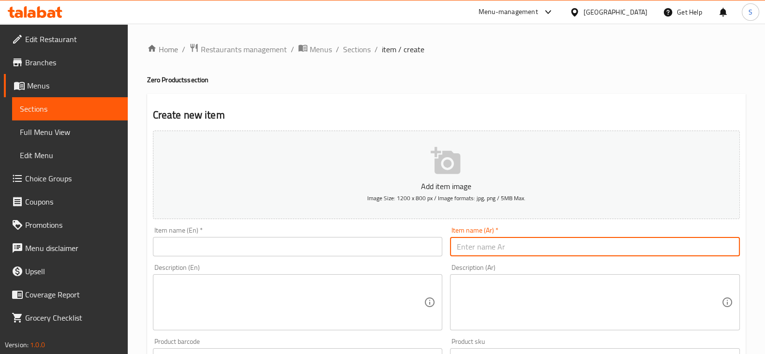
click at [477, 248] on input "text" at bounding box center [595, 246] width 290 height 19
paste input "زيرو شوكليت بار دارك باللوز 75%"
type input "زيرو شوكليت بار دارك باللوز 75%"
click at [260, 246] on input "text" at bounding box center [298, 246] width 290 height 19
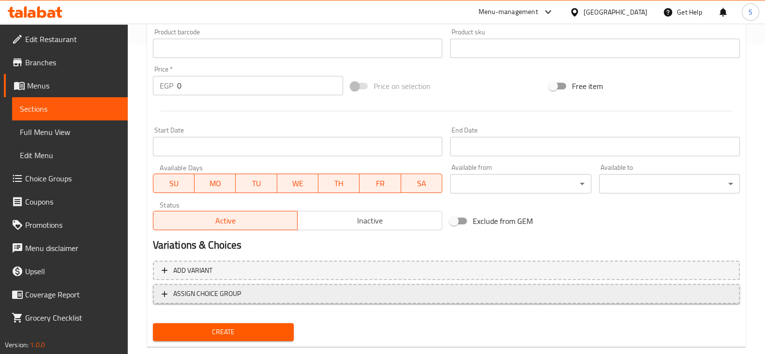
scroll to position [329, 0]
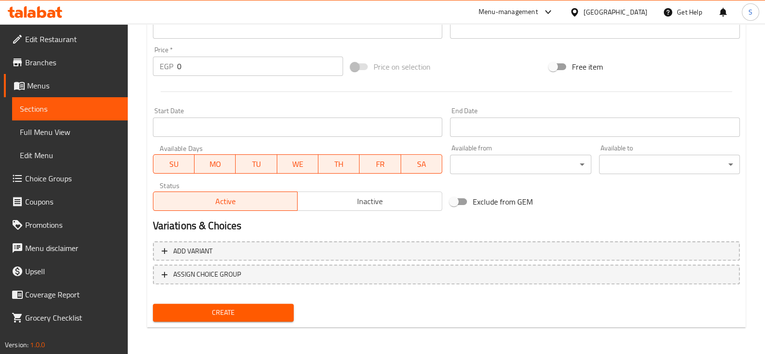
type input "Zero Chocolate Bar Almonds 75%"
click at [224, 313] on span "Create" at bounding box center [223, 313] width 125 height 12
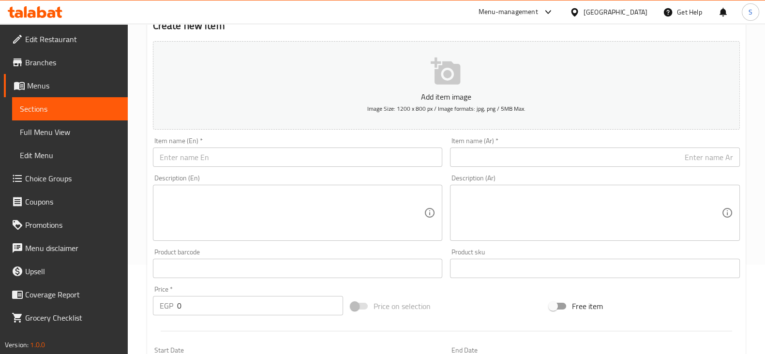
scroll to position [0, 0]
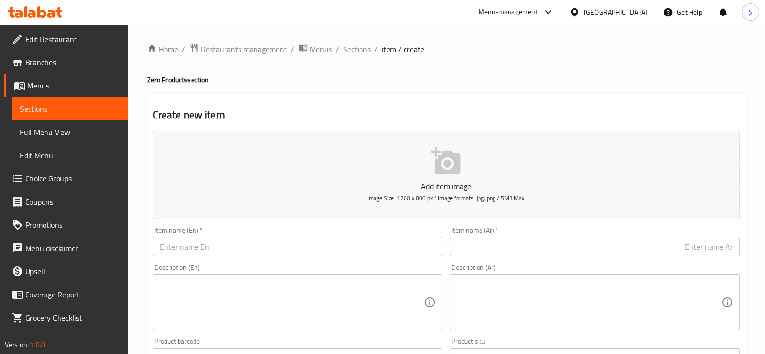
click at [37, 86] on span "Menus" at bounding box center [73, 86] width 93 height 12
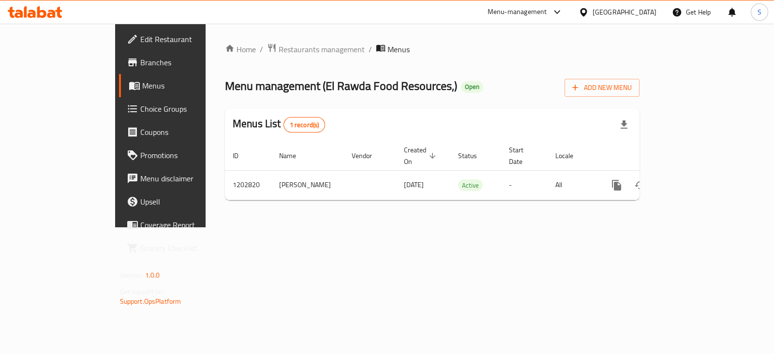
click at [140, 112] on span "Choice Groups" at bounding box center [188, 109] width 96 height 12
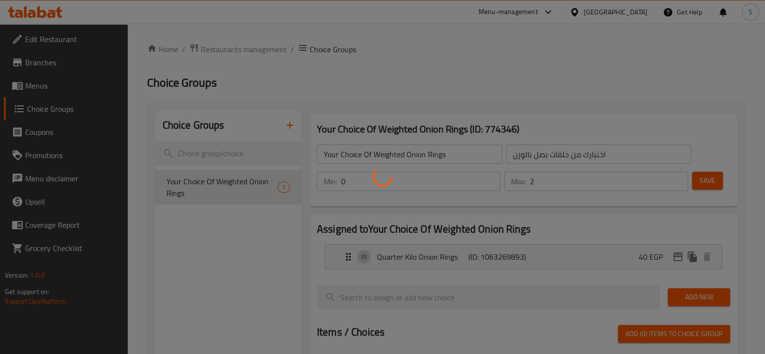
click at [41, 87] on div at bounding box center [382, 177] width 765 height 354
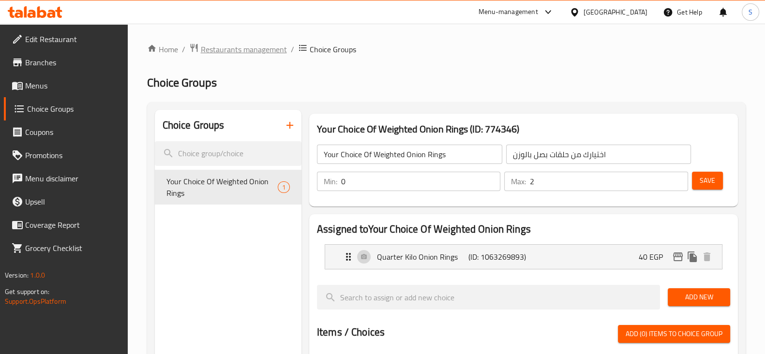
click at [222, 51] on span "Restaurants management" at bounding box center [244, 50] width 86 height 12
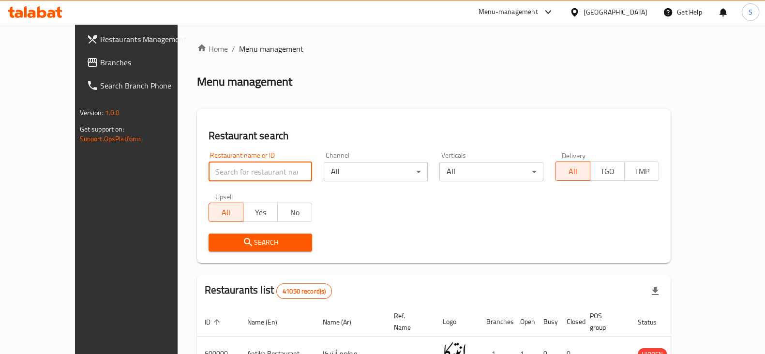
click at [239, 175] on input "search" at bounding box center [261, 171] width 104 height 19
type input "rawda food resou"
click button "Search" at bounding box center [261, 243] width 104 height 18
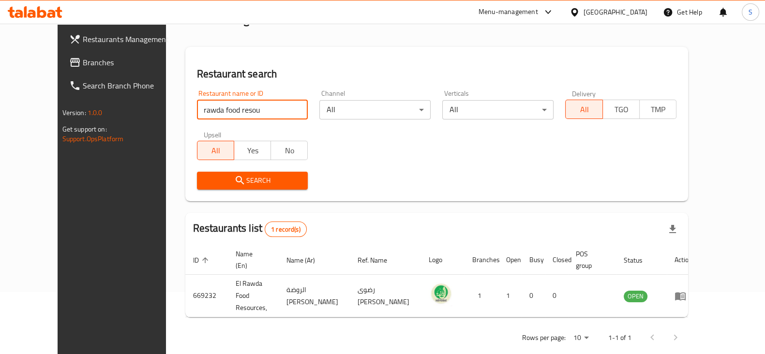
scroll to position [70, 0]
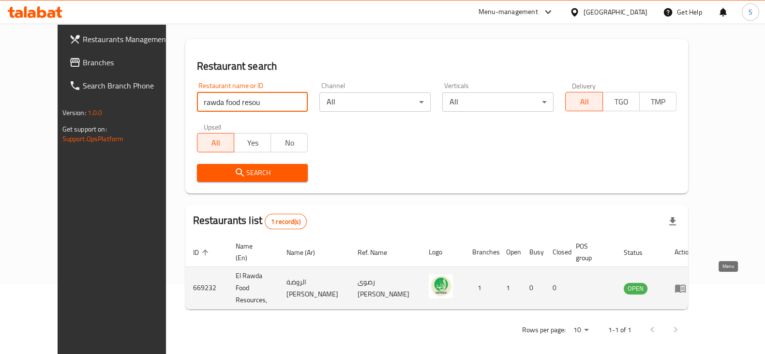
click at [686, 284] on icon "enhanced table" at bounding box center [680, 288] width 11 height 8
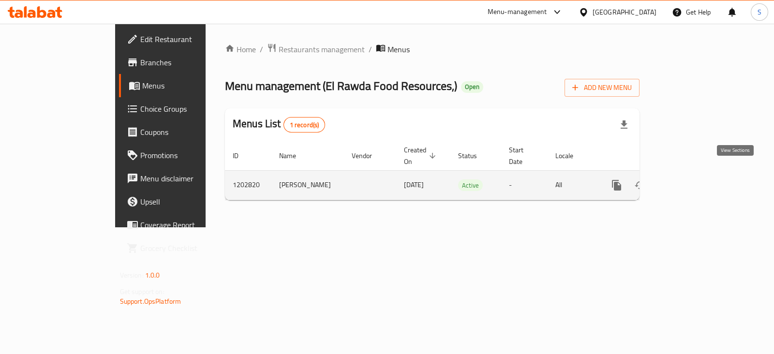
click at [692, 179] on icon "enhanced table" at bounding box center [687, 185] width 12 height 12
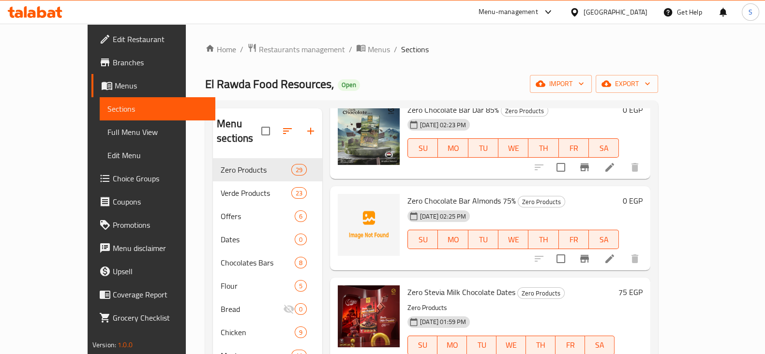
scroll to position [1089, 0]
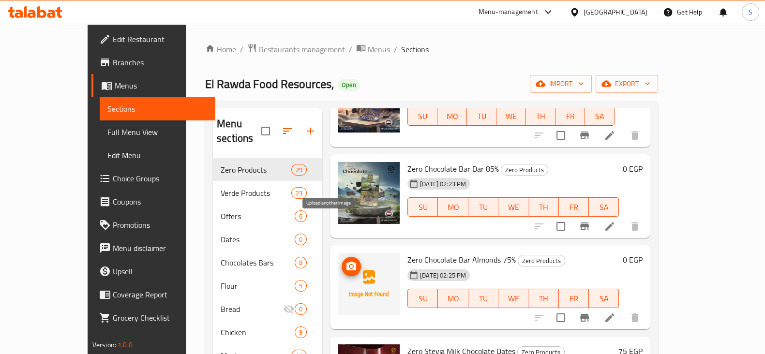
click at [345, 261] on icon "upload picture" at bounding box center [351, 267] width 12 height 12
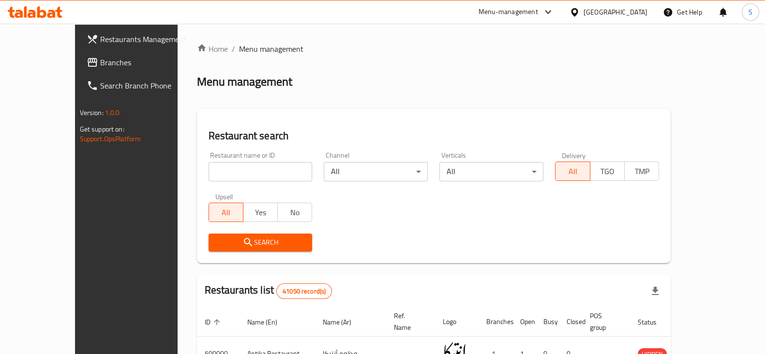
click at [209, 173] on input "search" at bounding box center [261, 171] width 104 height 19
type input "king super"
click button "Search" at bounding box center [261, 243] width 104 height 18
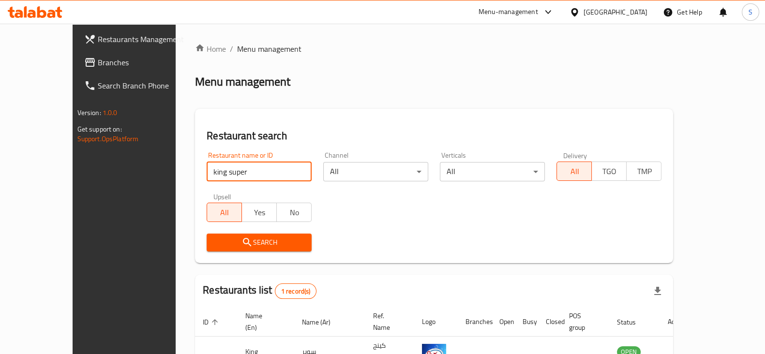
click at [538, 17] on div "Menu-management" at bounding box center [508, 12] width 60 height 12
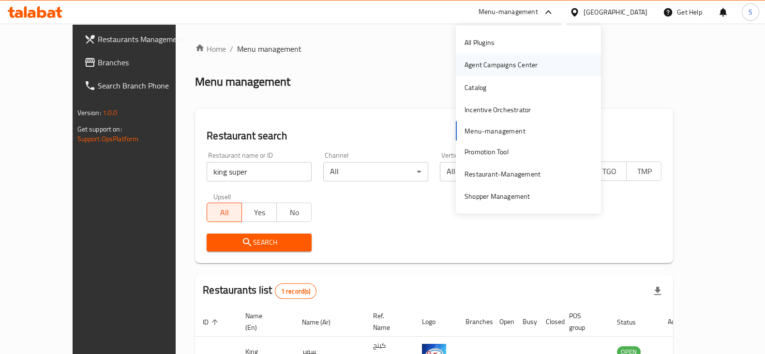
click at [533, 63] on div "Agent Campaigns Center" at bounding box center [500, 65] width 73 height 11
